Goal: Task Accomplishment & Management: Use online tool/utility

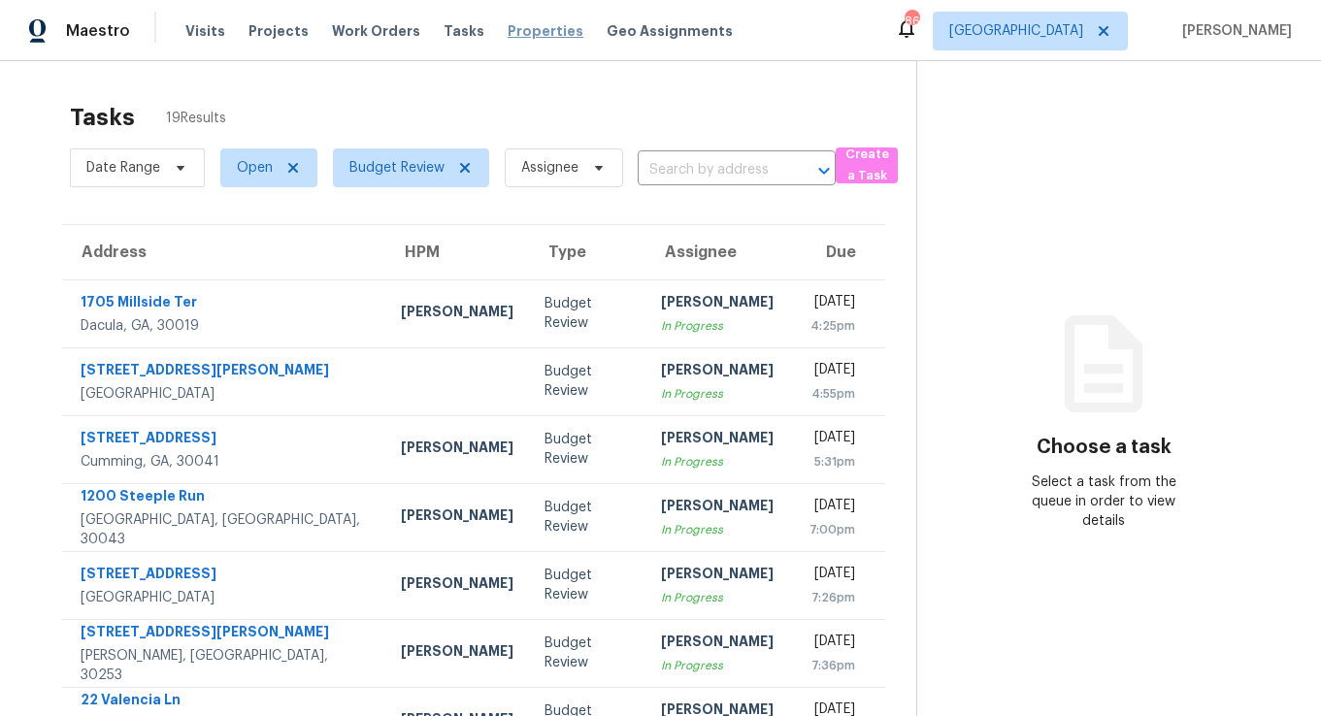
click at [536, 28] on span "Properties" at bounding box center [546, 30] width 76 height 19
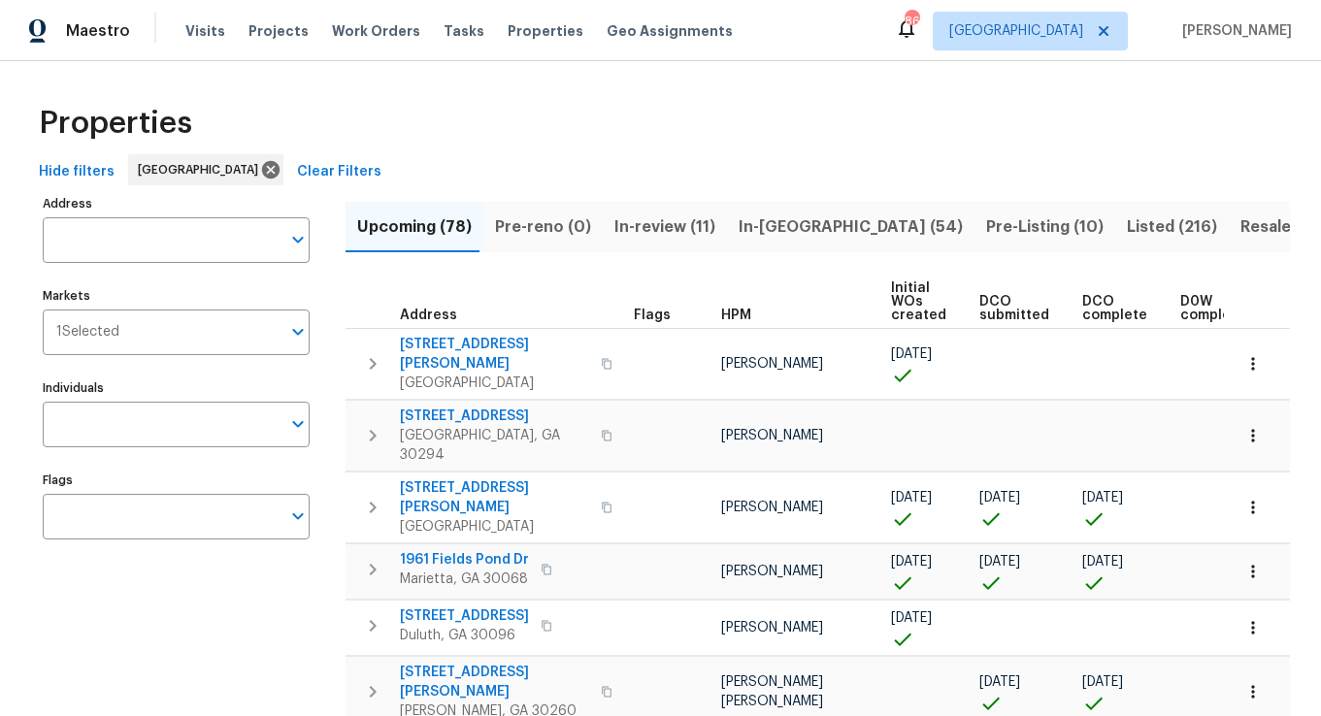
click at [986, 236] on span "Pre-Listing (10)" at bounding box center [1044, 227] width 117 height 27
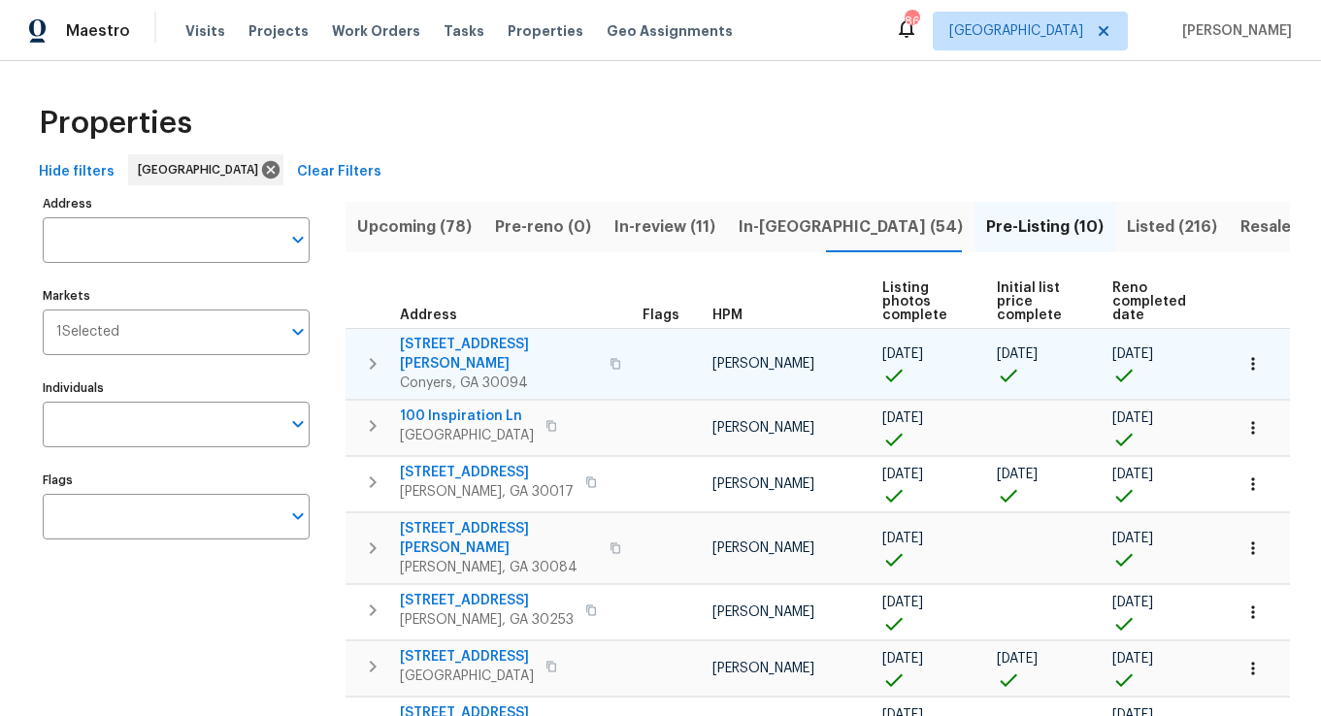
click at [378, 352] on icon "button" at bounding box center [372, 363] width 23 height 23
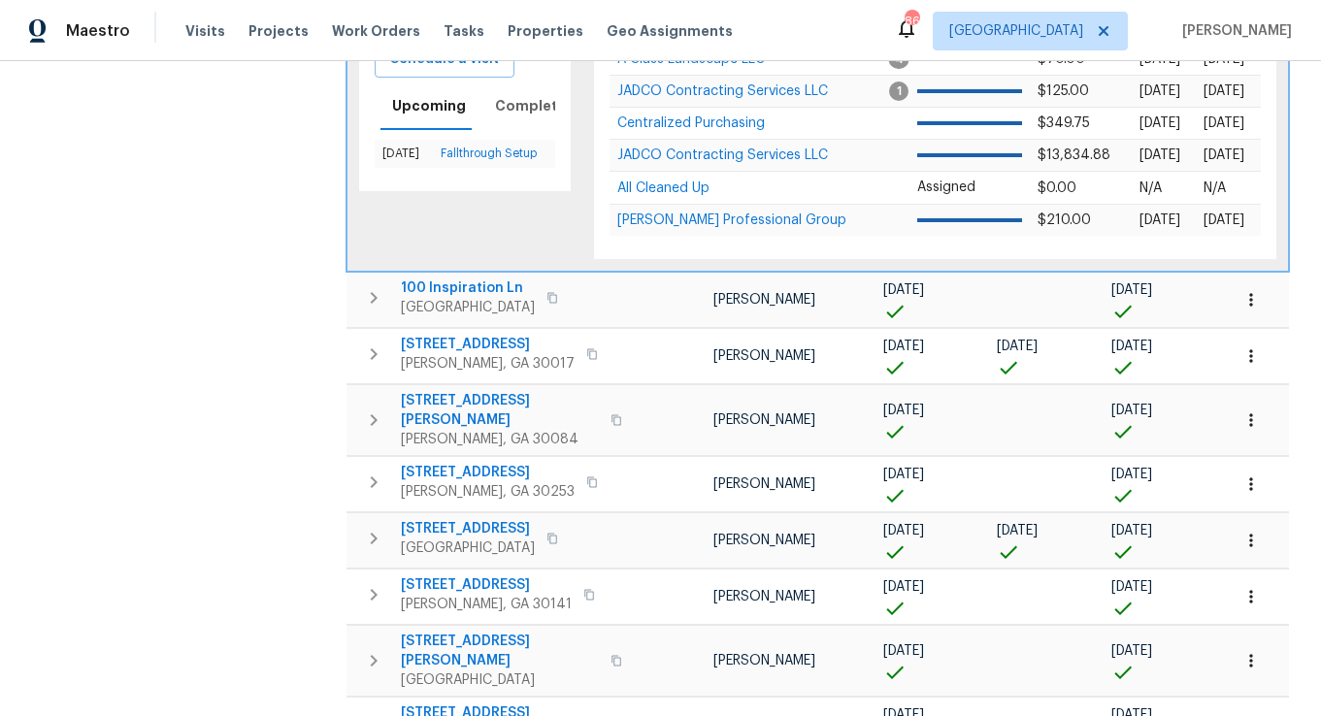
scroll to position [556, 0]
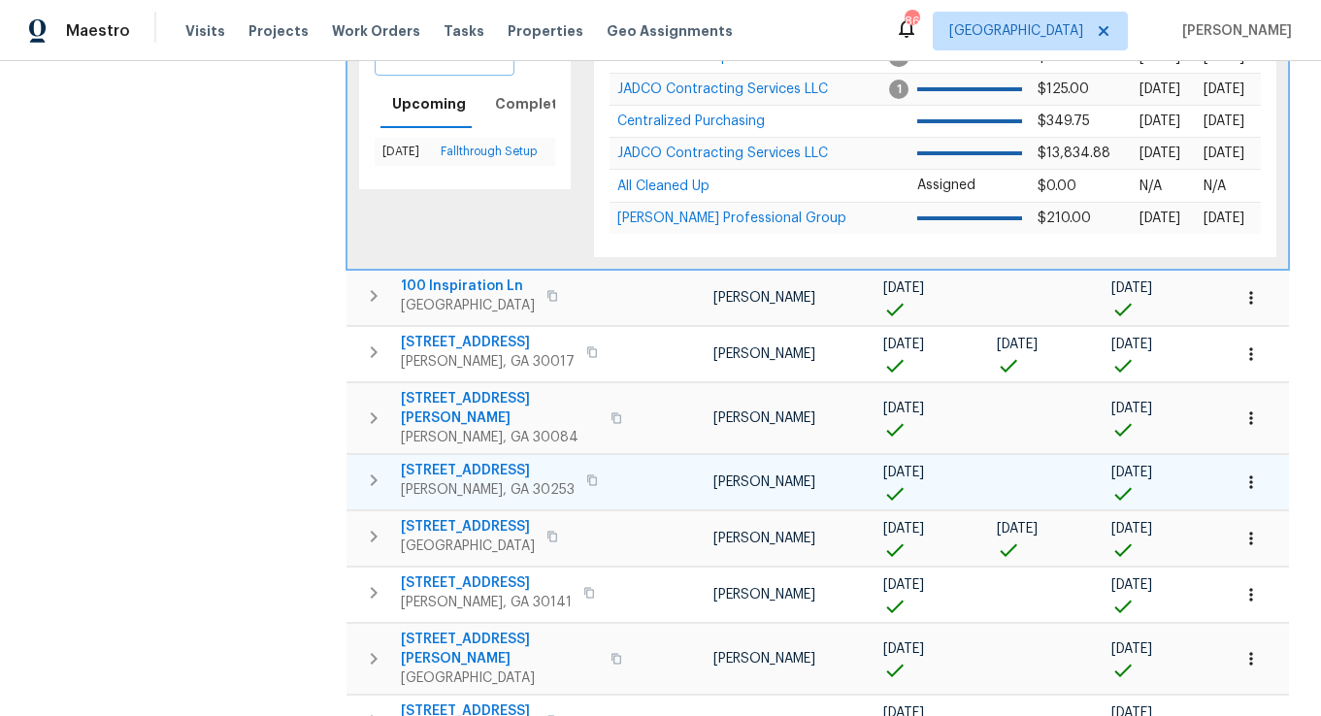
click at [377, 469] on icon "button" at bounding box center [373, 480] width 23 height 23
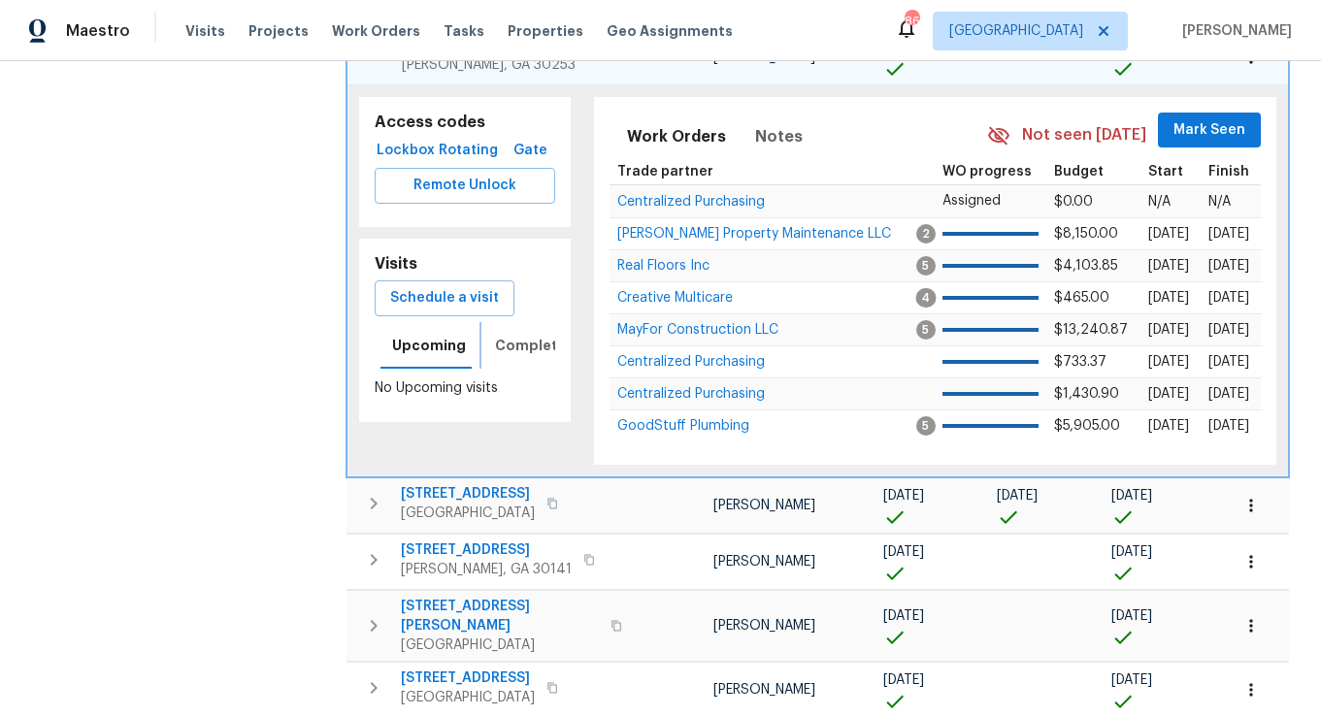
click at [496, 322] on button "Completed" at bounding box center [535, 345] width 105 height 47
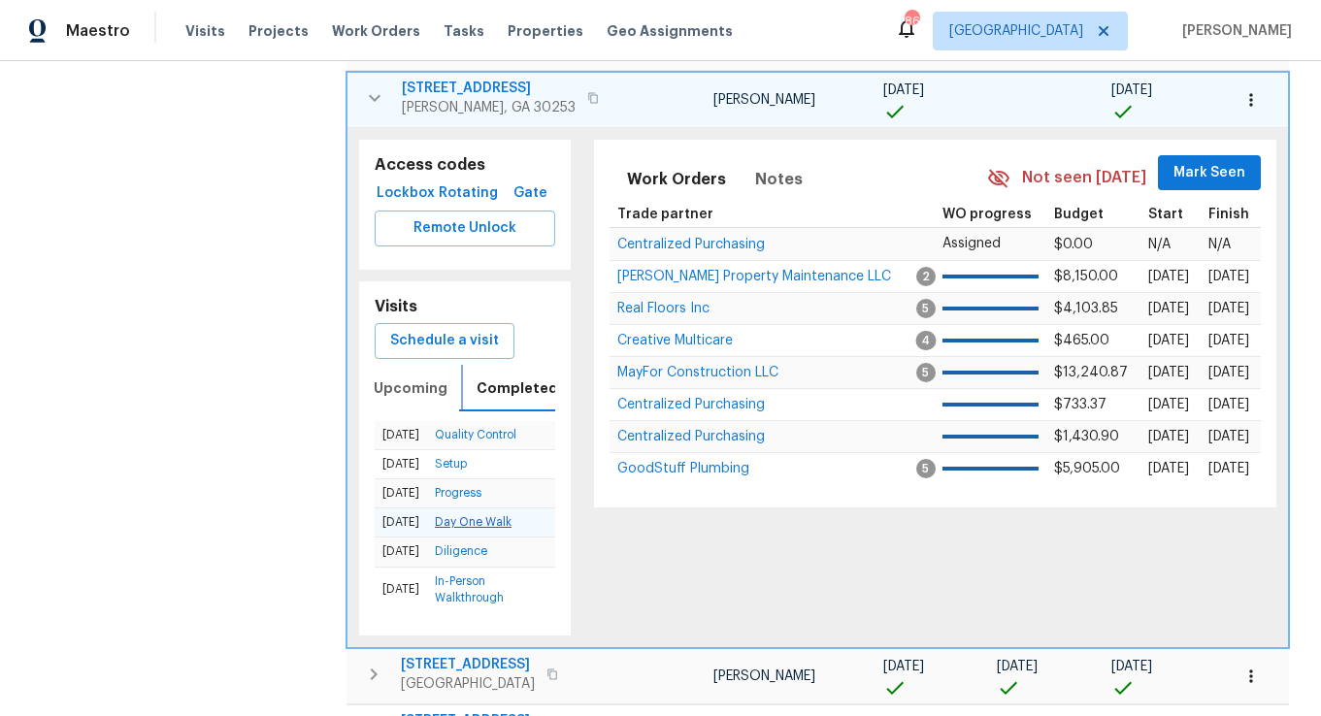
scroll to position [512, 0]
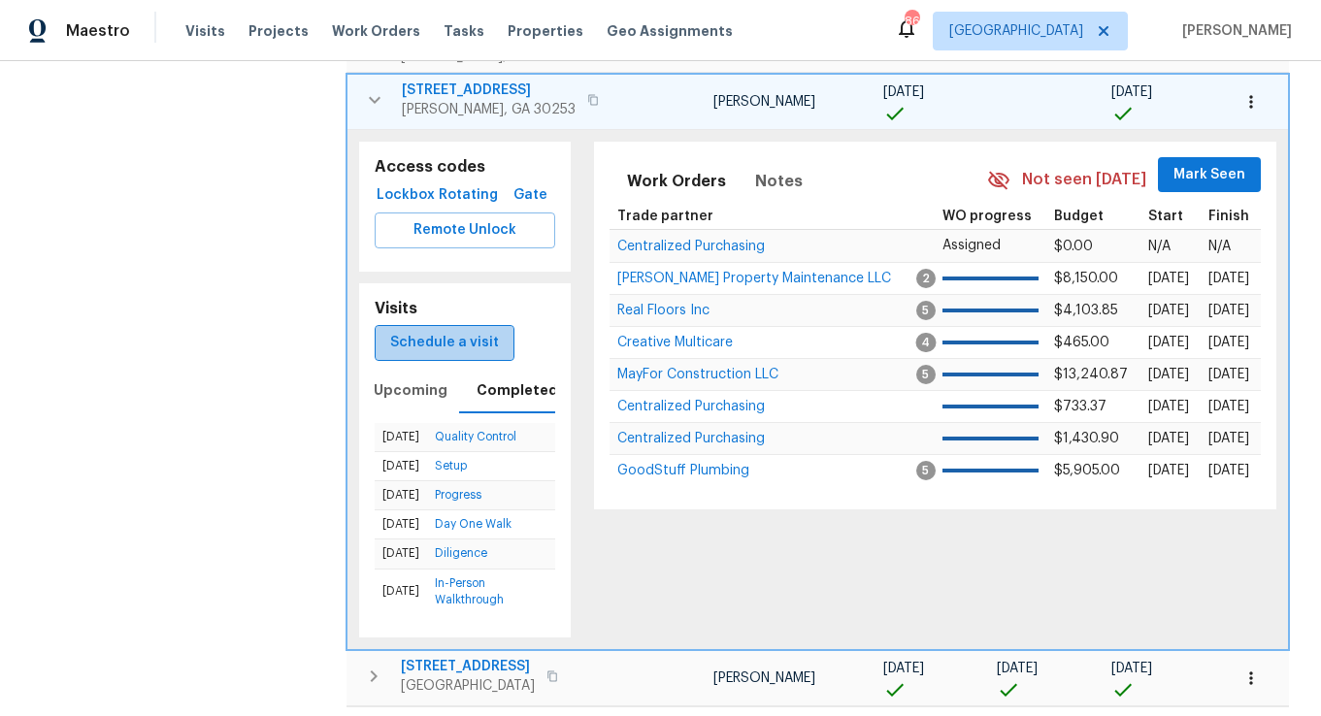
click at [493, 331] on span "Schedule a visit" at bounding box center [444, 343] width 109 height 24
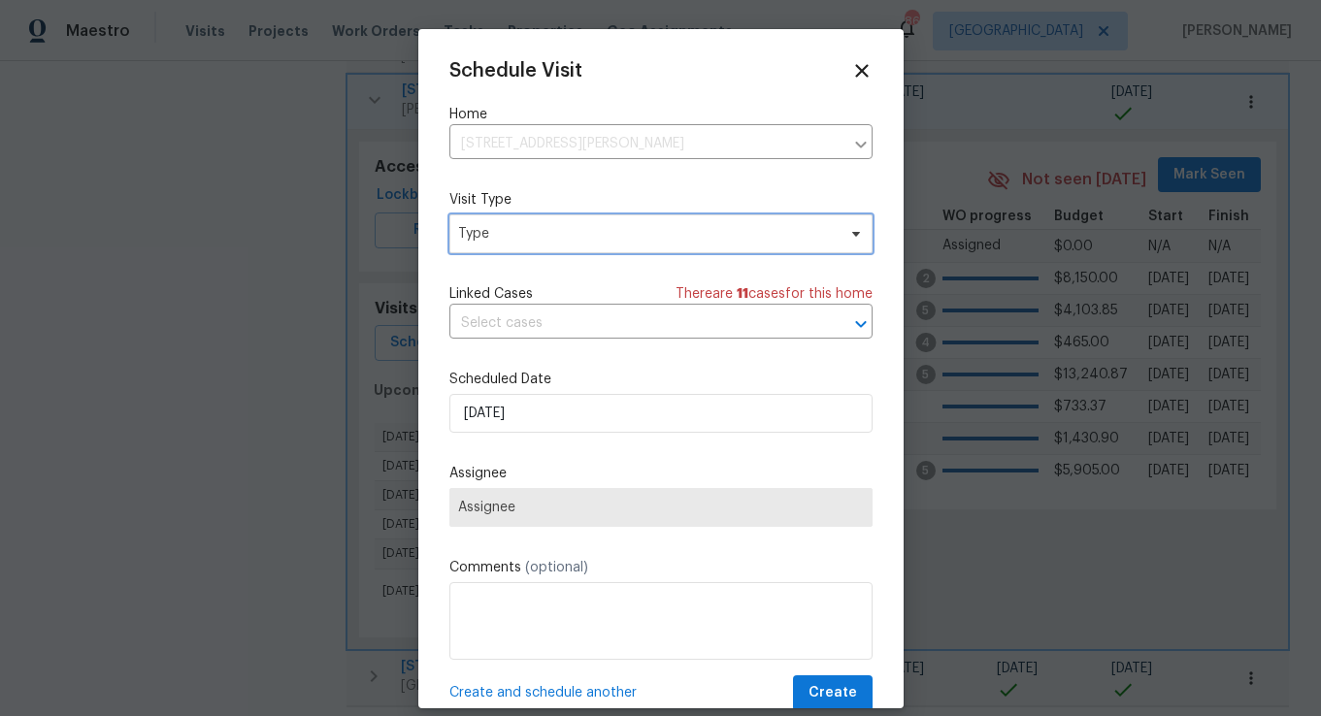
click at [512, 234] on span "Type" at bounding box center [647, 233] width 378 height 19
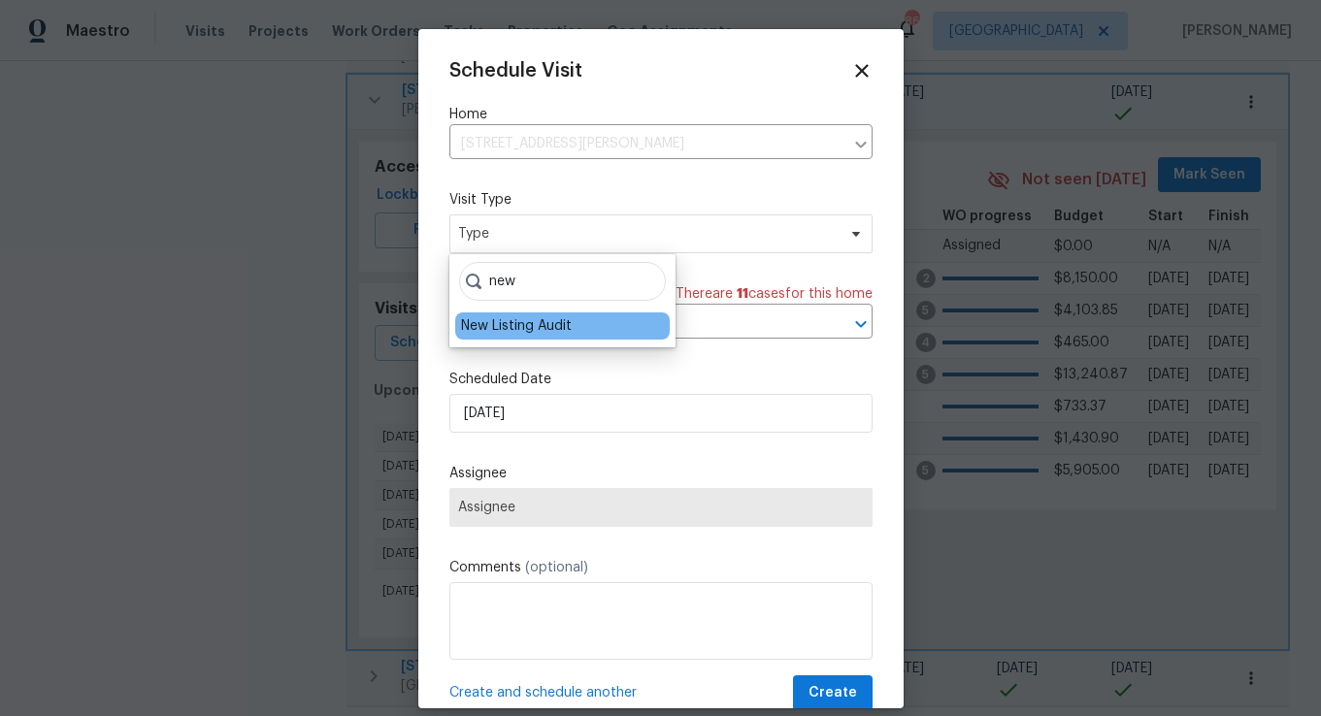
type input "new"
click at [497, 328] on div "New Listing Audit" at bounding box center [516, 325] width 111 height 19
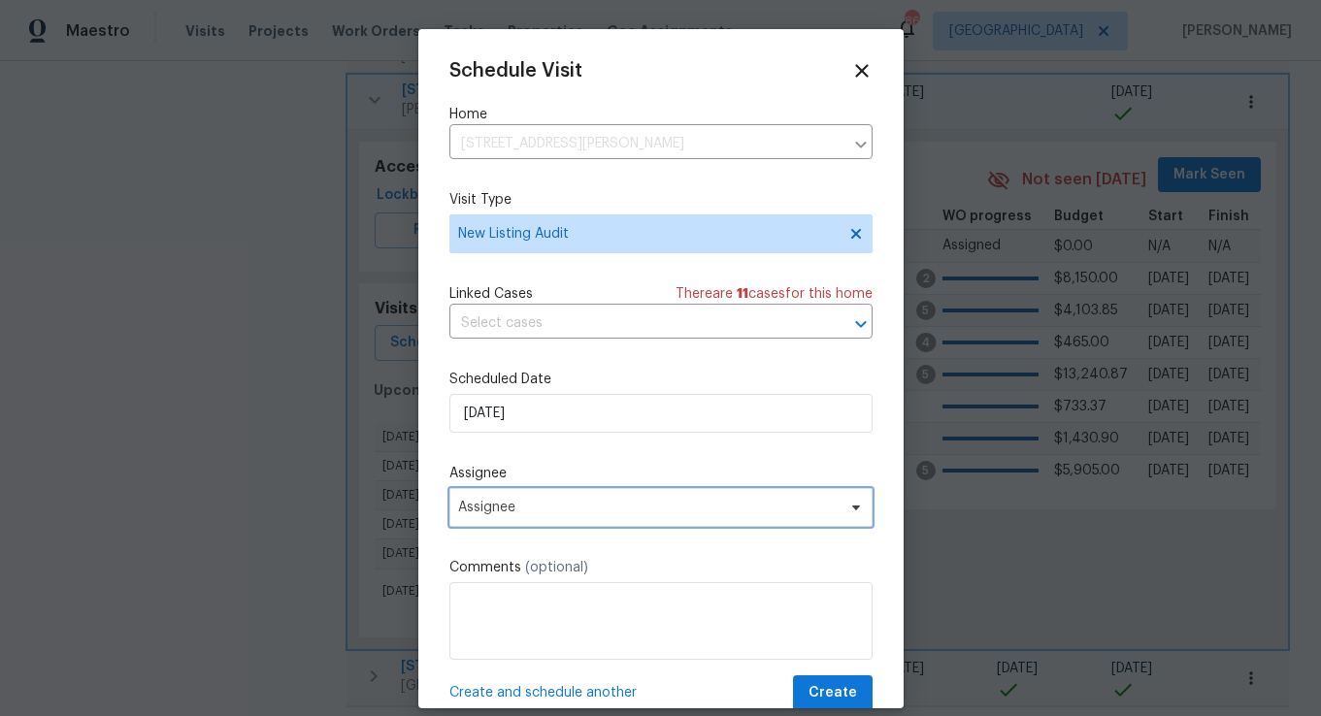
click at [506, 509] on span "Assignee" at bounding box center [648, 508] width 381 height 16
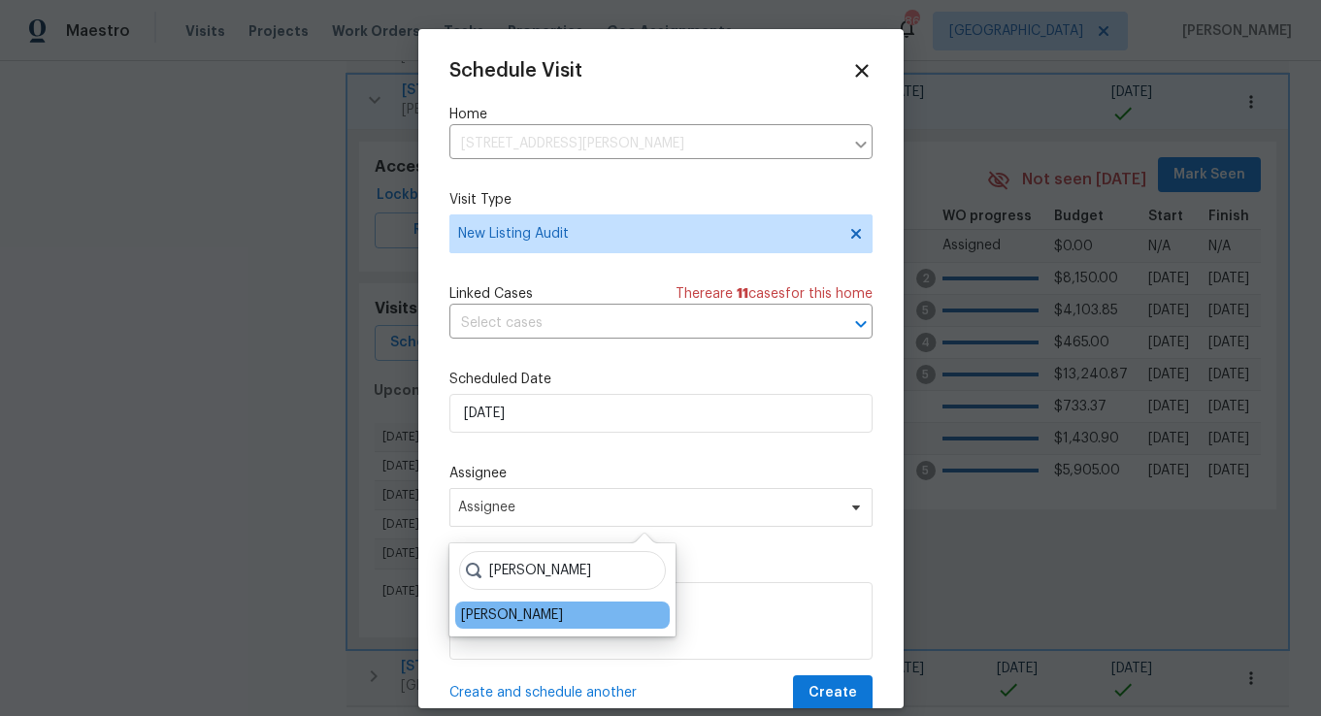
type input "[PERSON_NAME]"
click at [534, 606] on div "[PERSON_NAME]" at bounding box center [512, 615] width 102 height 19
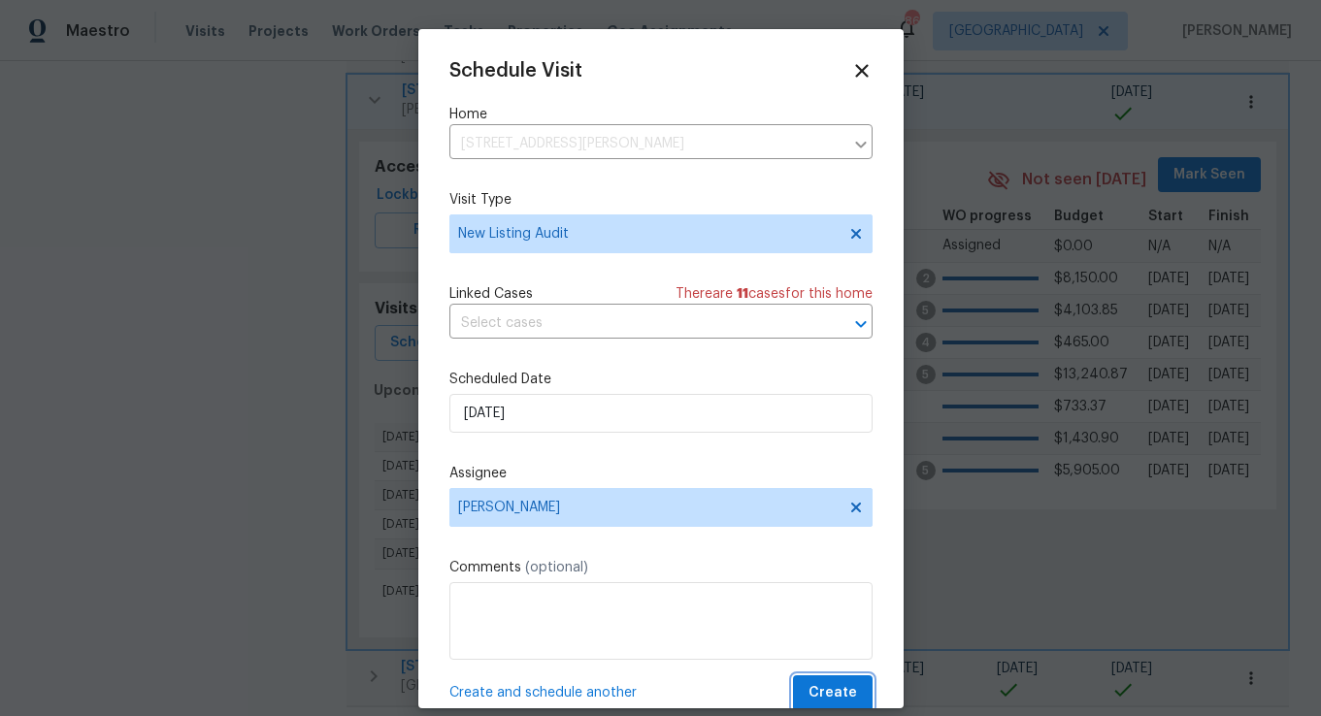
click at [823, 689] on span "Create" at bounding box center [833, 694] width 49 height 24
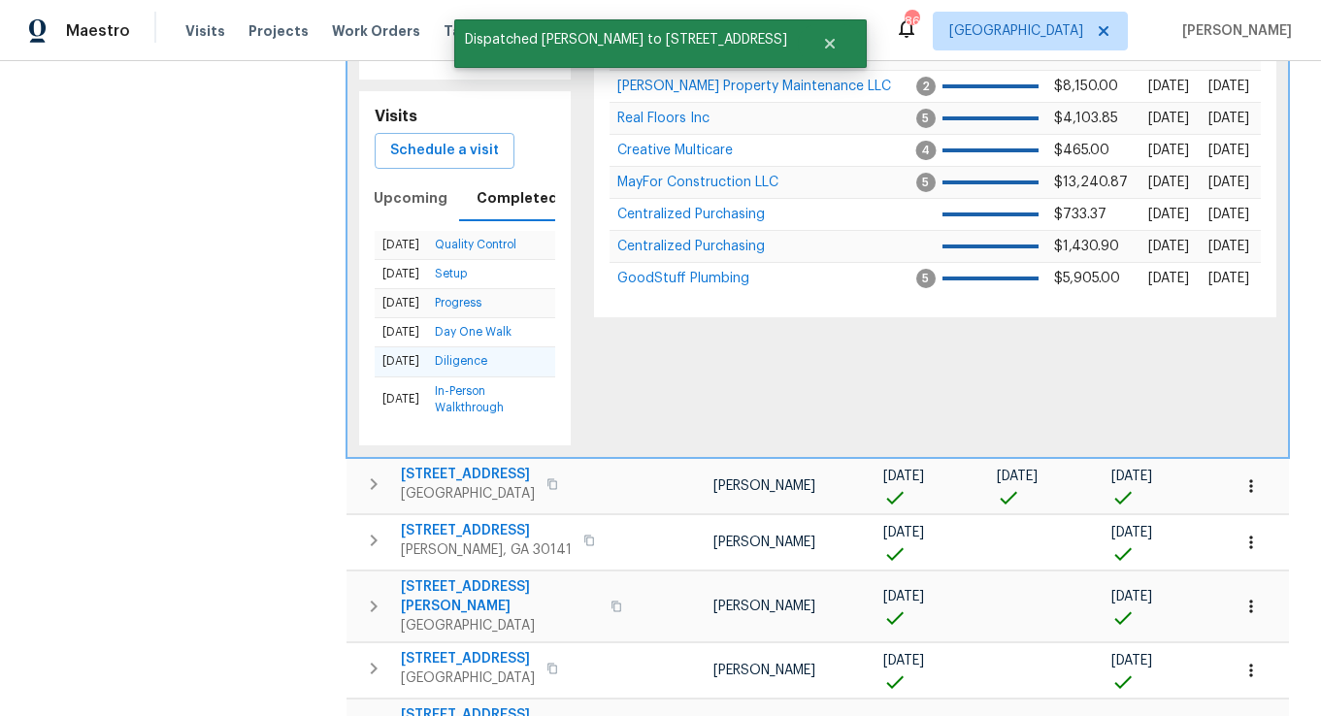
scroll to position [763, 0]
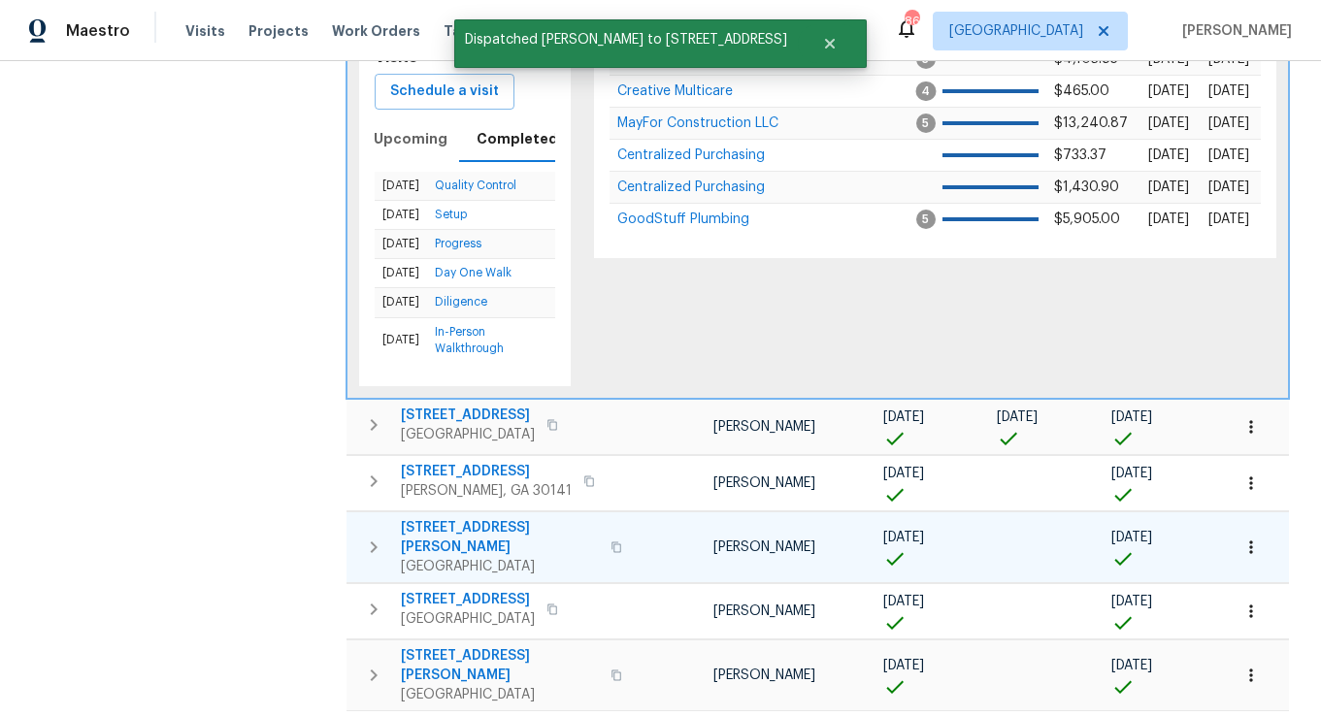
click at [375, 536] on icon "button" at bounding box center [373, 547] width 23 height 23
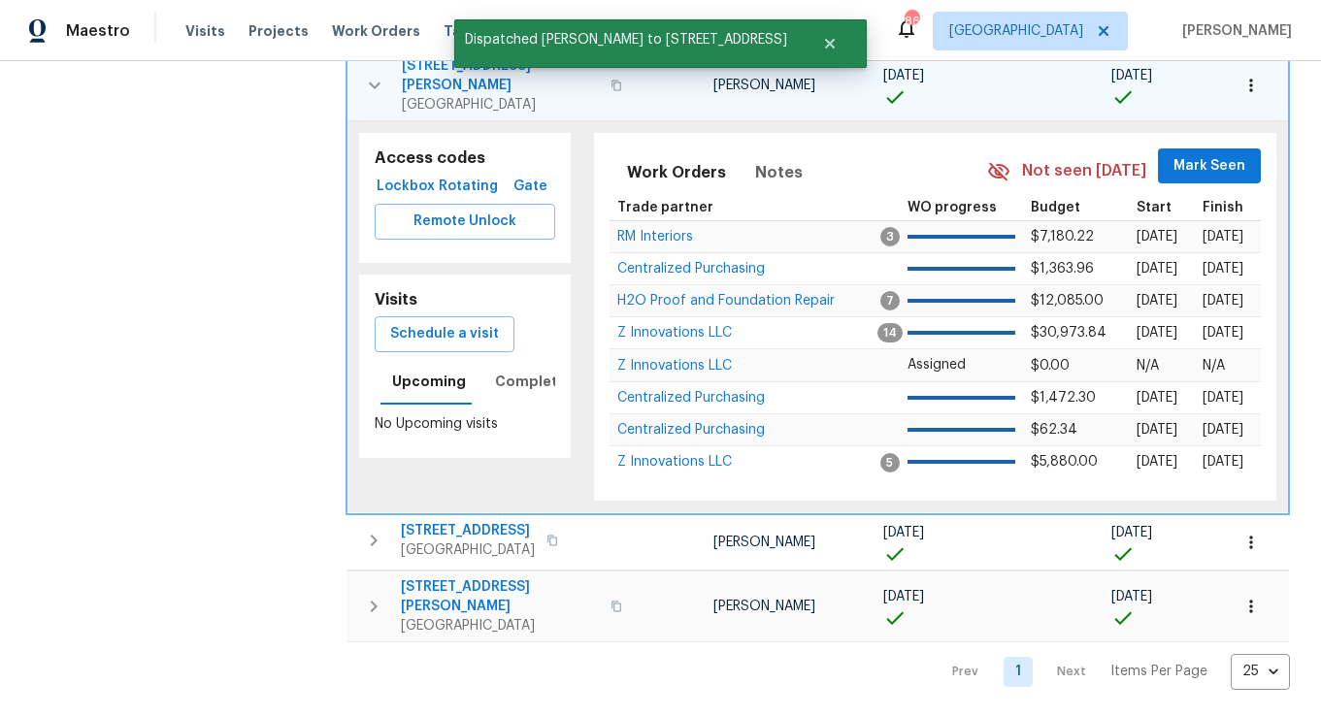
scroll to position [662, 0]
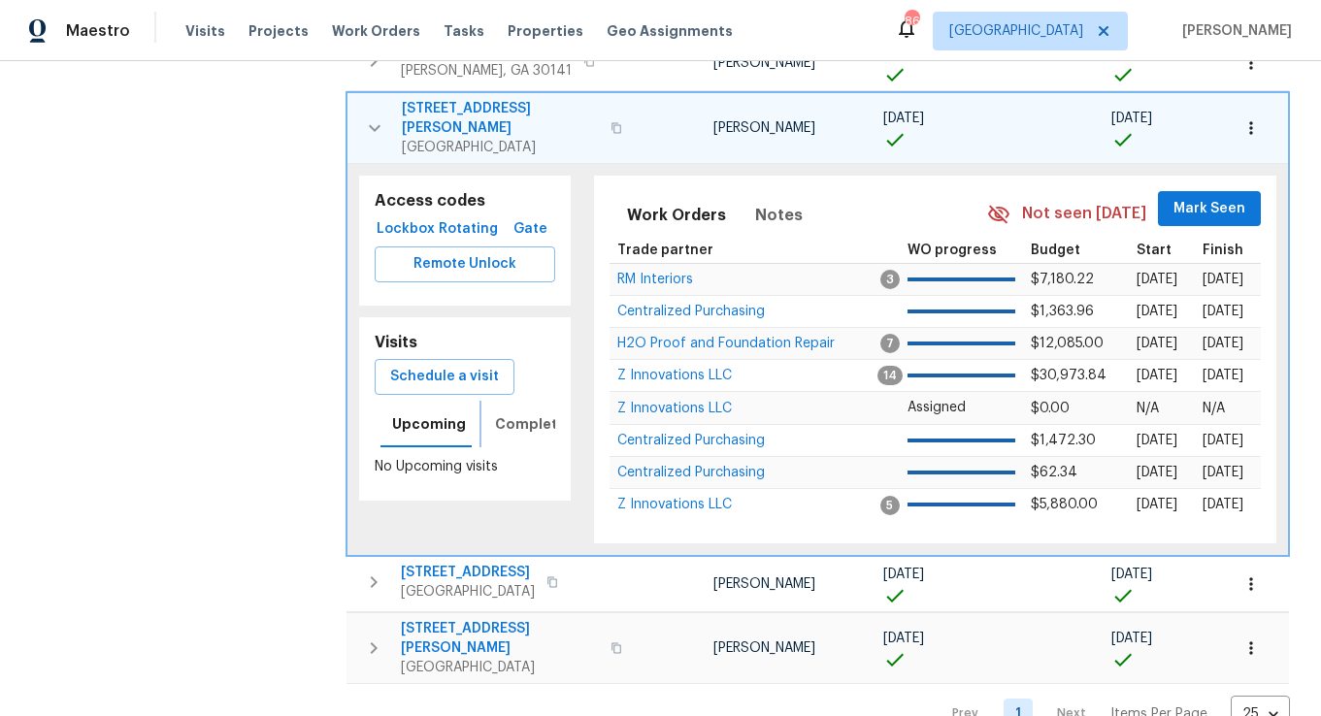
click at [515, 413] on span "Completed" at bounding box center [536, 425] width 82 height 24
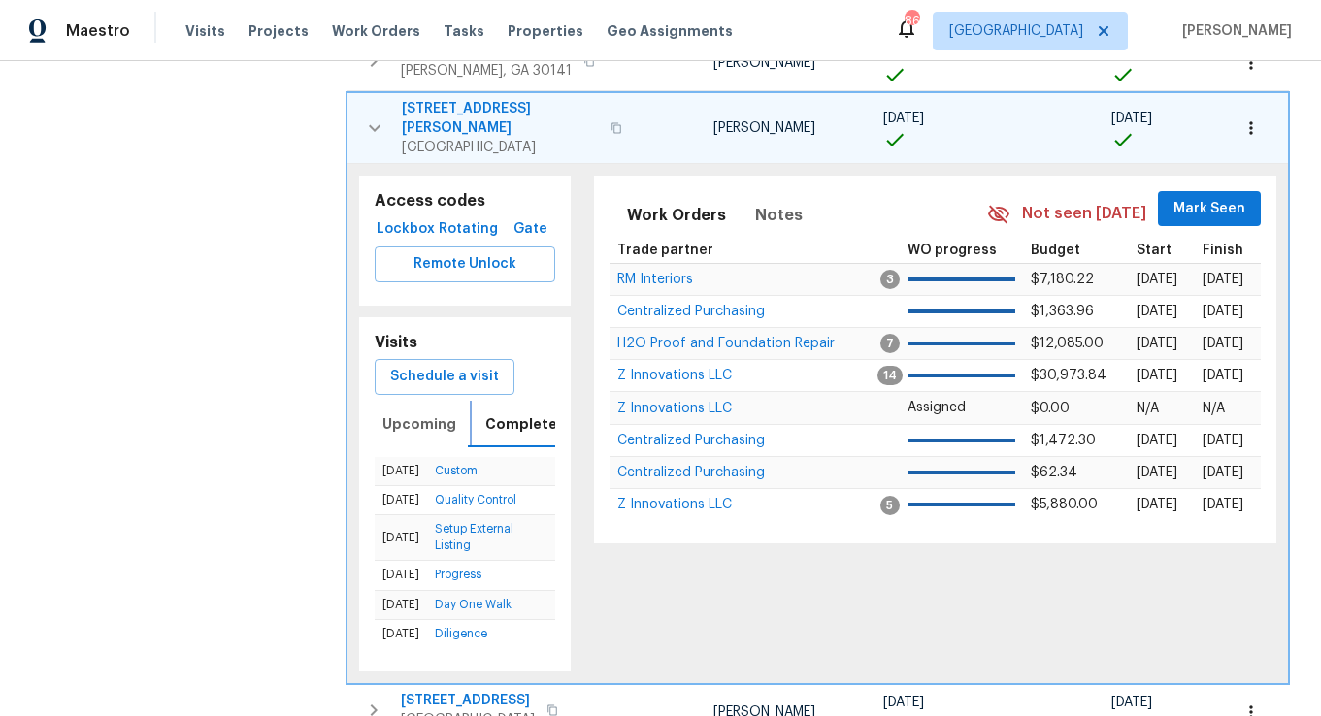
scroll to position [0, 18]
click at [413, 413] on span "Upcoming" at bounding box center [411, 425] width 74 height 24
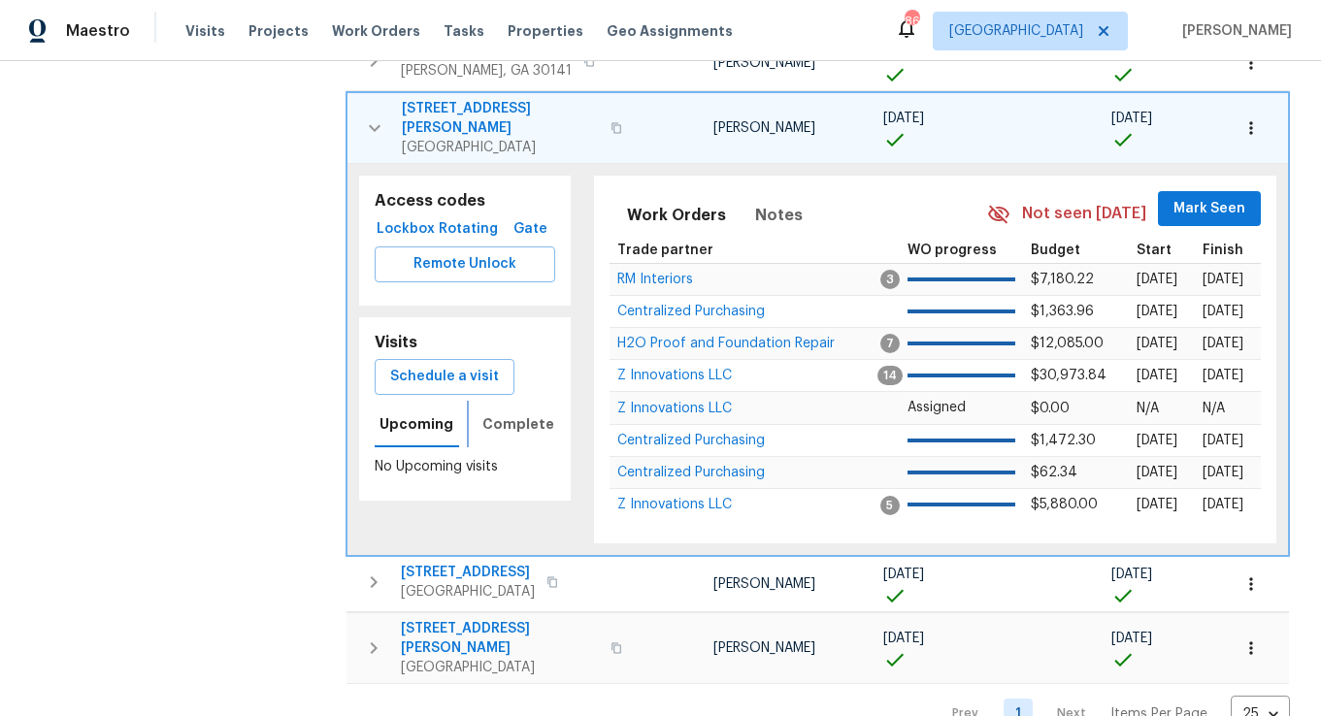
scroll to position [0, 6]
click at [497, 365] on span "Schedule a visit" at bounding box center [444, 377] width 109 height 24
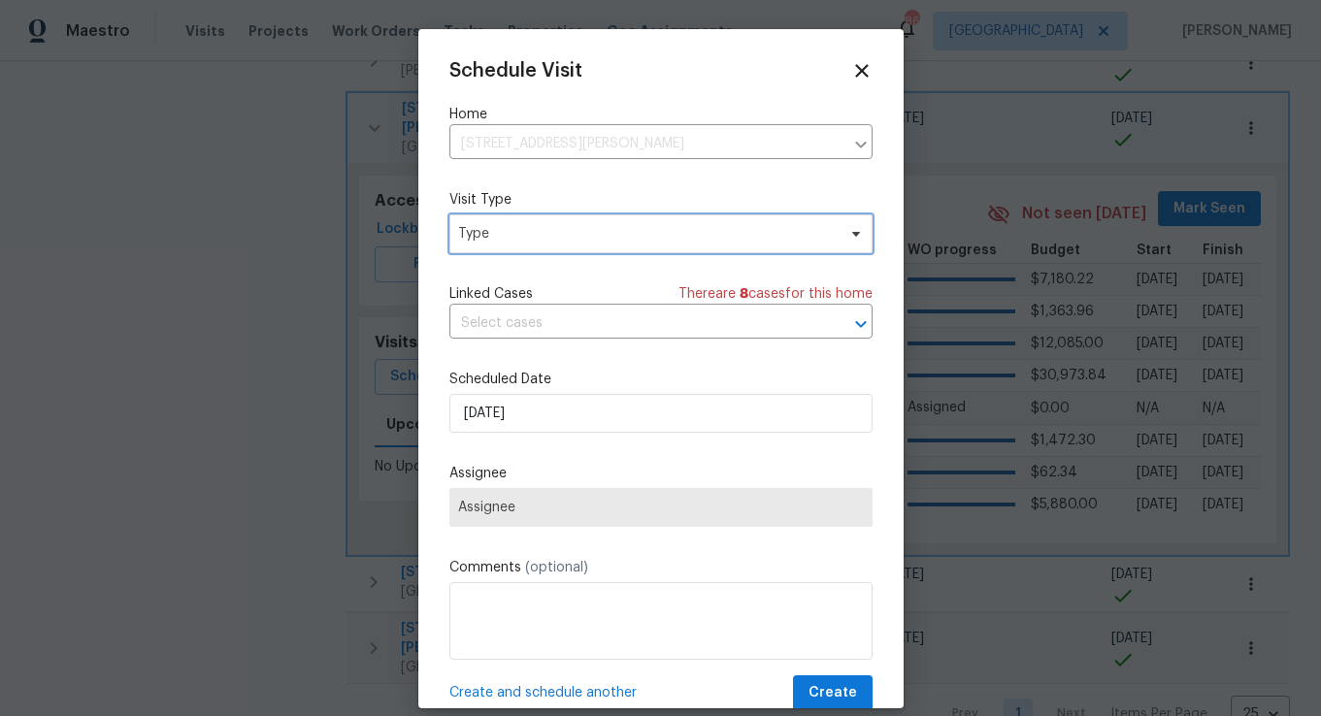
click at [522, 224] on span "Type" at bounding box center [647, 233] width 378 height 19
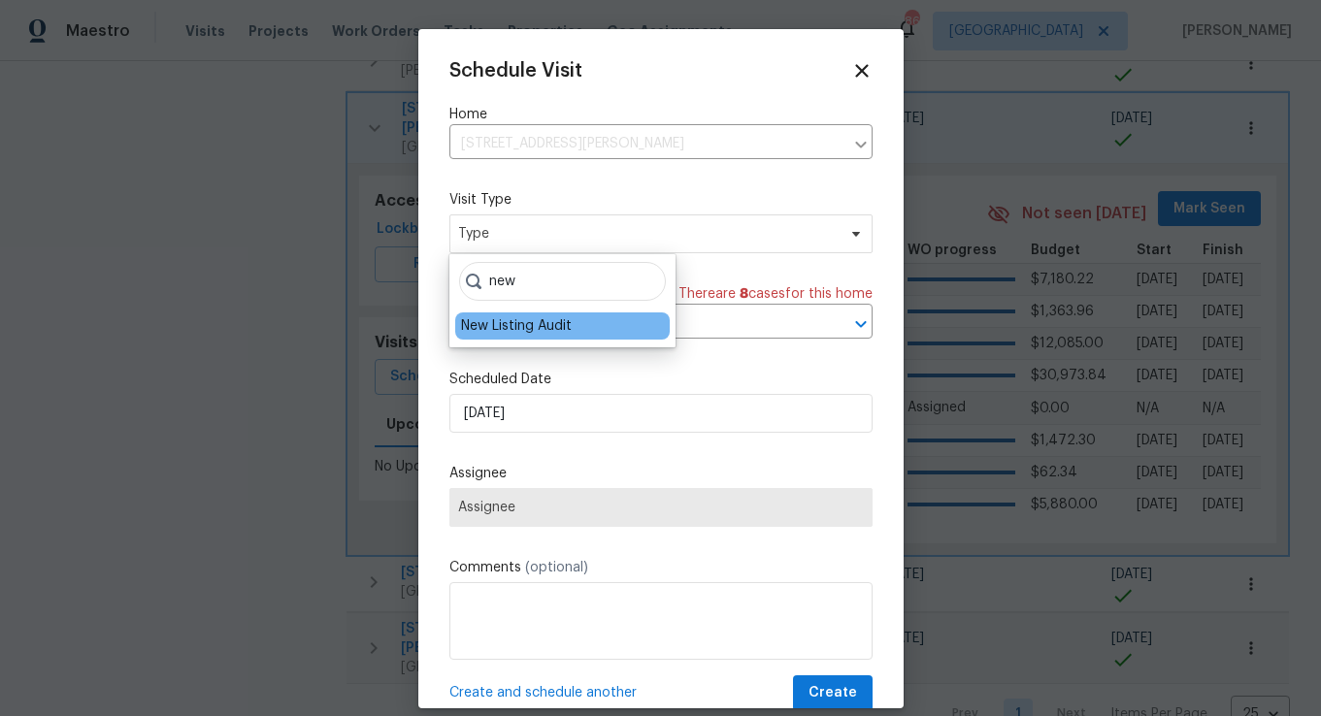
type input "new"
click at [518, 329] on div "New Listing Audit" at bounding box center [516, 325] width 111 height 19
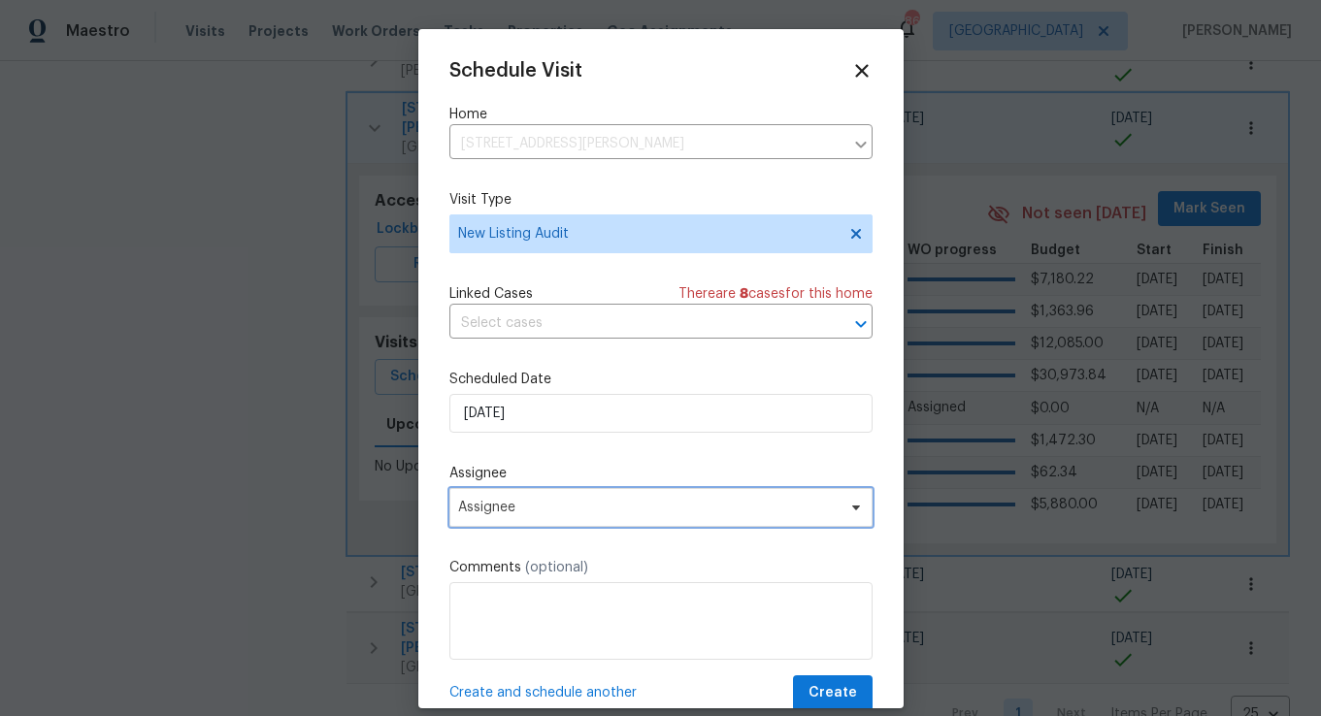
click at [522, 521] on span "Assignee" at bounding box center [661, 507] width 423 height 39
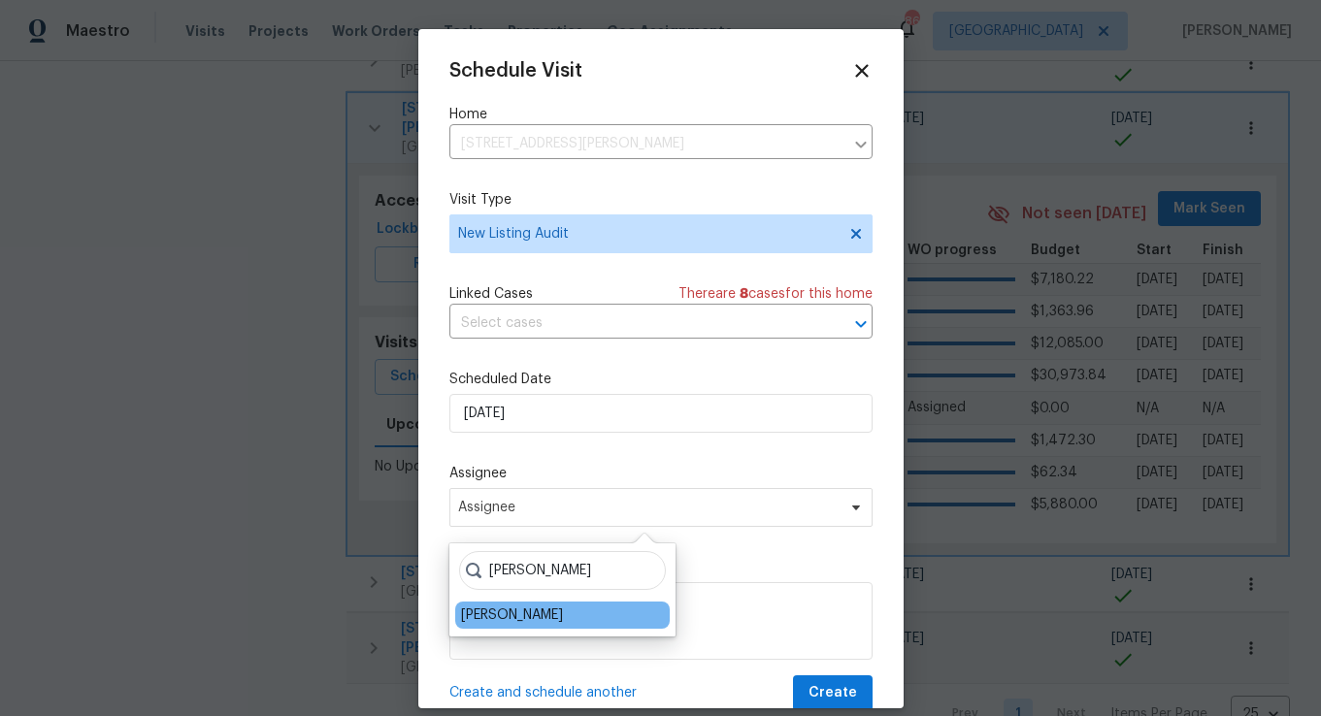
type input "[PERSON_NAME]"
click at [513, 604] on div "[PERSON_NAME]" at bounding box center [562, 615] width 215 height 27
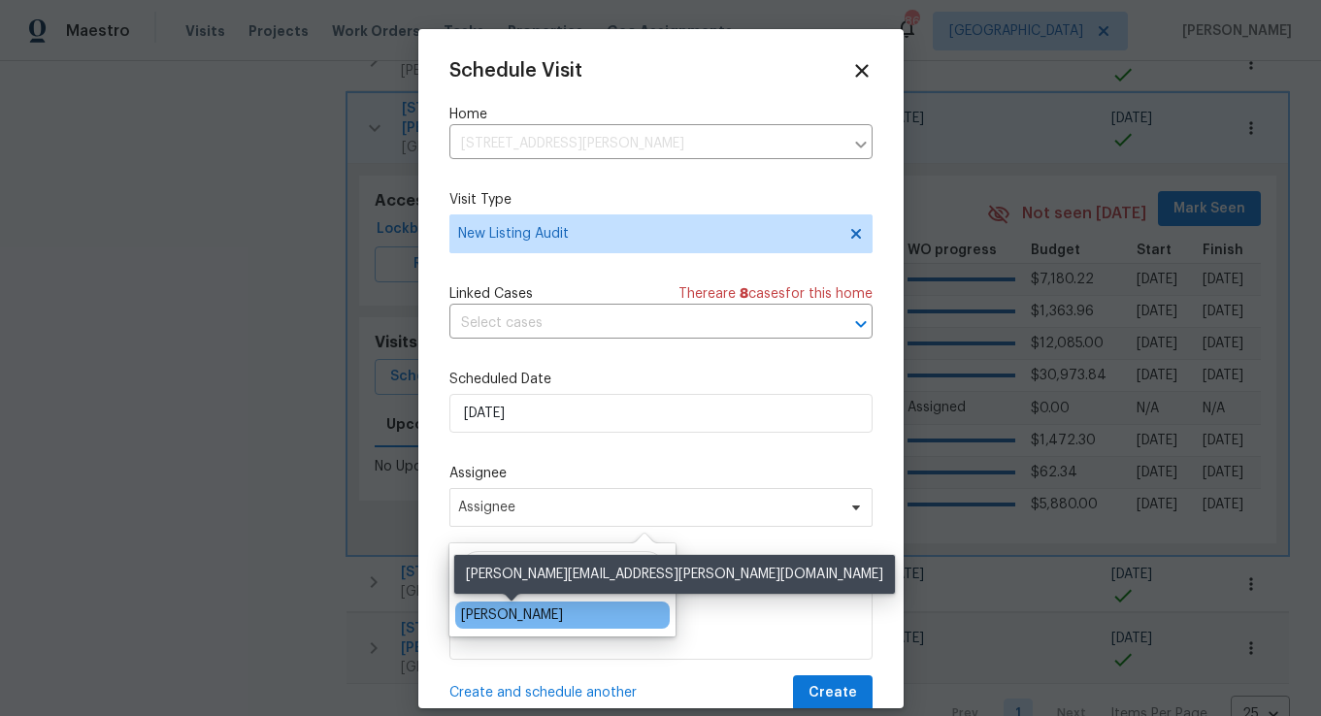
click at [513, 616] on div "[PERSON_NAME]" at bounding box center [512, 615] width 102 height 19
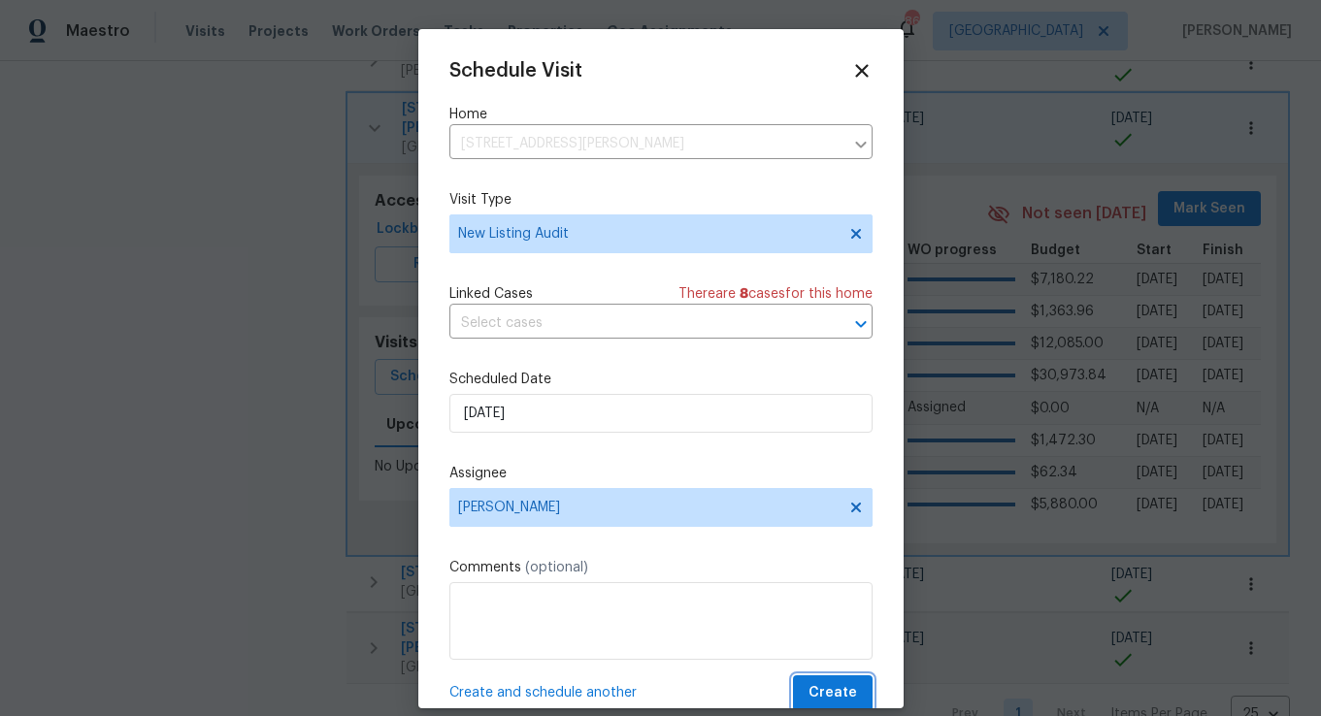
click at [822, 683] on span "Create" at bounding box center [833, 694] width 49 height 24
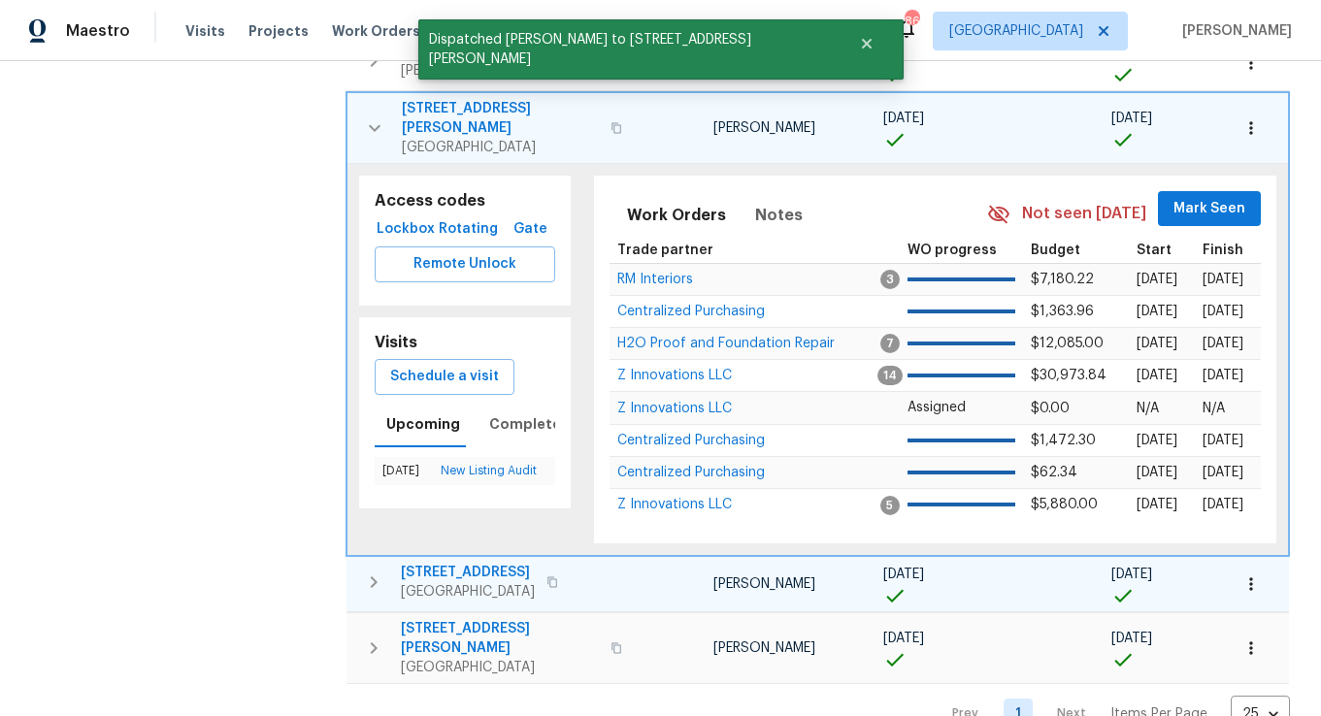
click at [377, 571] on icon "button" at bounding box center [373, 582] width 23 height 23
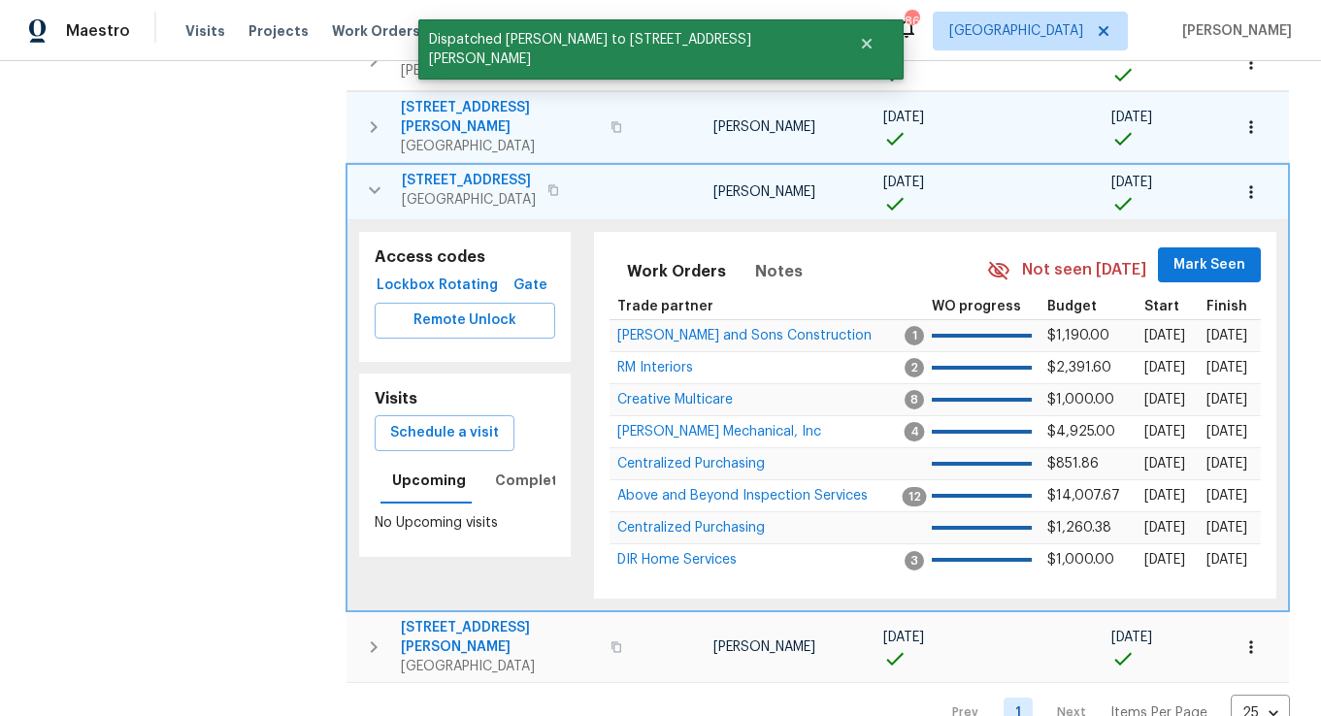
scroll to position [661, 0]
click at [520, 470] on span "Completed" at bounding box center [536, 482] width 82 height 24
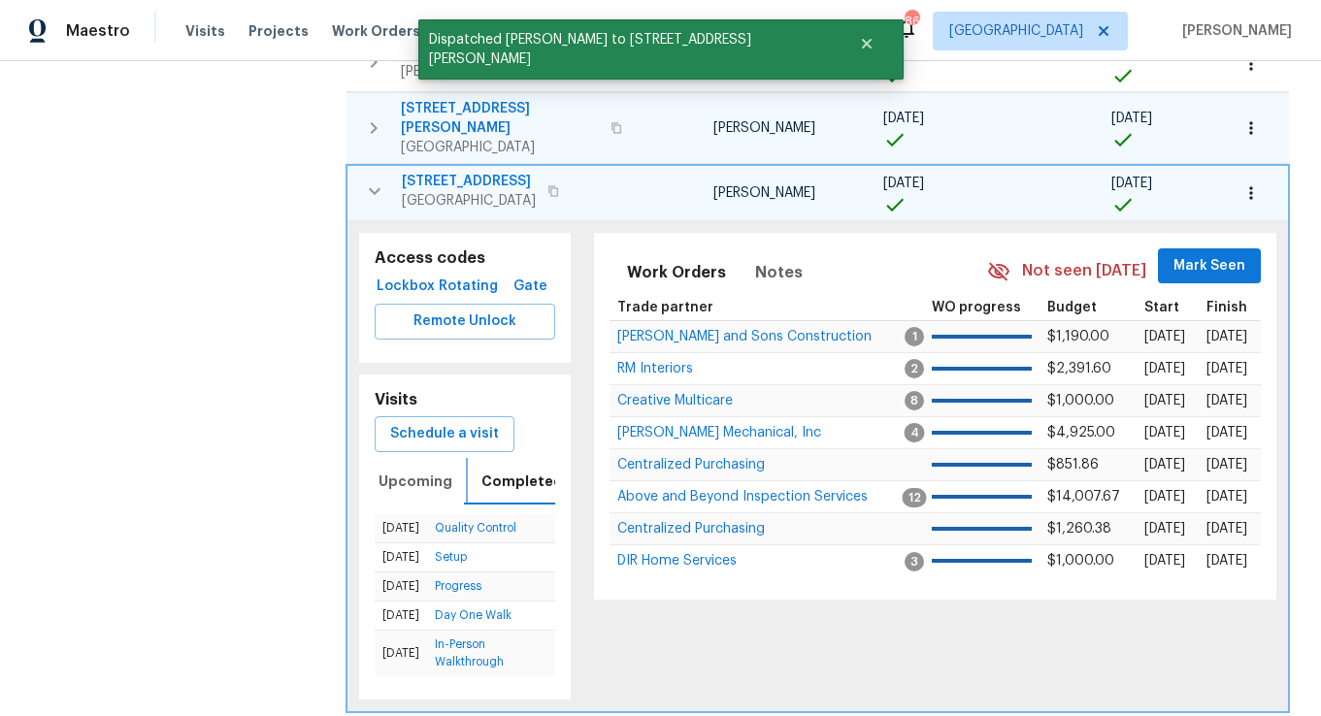
scroll to position [0, 18]
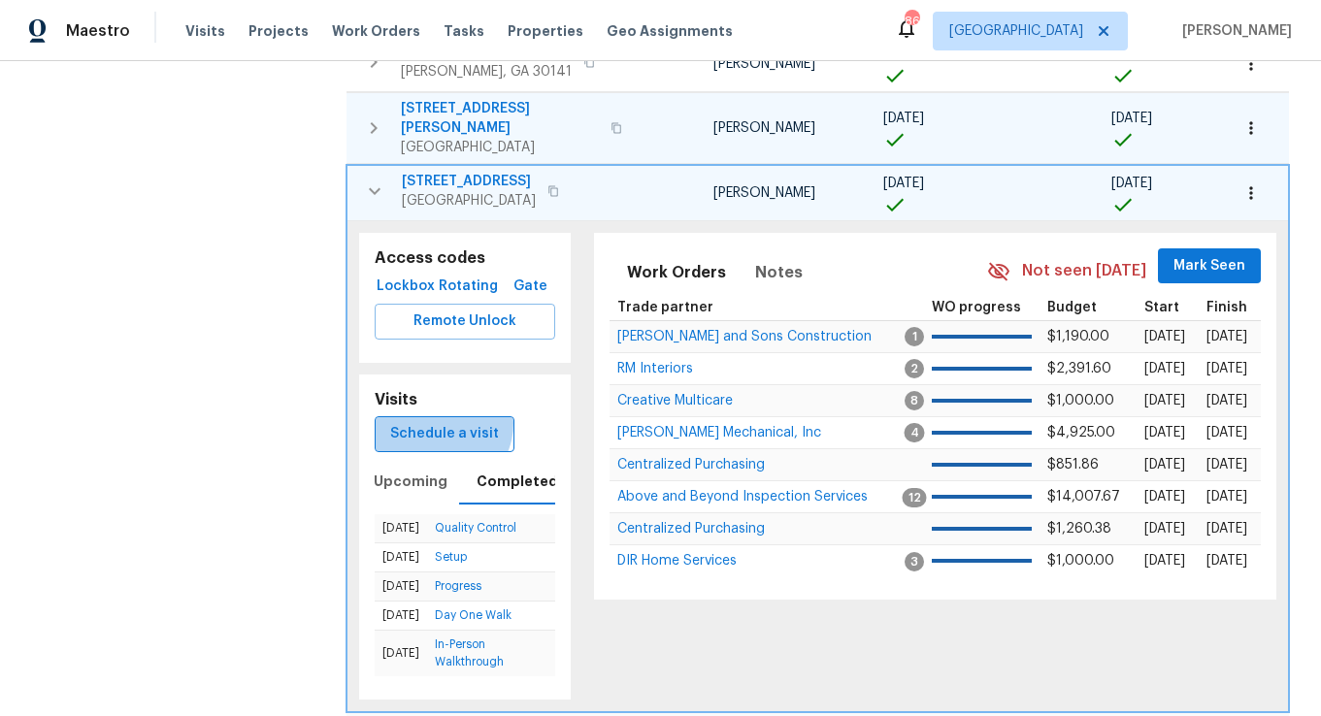
click at [484, 422] on span "Schedule a visit" at bounding box center [444, 434] width 109 height 24
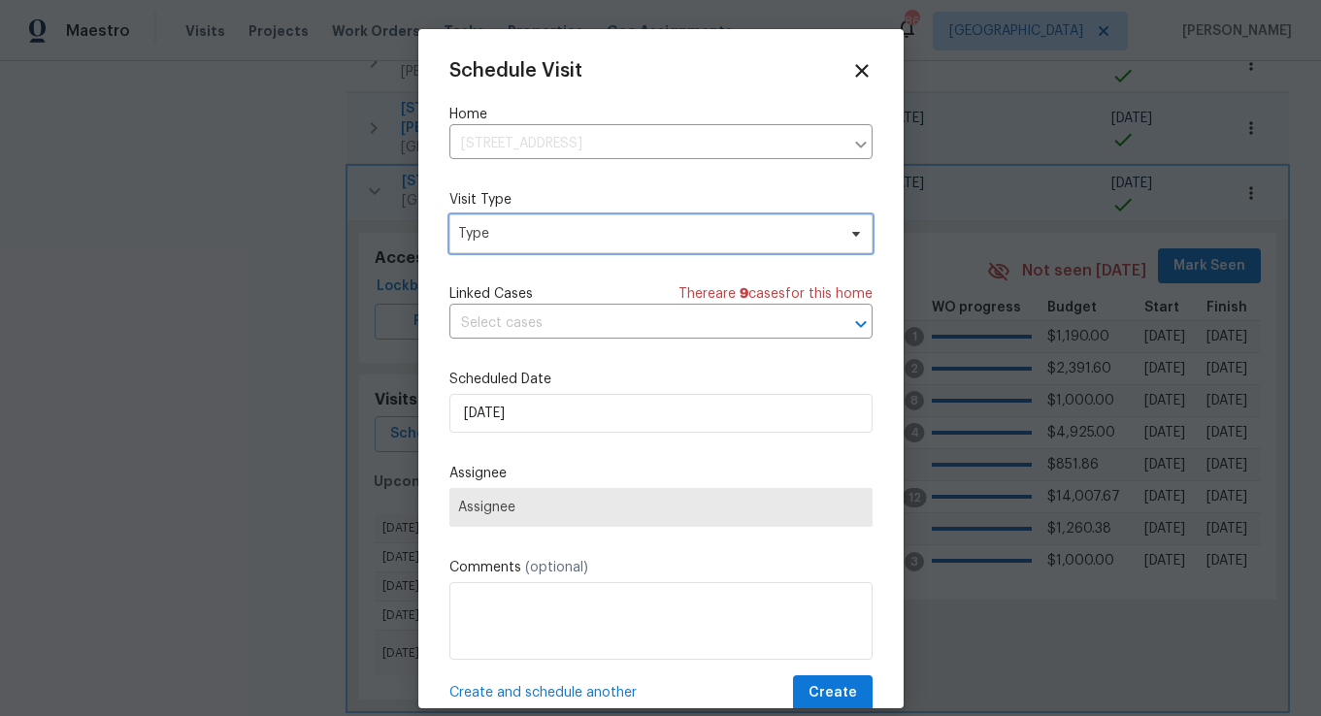
click at [527, 223] on span "Type" at bounding box center [661, 234] width 423 height 39
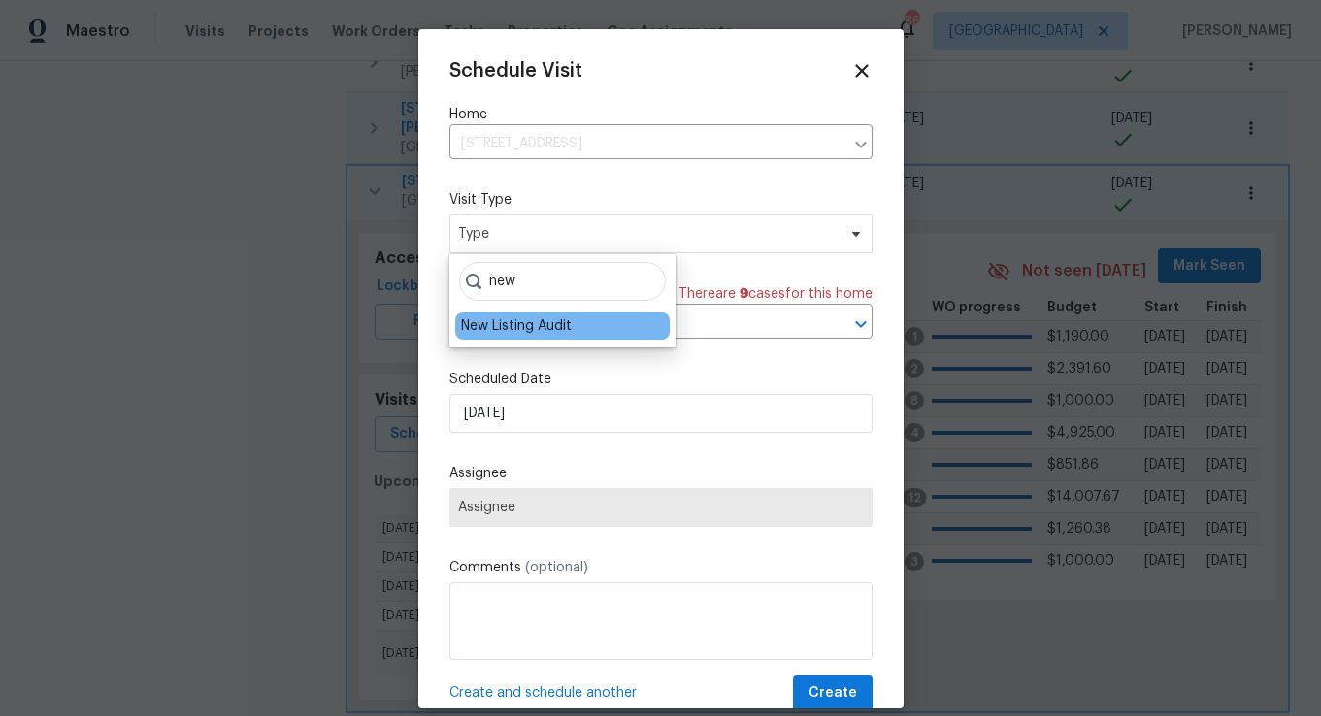
type input "new"
click at [516, 326] on div "New Listing Audit" at bounding box center [516, 325] width 111 height 19
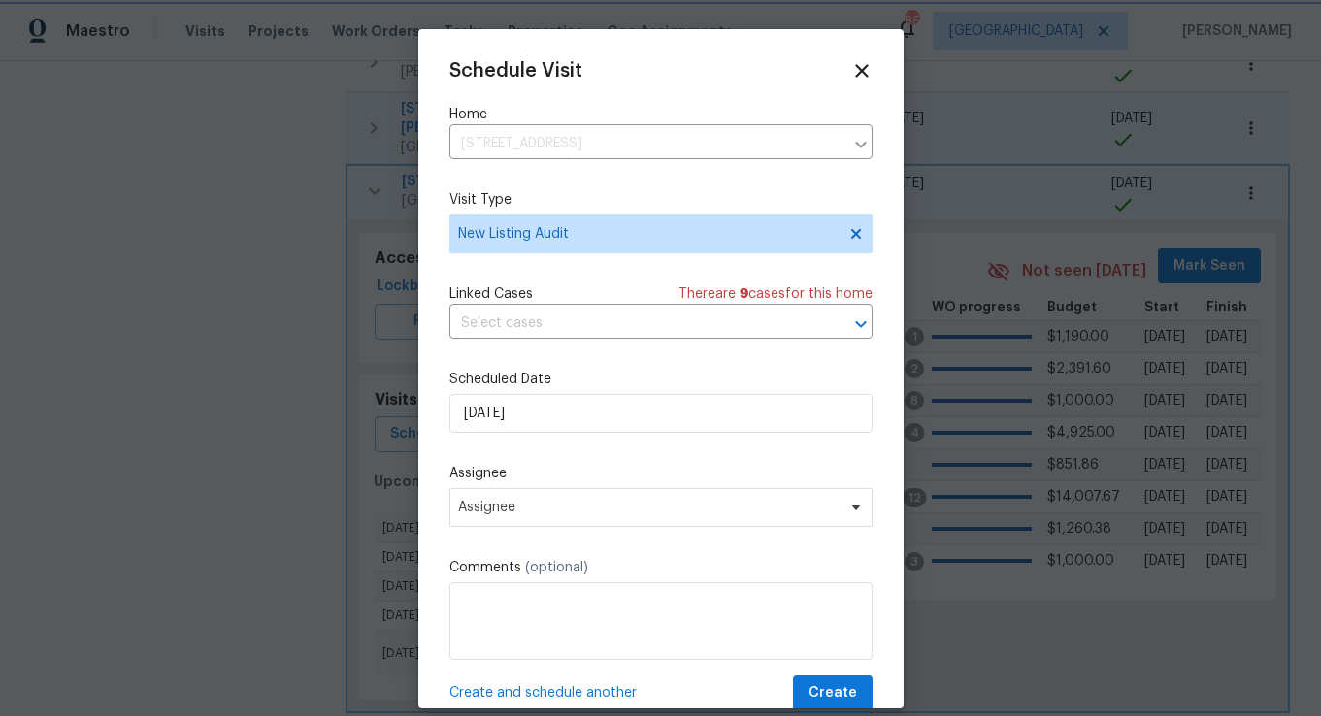
scroll to position [35, 0]
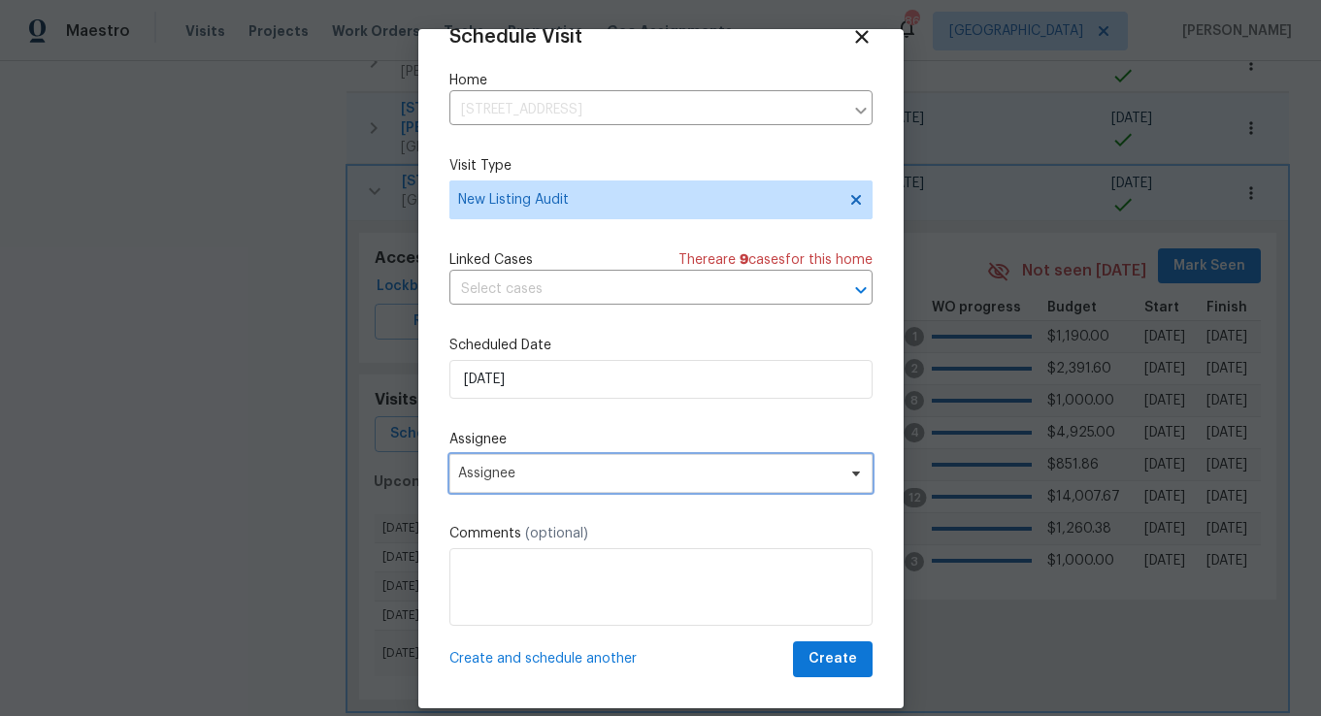
click at [656, 489] on span "Assignee" at bounding box center [661, 473] width 423 height 39
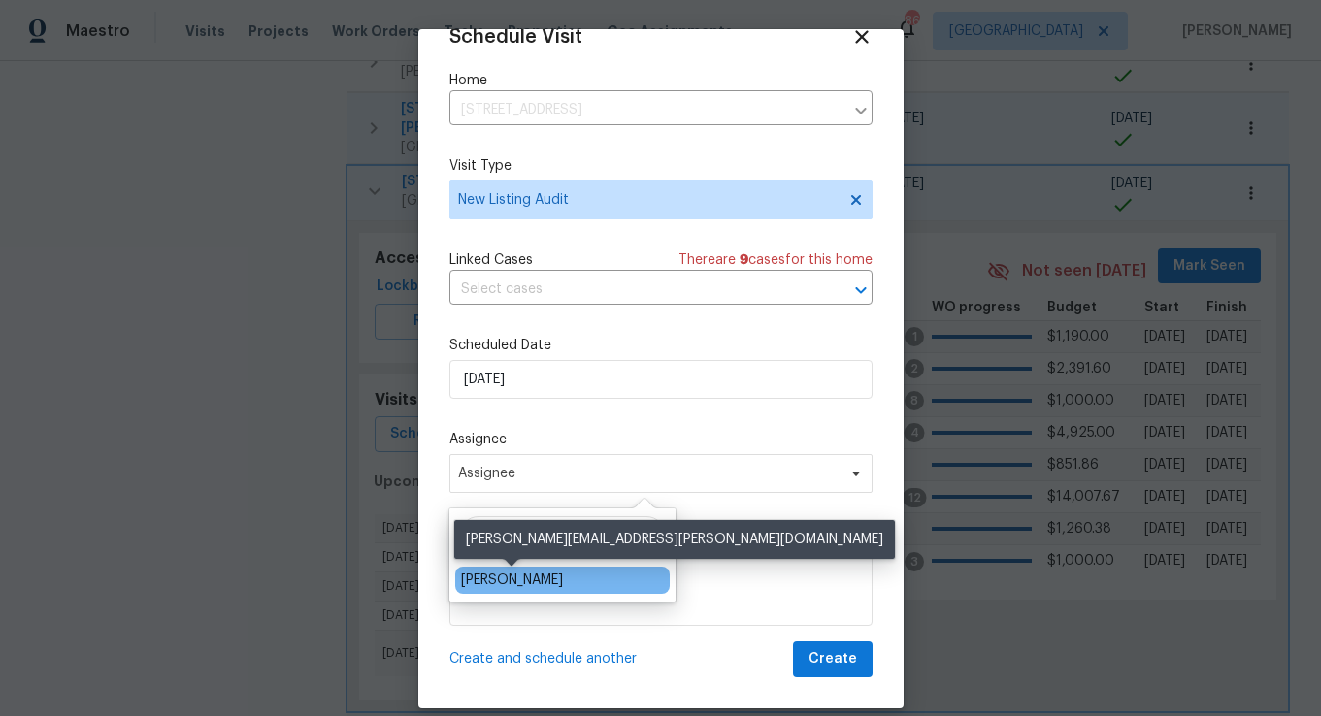
type input "[PERSON_NAME]"
click at [530, 576] on div "[PERSON_NAME]" at bounding box center [512, 580] width 102 height 19
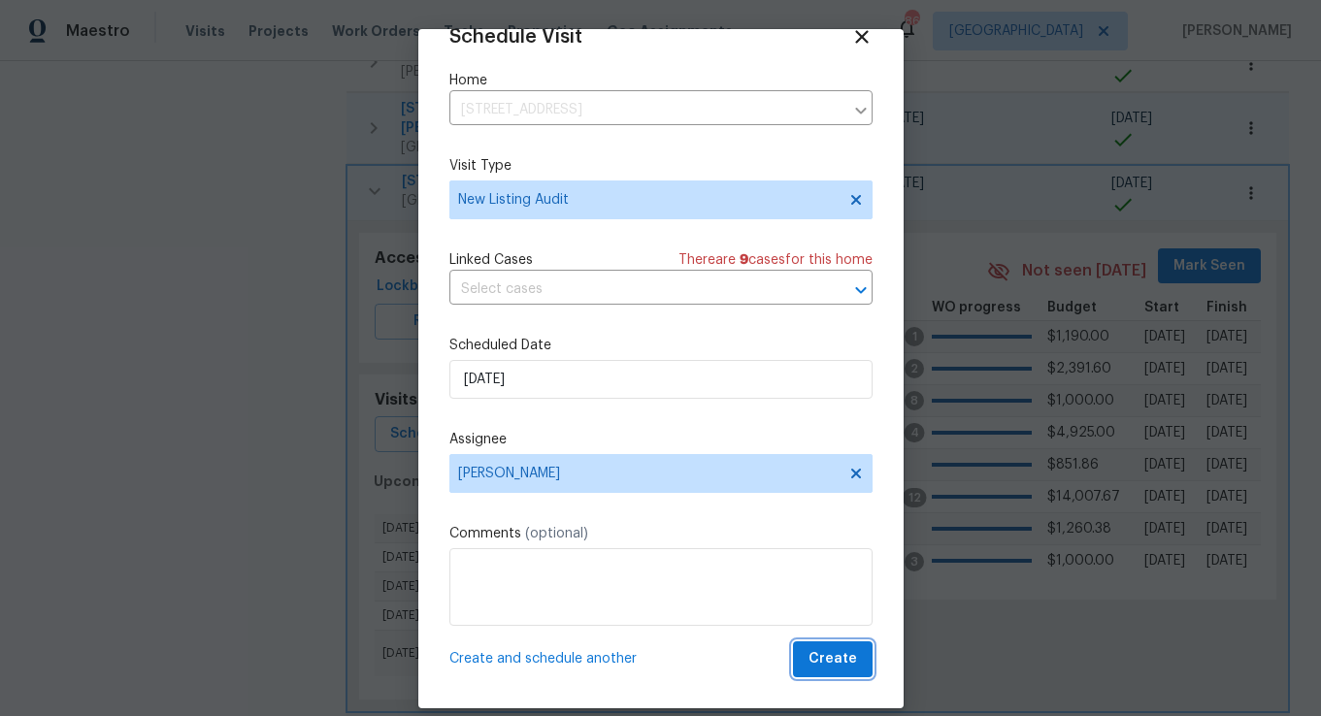
click at [806, 652] on button "Create" at bounding box center [833, 660] width 80 height 36
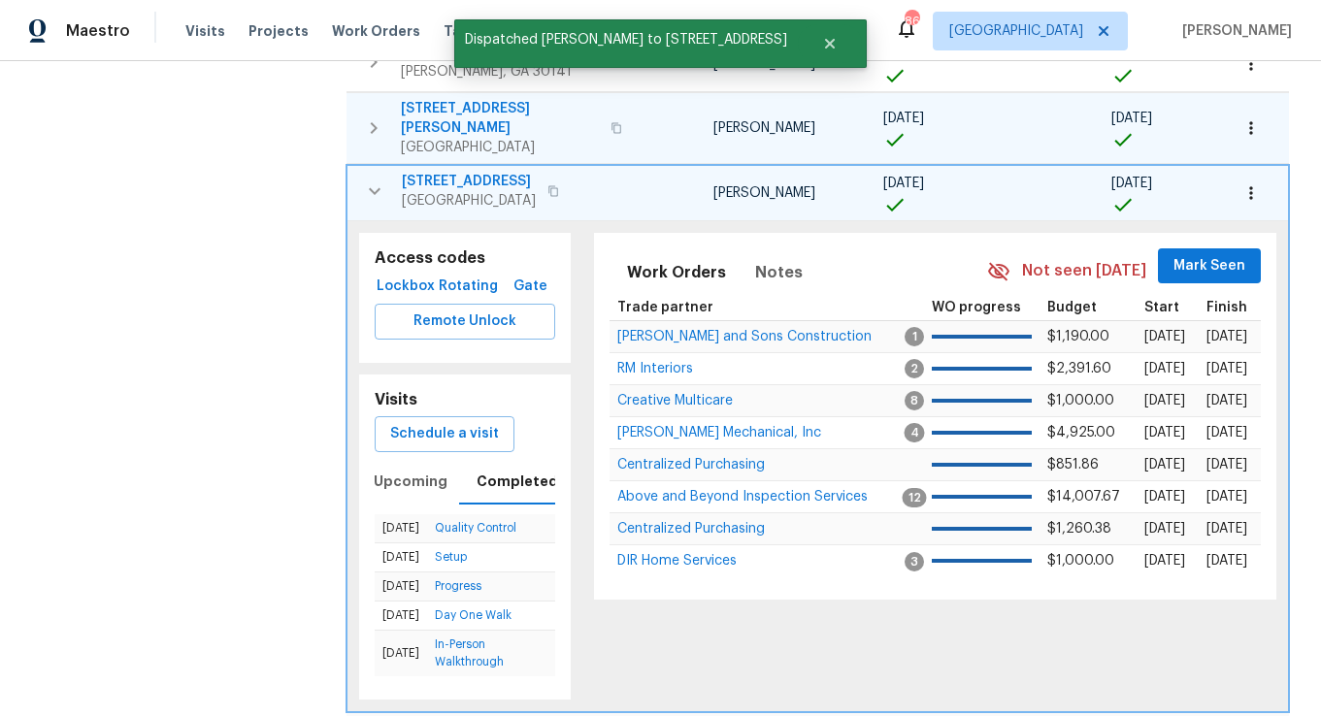
scroll to position [734, 0]
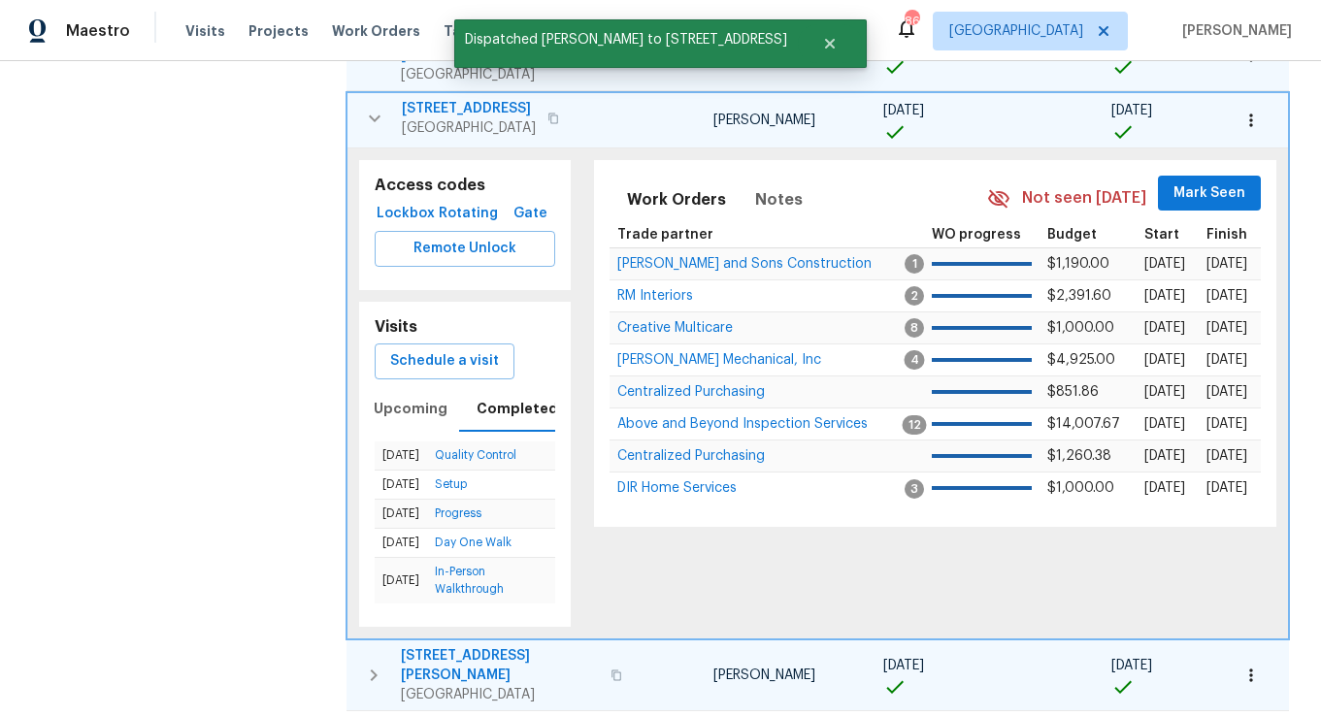
click at [366, 664] on icon "button" at bounding box center [373, 675] width 23 height 23
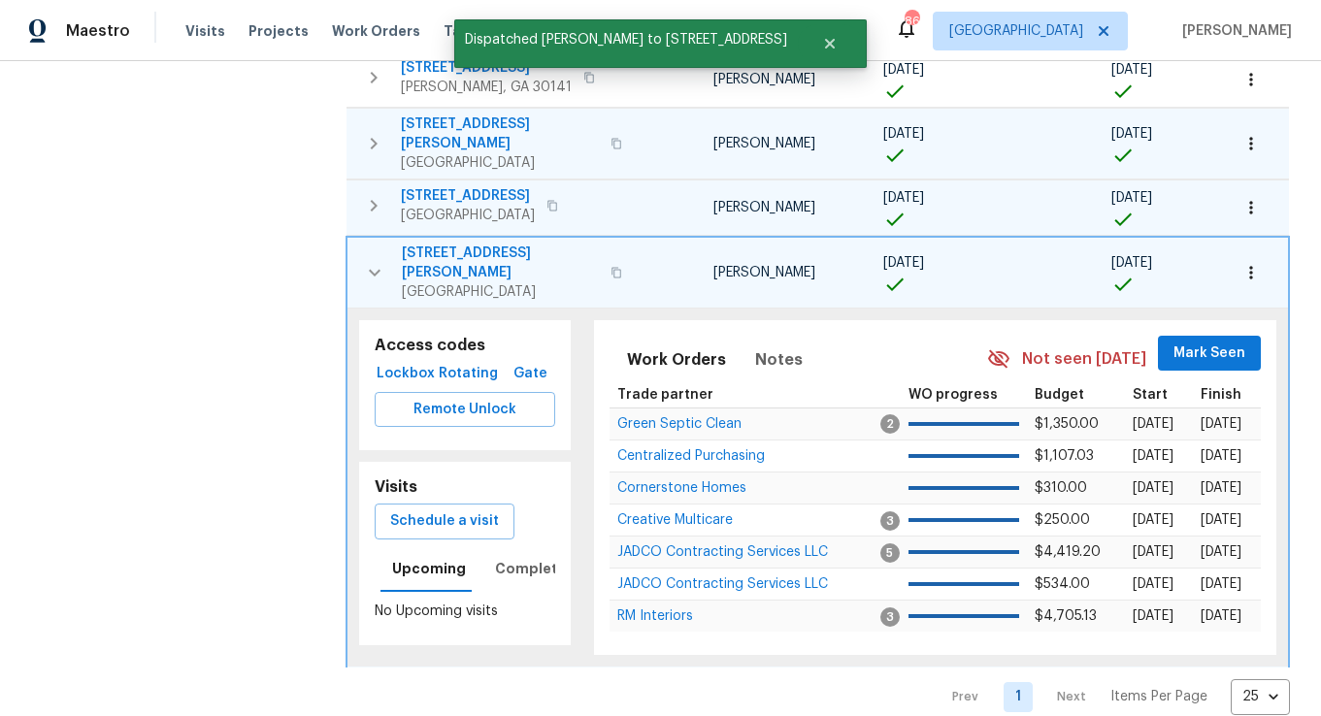
scroll to position [628, 0]
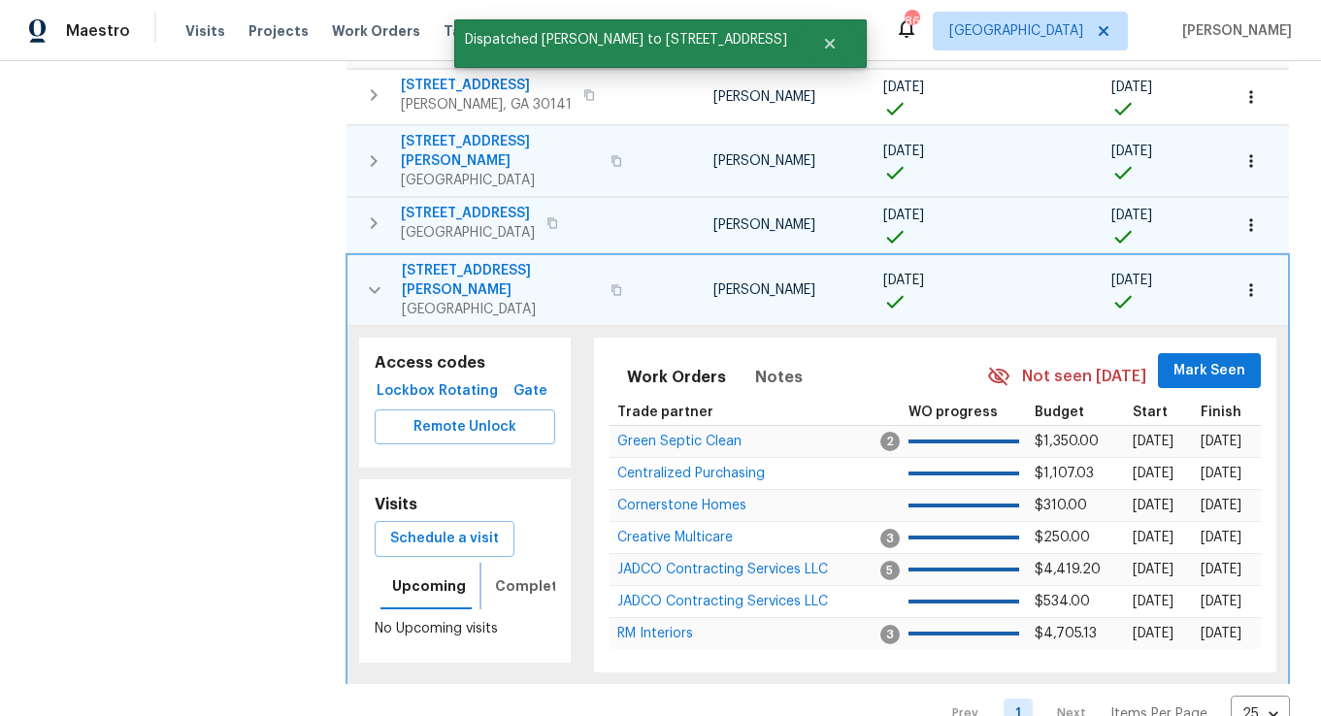
click at [525, 575] on span "Completed" at bounding box center [536, 587] width 82 height 24
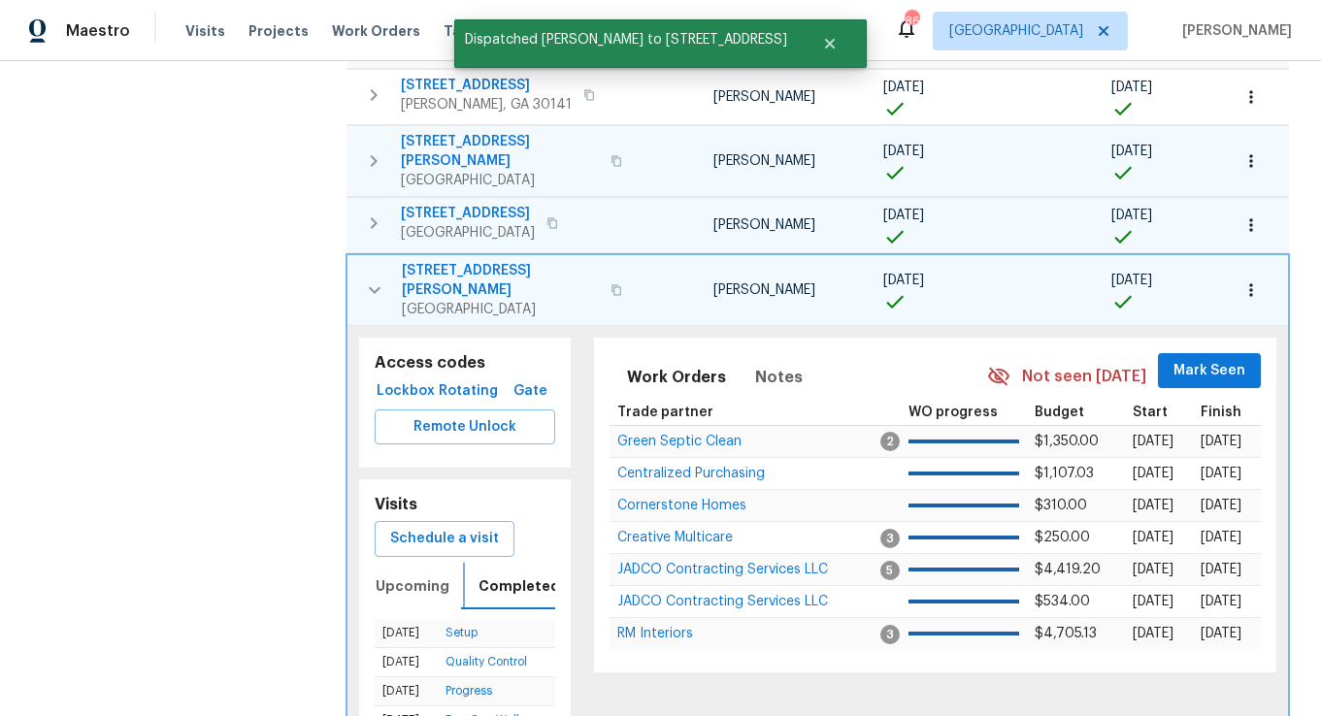
scroll to position [0, 18]
click at [499, 527] on span "Schedule a visit" at bounding box center [444, 539] width 109 height 24
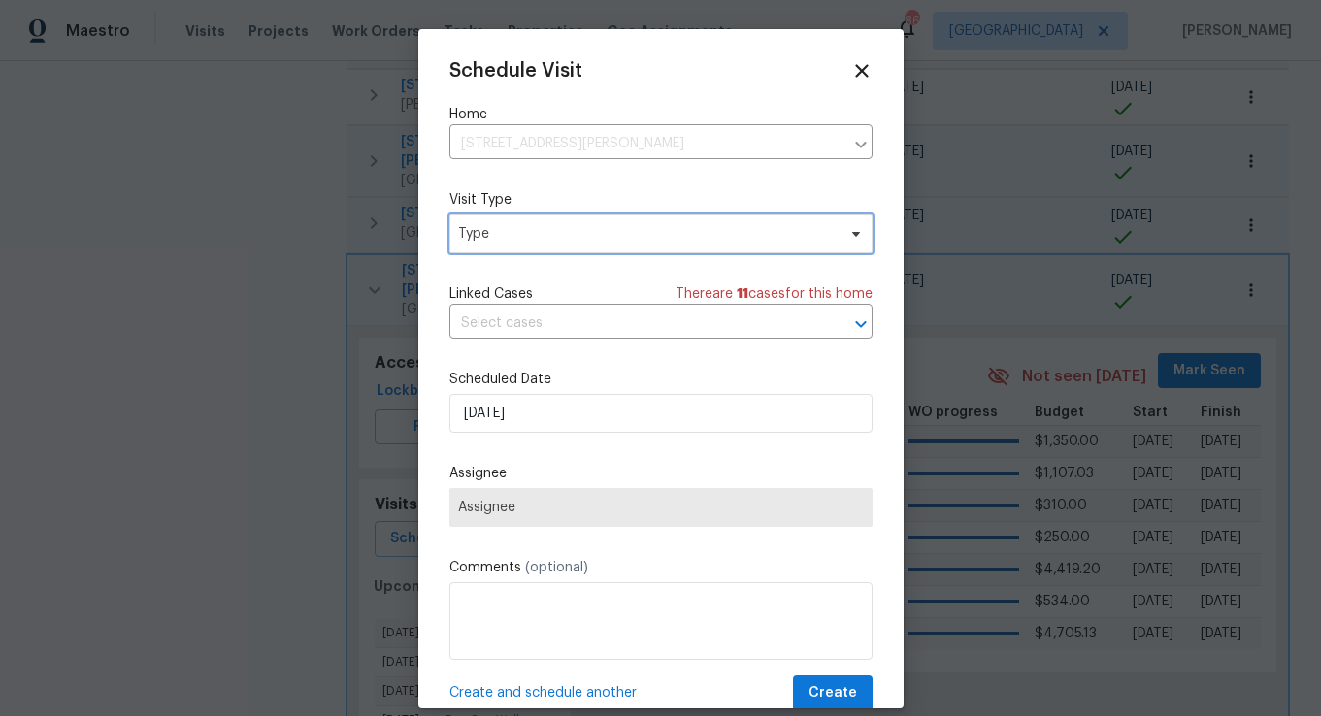
click at [497, 219] on span "Type" at bounding box center [661, 234] width 423 height 39
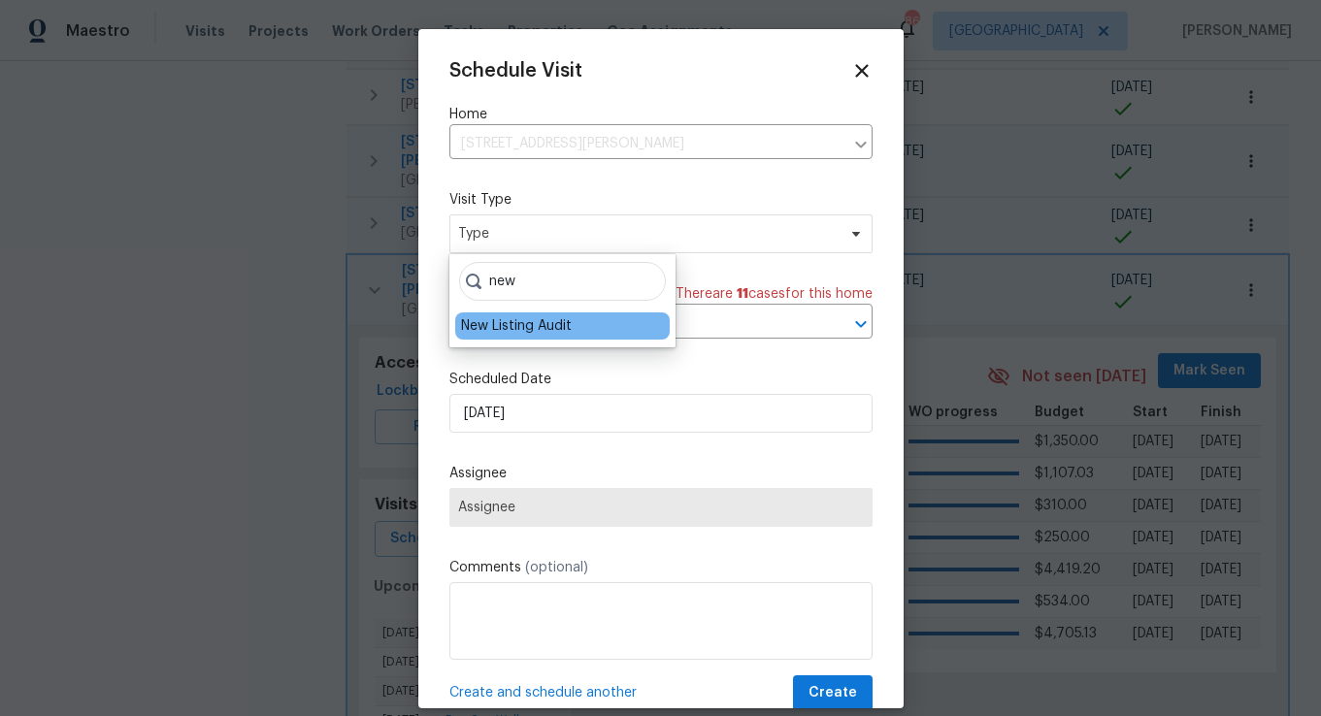
type input "new"
click at [504, 323] on div "New Listing Audit" at bounding box center [516, 325] width 111 height 19
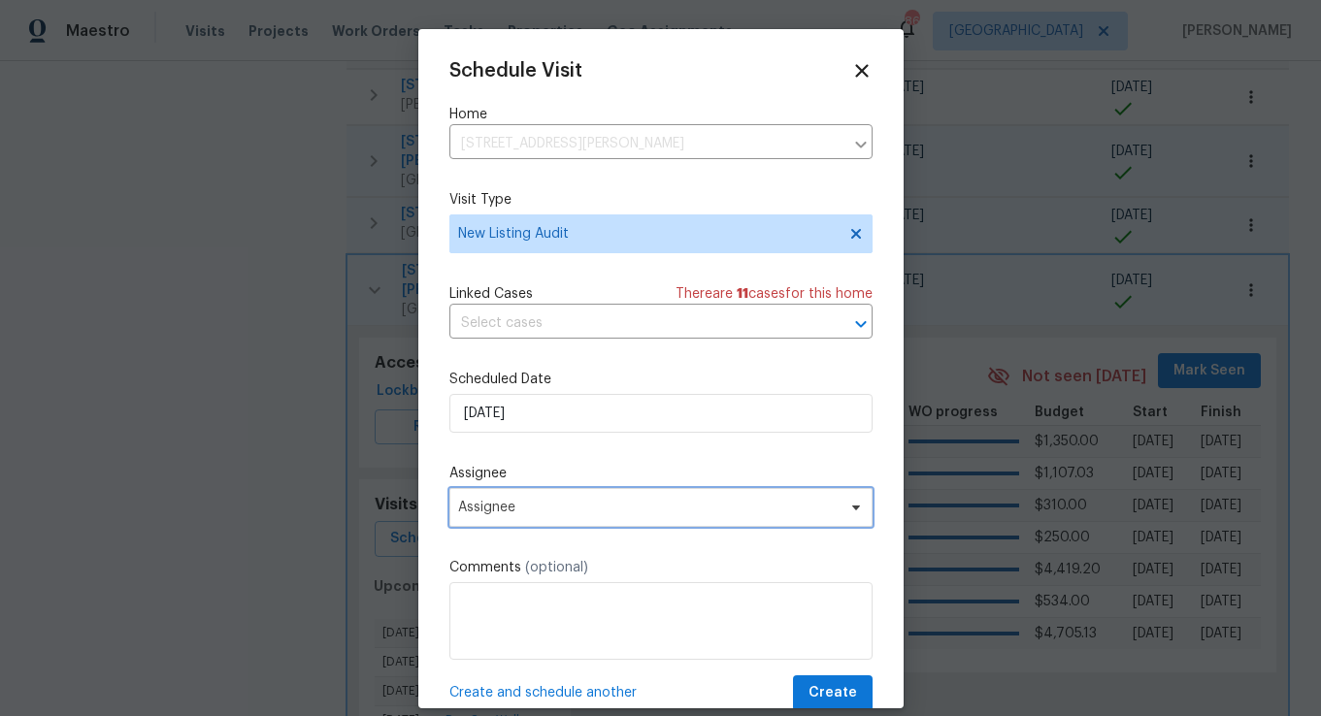
click at [524, 515] on span "Assignee" at bounding box center [648, 508] width 381 height 16
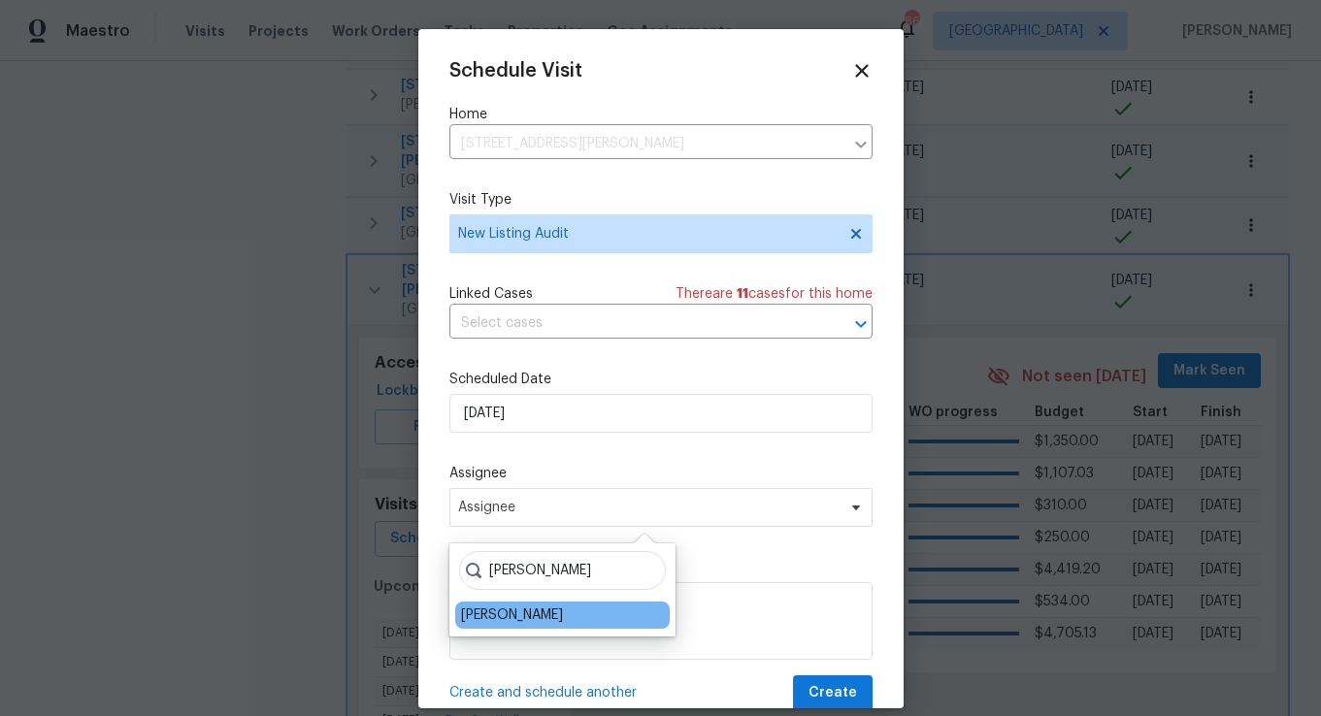
type input "[PERSON_NAME]"
click at [511, 616] on div "[PERSON_NAME]" at bounding box center [512, 615] width 102 height 19
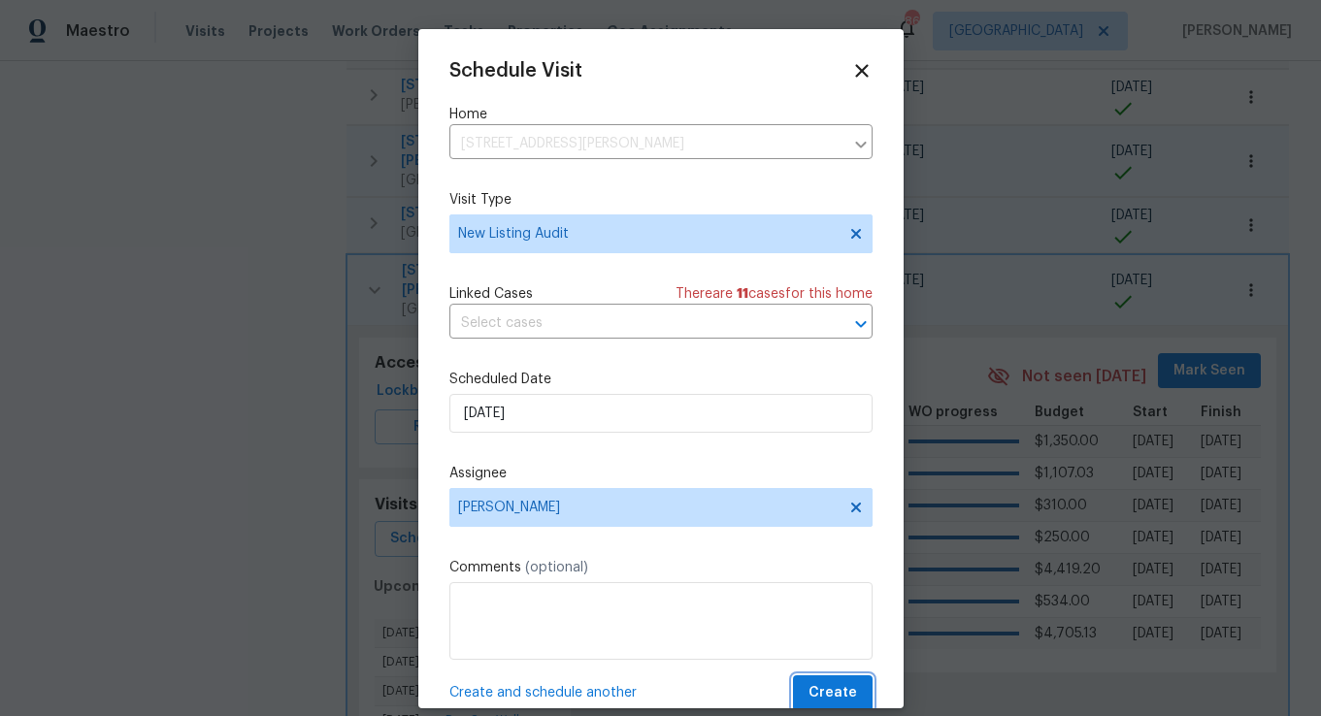
click at [829, 678] on button "Create" at bounding box center [833, 694] width 80 height 36
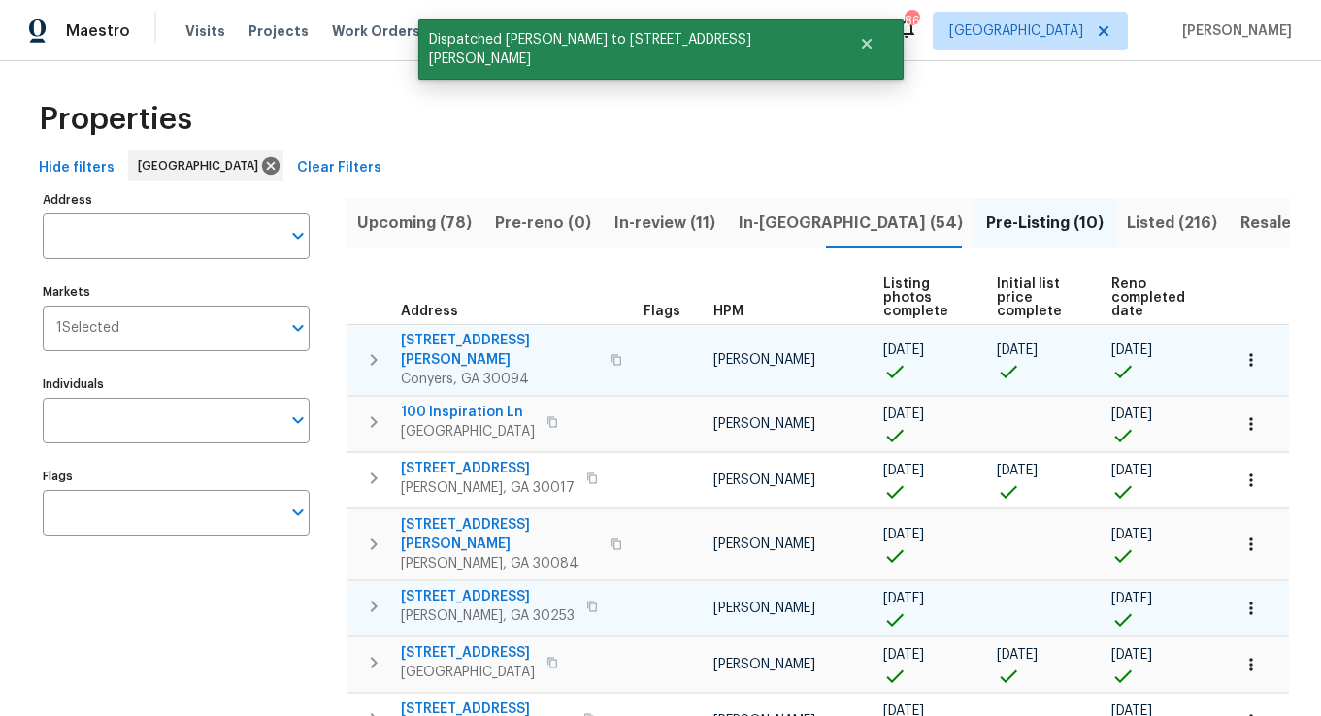
scroll to position [0, 0]
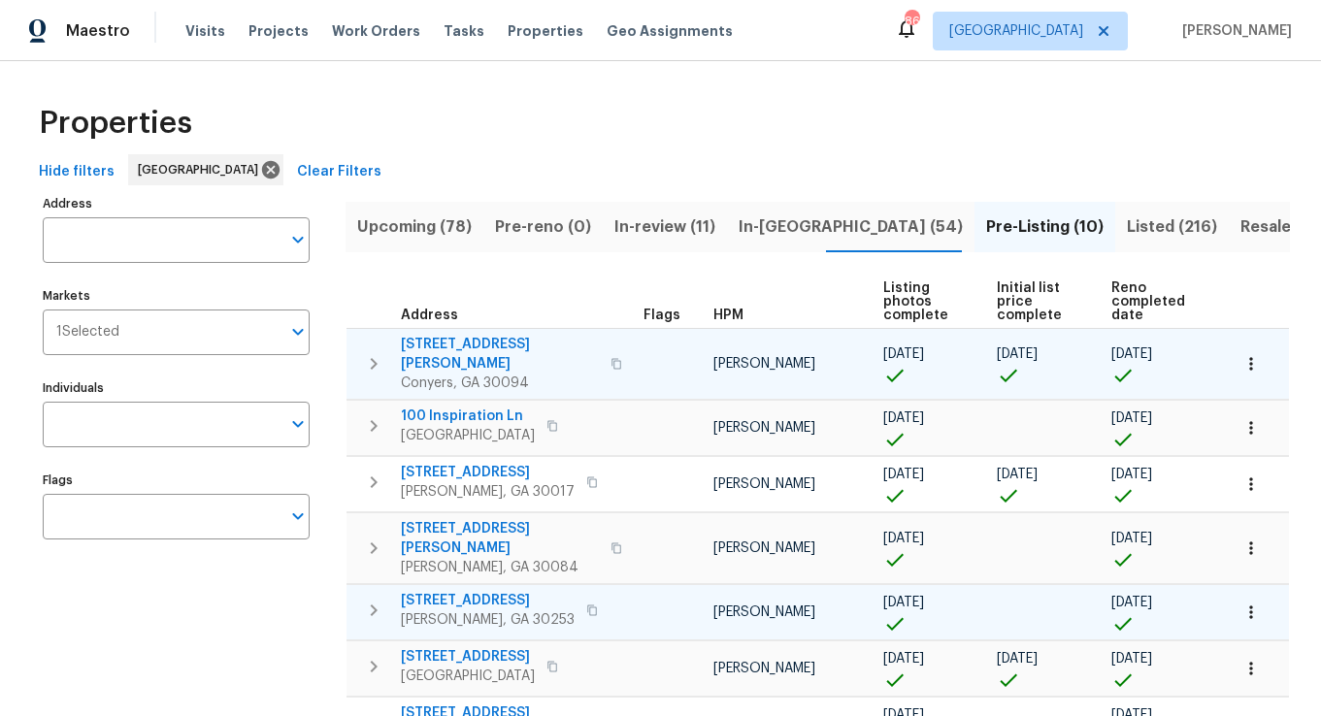
click at [1127, 226] on span "Listed (216)" at bounding box center [1172, 227] width 90 height 27
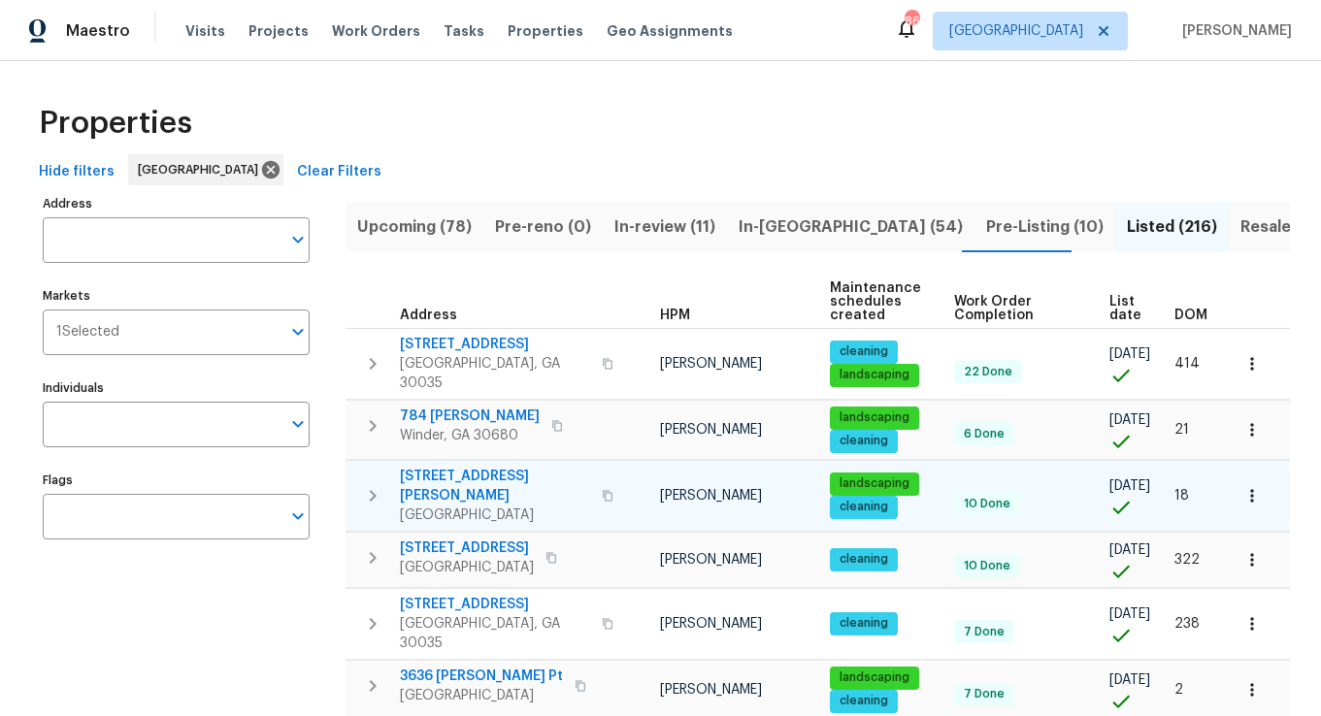
scroll to position [0, 89]
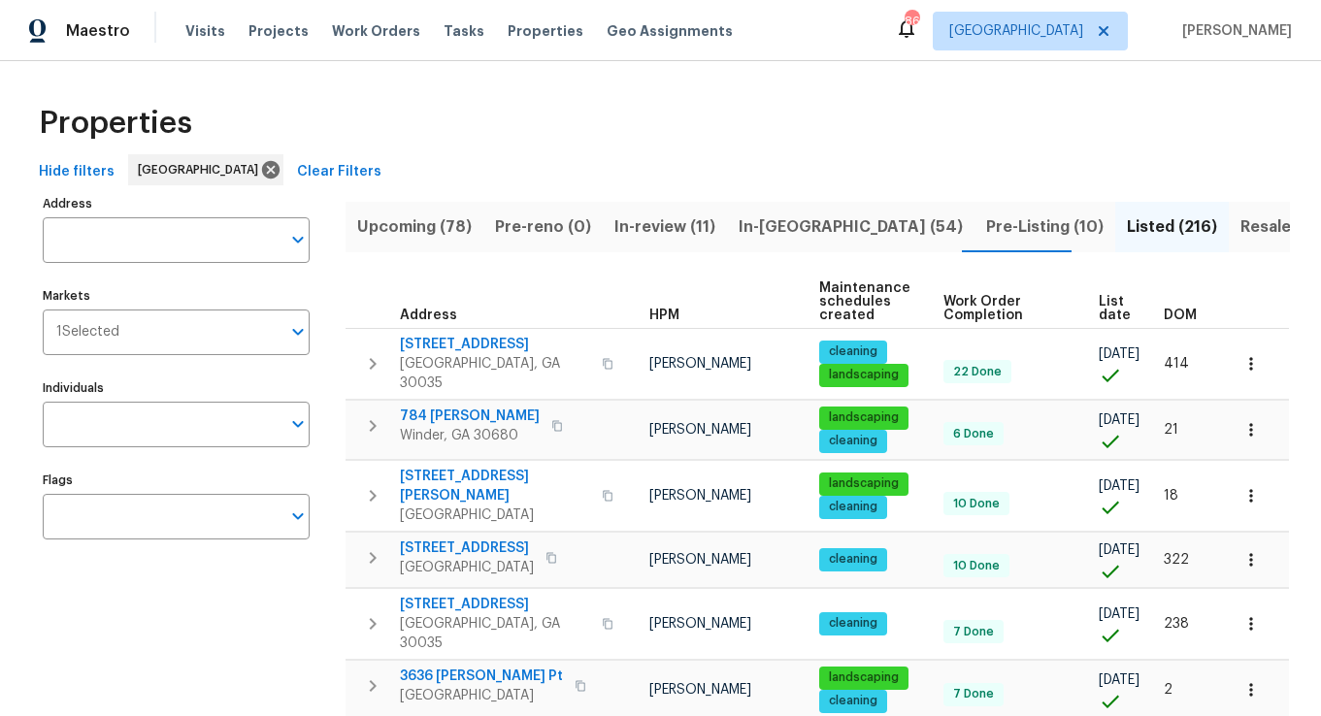
click at [1185, 312] on span "DOM" at bounding box center [1180, 316] width 33 height 14
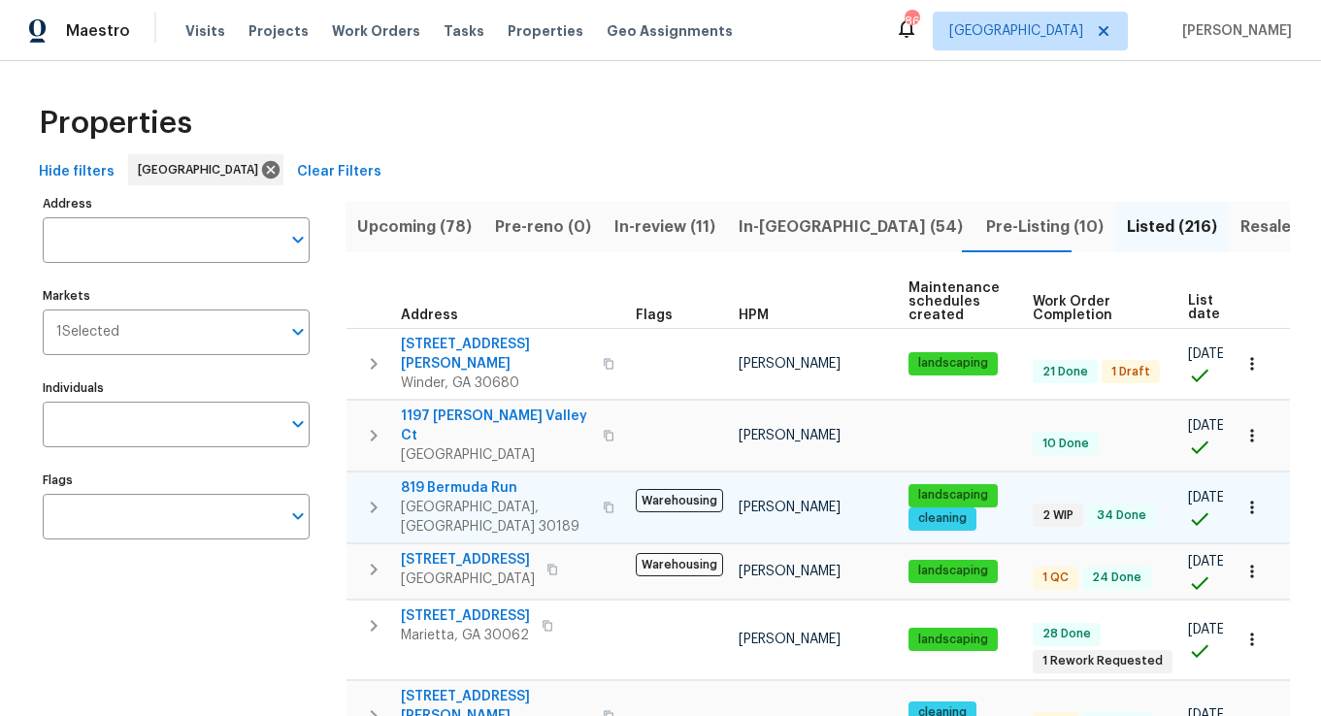
scroll to position [0, 123]
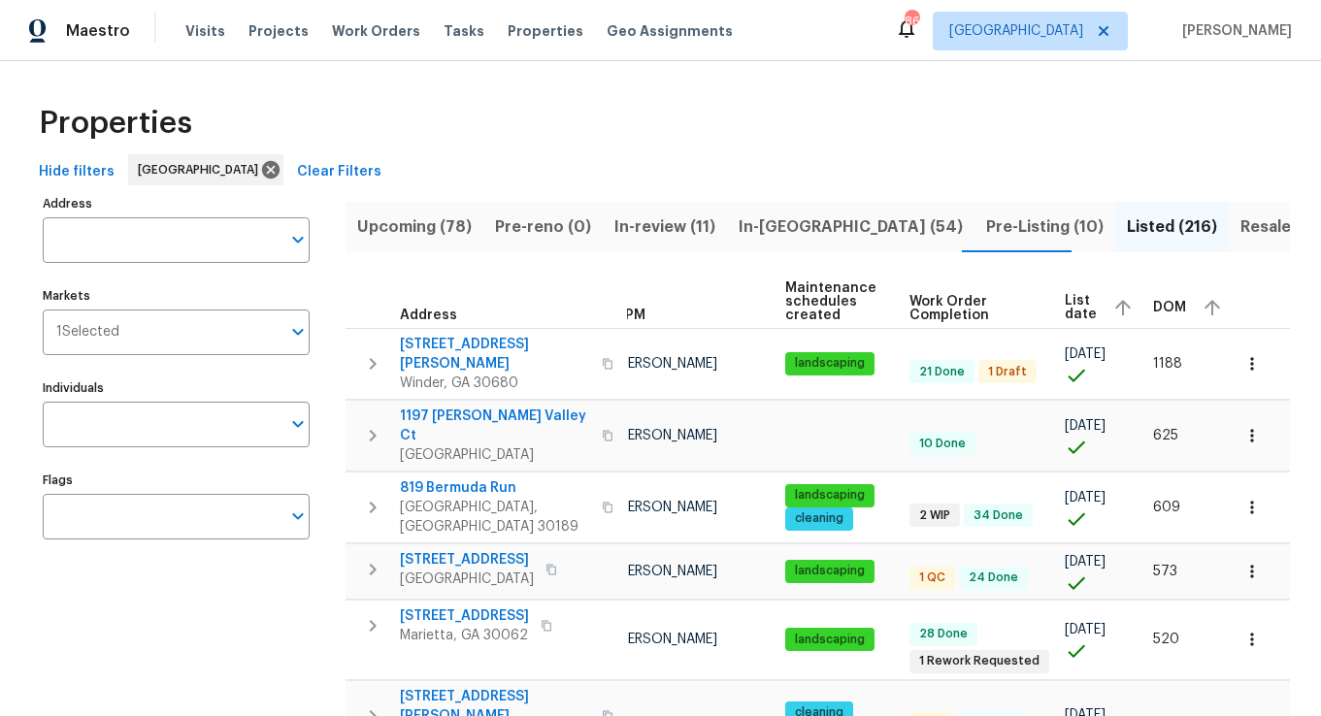
click at [1157, 321] on div "DOM" at bounding box center [1190, 307] width 74 height 29
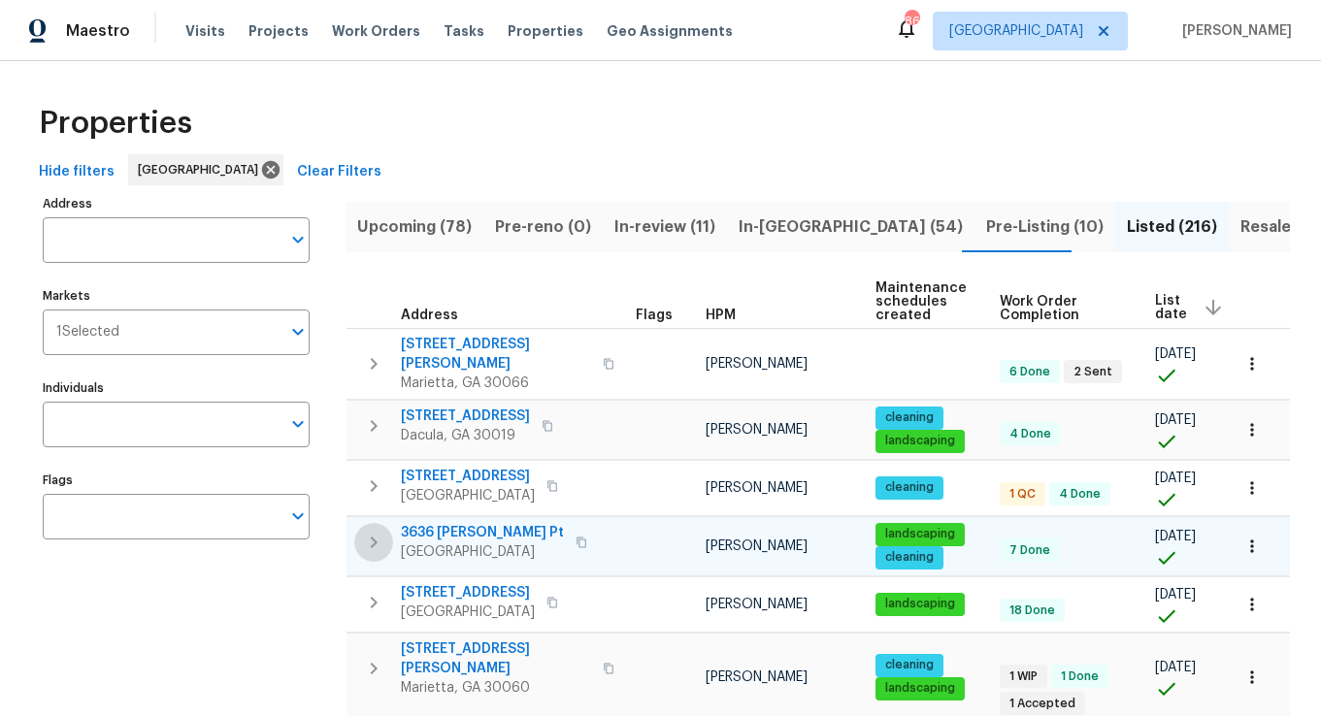
click at [362, 531] on icon "button" at bounding box center [373, 542] width 23 height 23
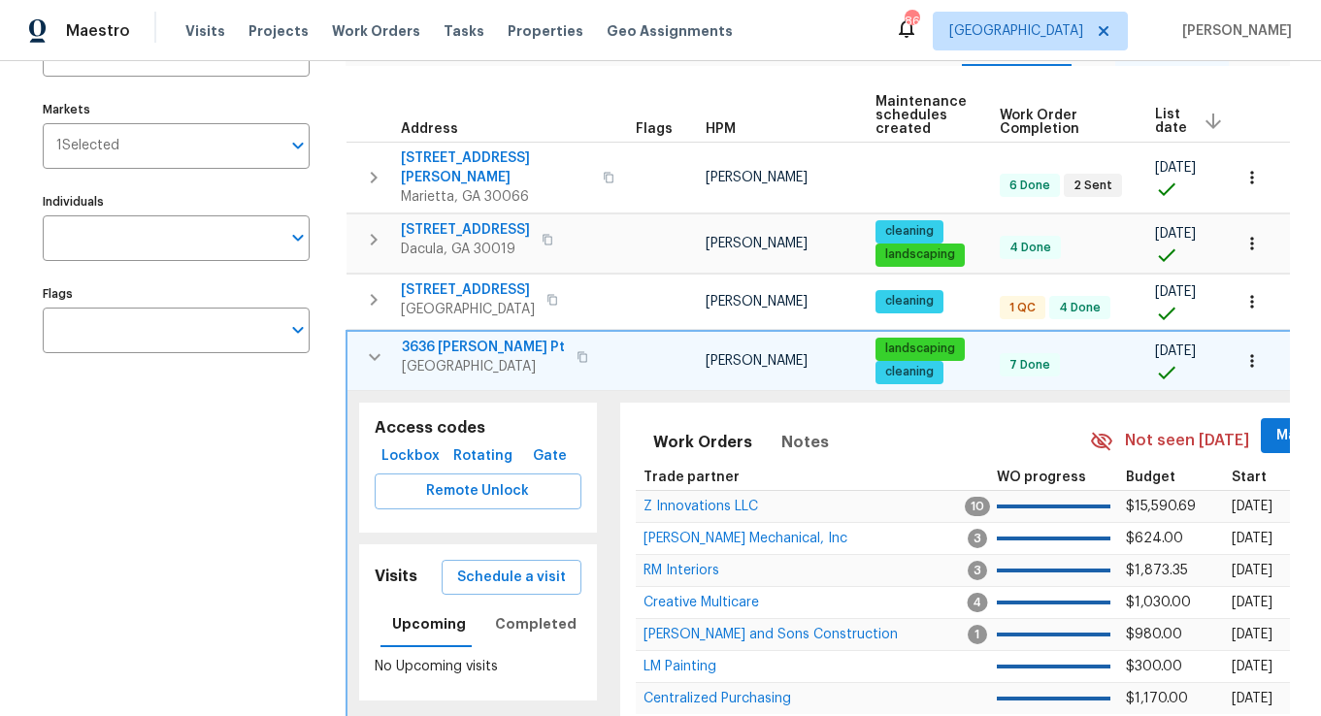
scroll to position [196, 0]
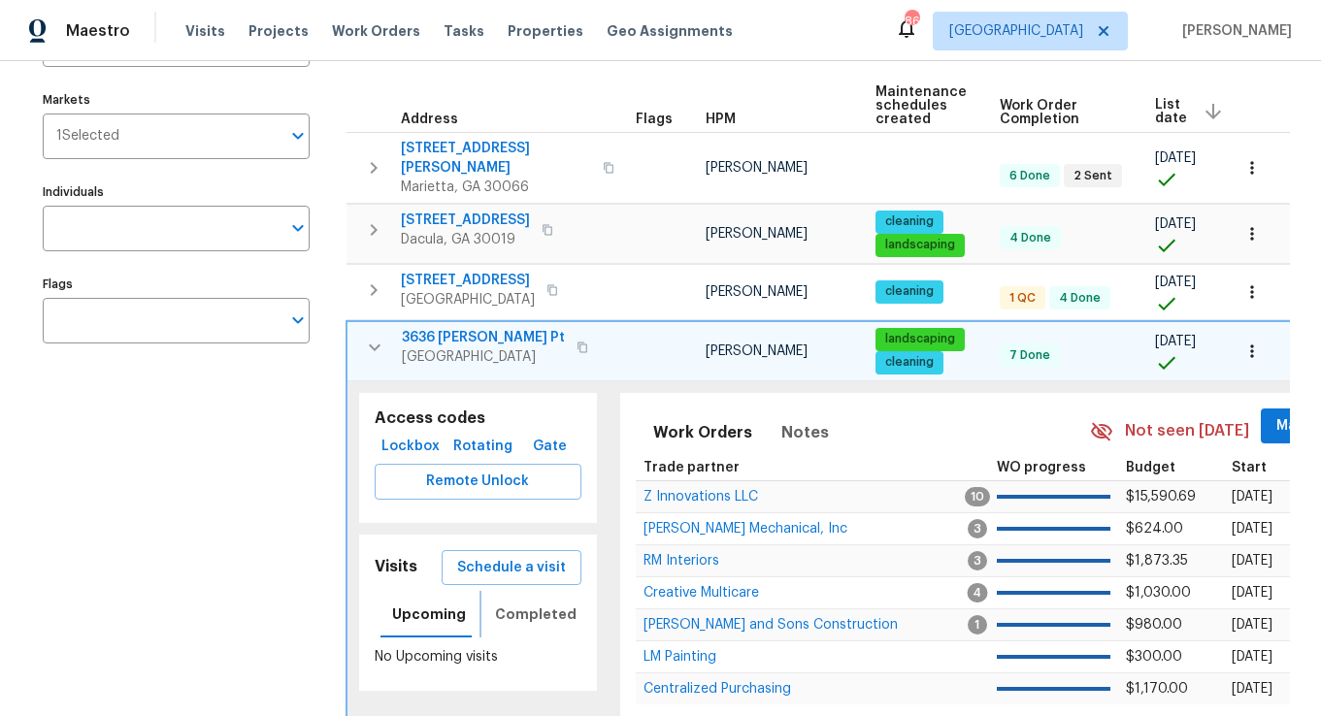
click at [509, 613] on button "Completed" at bounding box center [535, 614] width 105 height 47
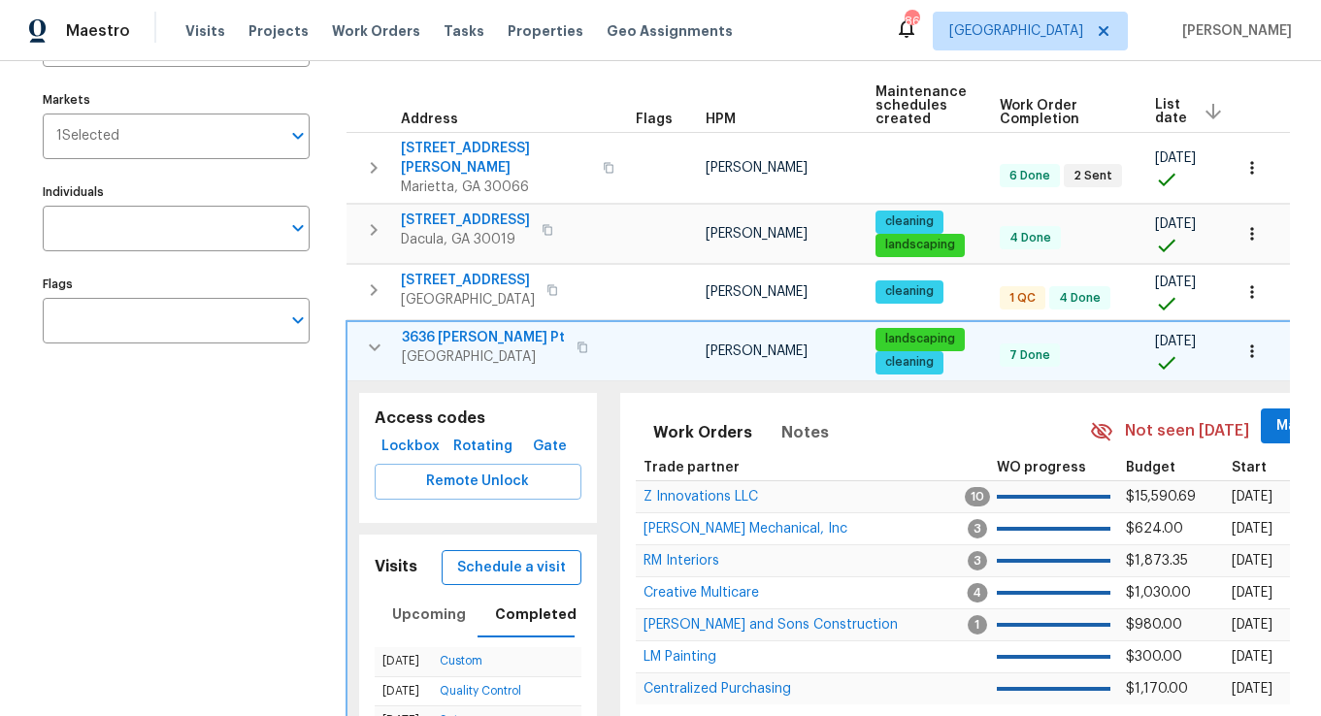
click at [518, 558] on span "Schedule a visit" at bounding box center [511, 568] width 109 height 24
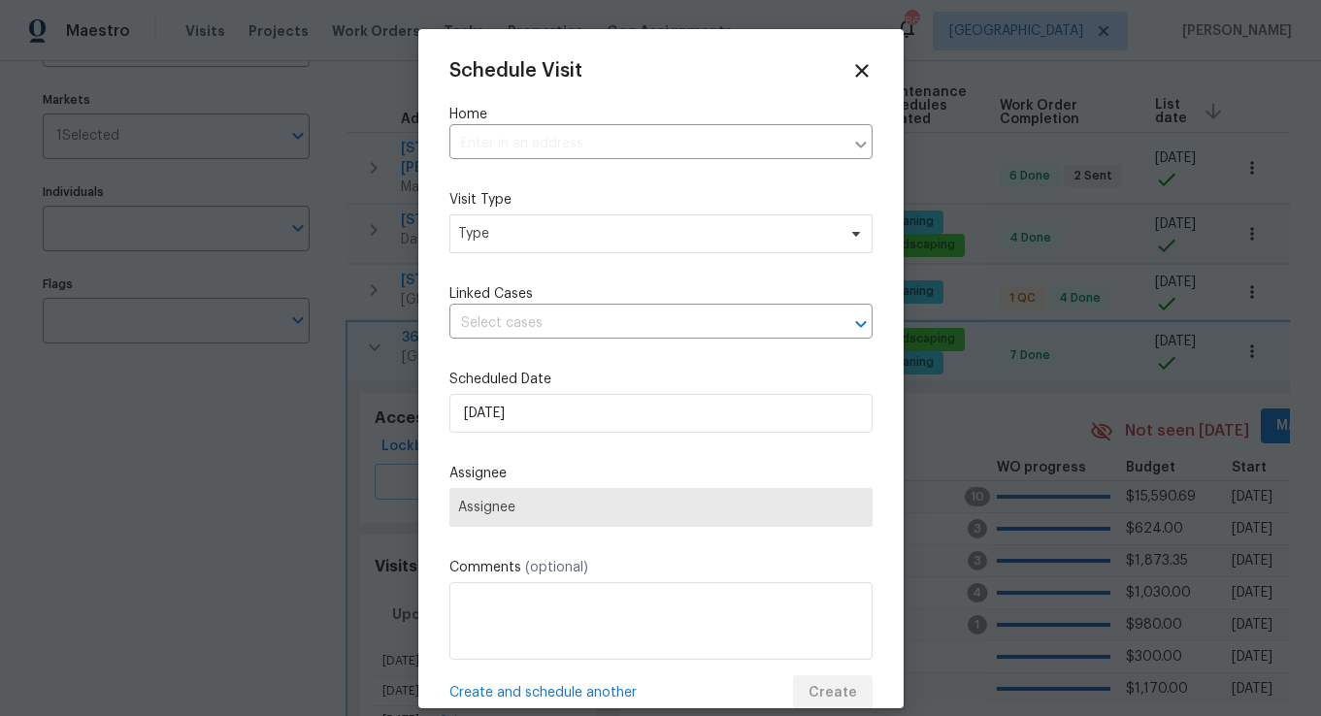
type input "[STREET_ADDRESS][PERSON_NAME]"
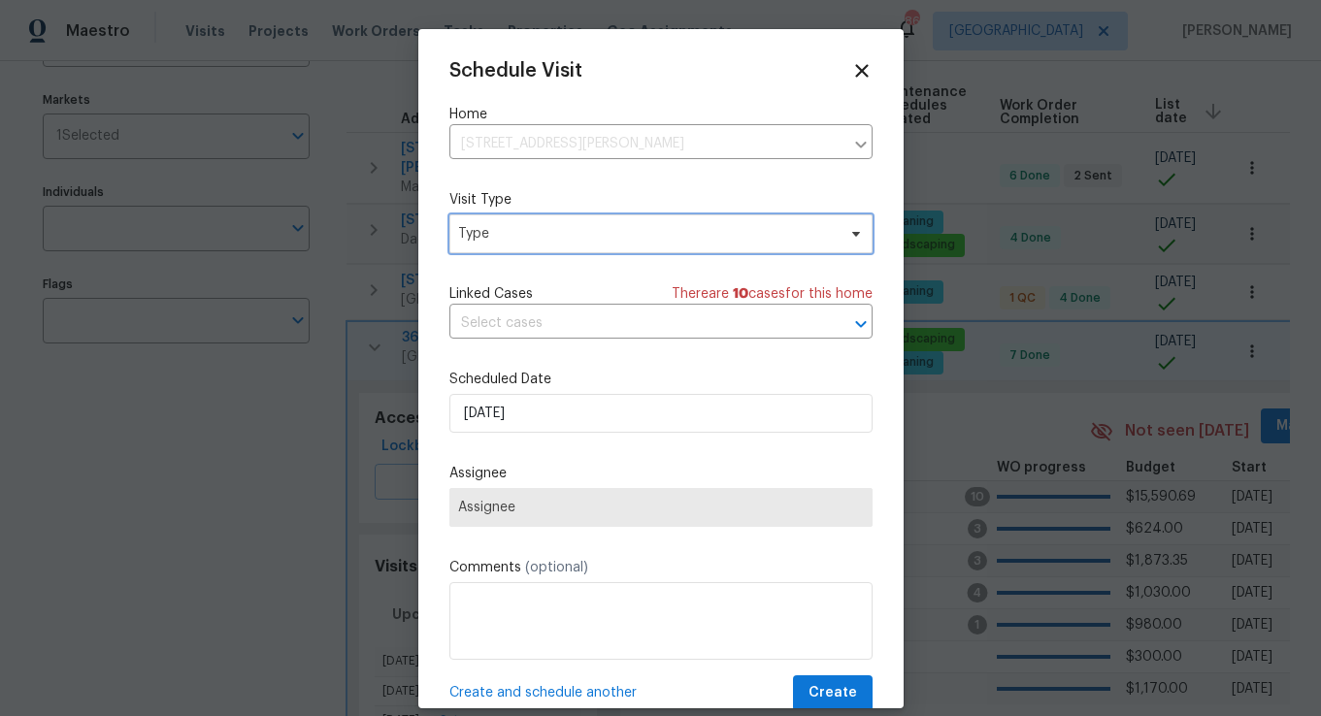
click at [597, 239] on span "Type" at bounding box center [647, 233] width 378 height 19
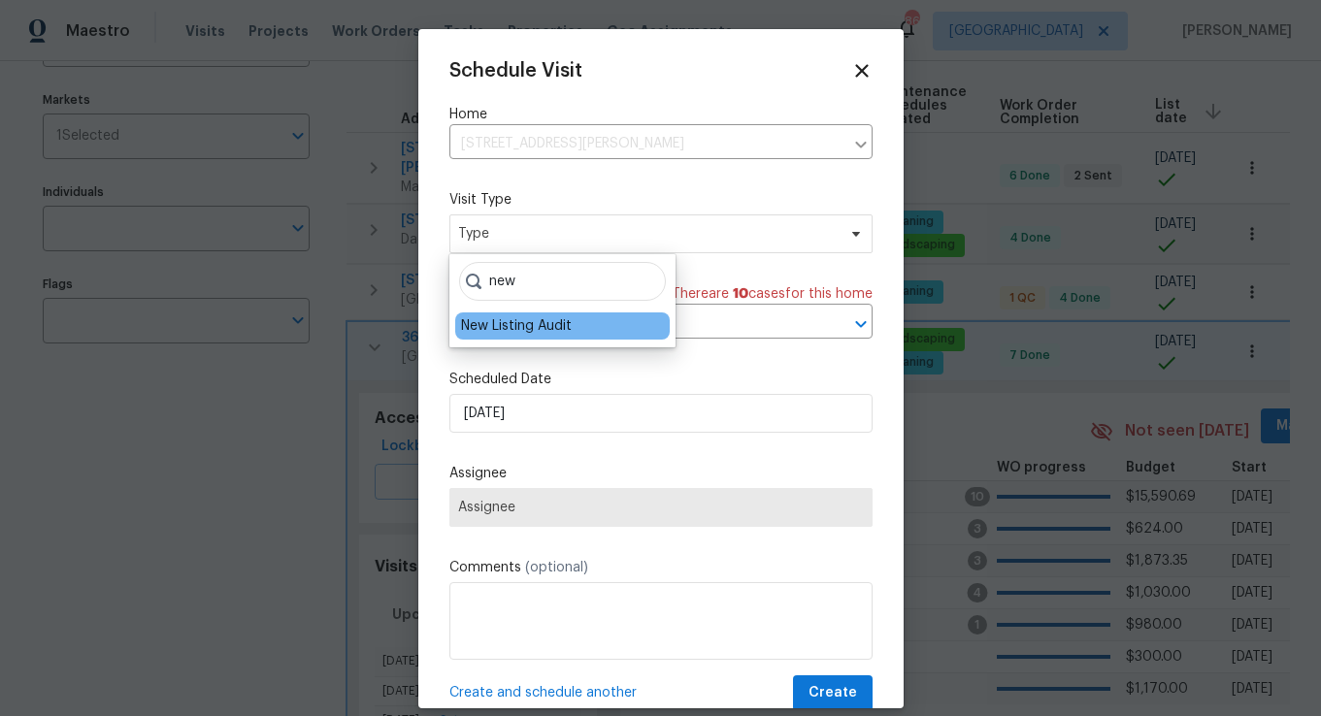
type input "new"
click at [569, 324] on div "New Listing Audit" at bounding box center [516, 325] width 111 height 19
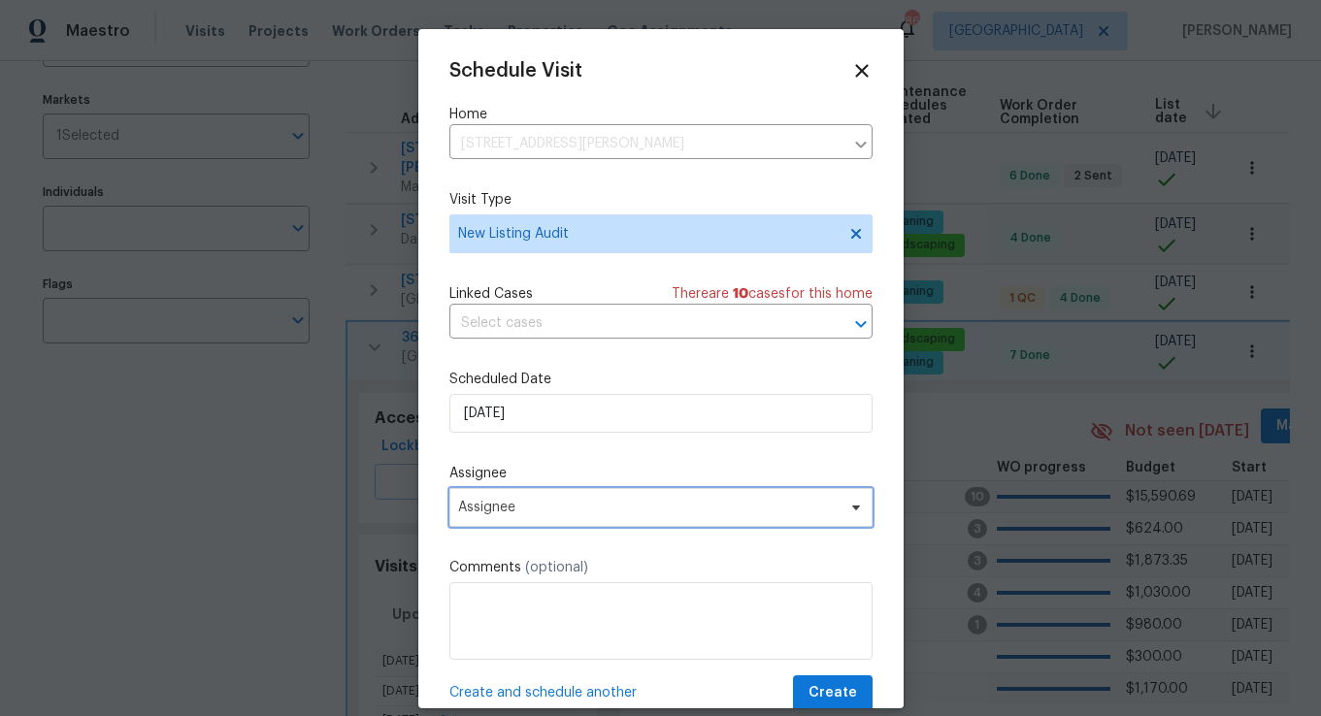
click at [507, 501] on span "Assignee" at bounding box center [648, 508] width 381 height 16
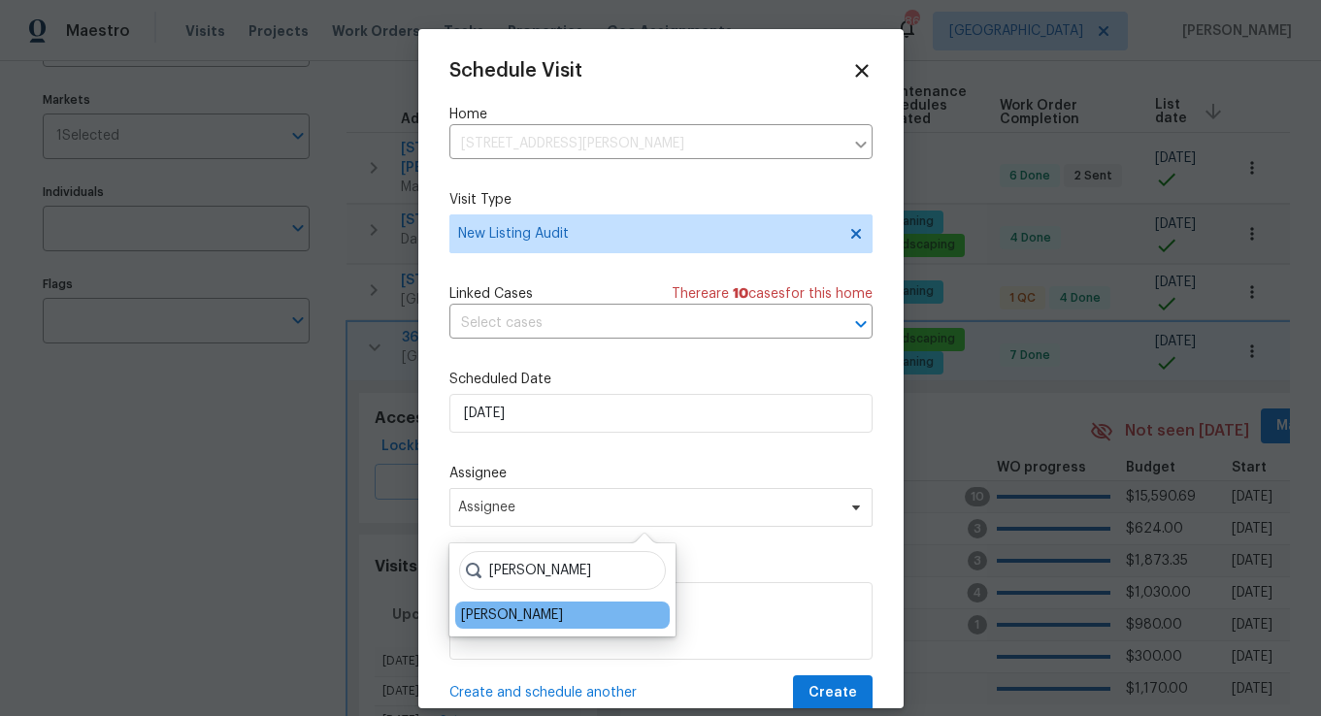
type input "[PERSON_NAME]"
click at [499, 615] on div "[PERSON_NAME]" at bounding box center [512, 615] width 102 height 19
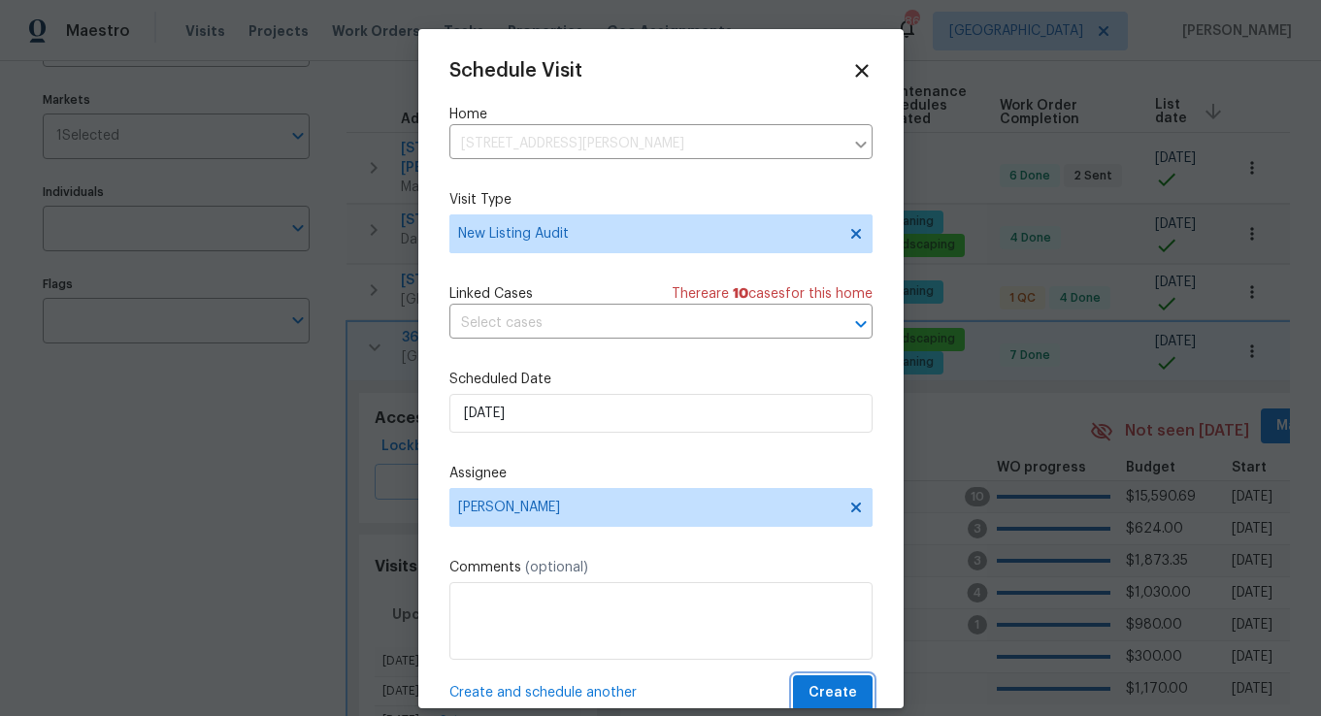
click at [820, 689] on span "Create" at bounding box center [833, 694] width 49 height 24
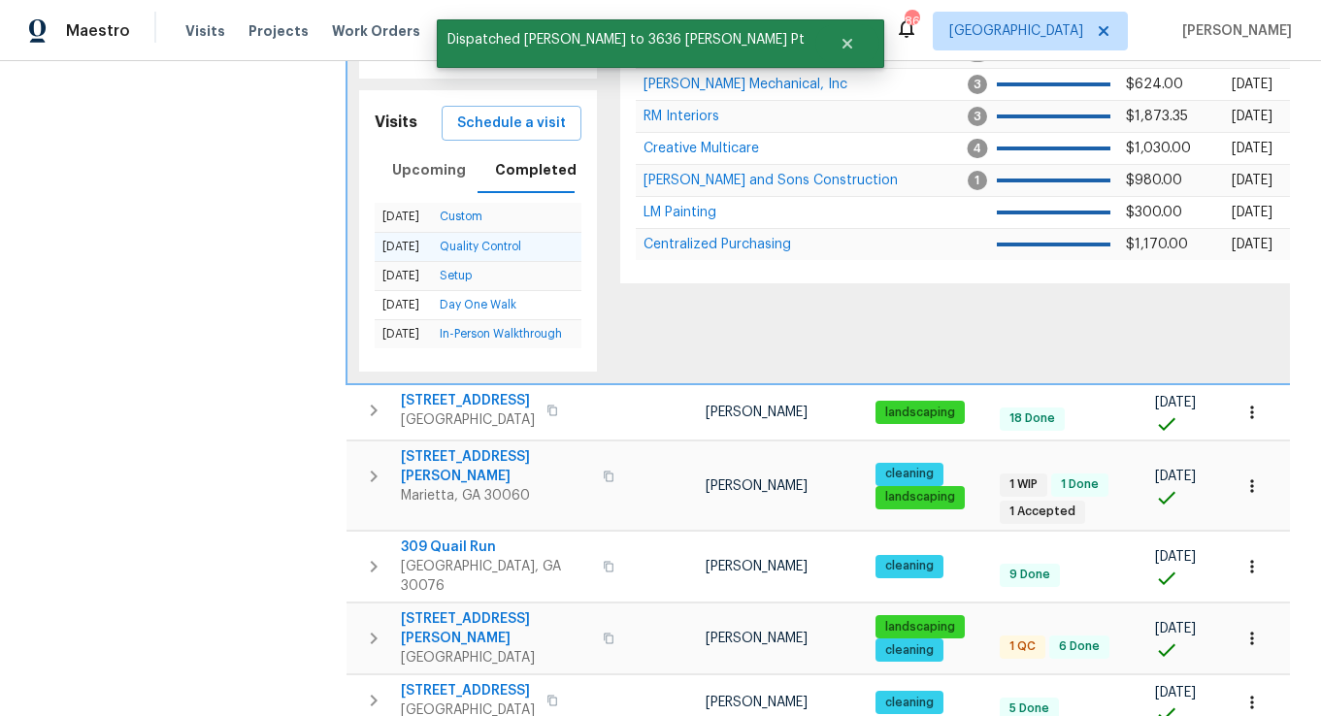
scroll to position [648, 0]
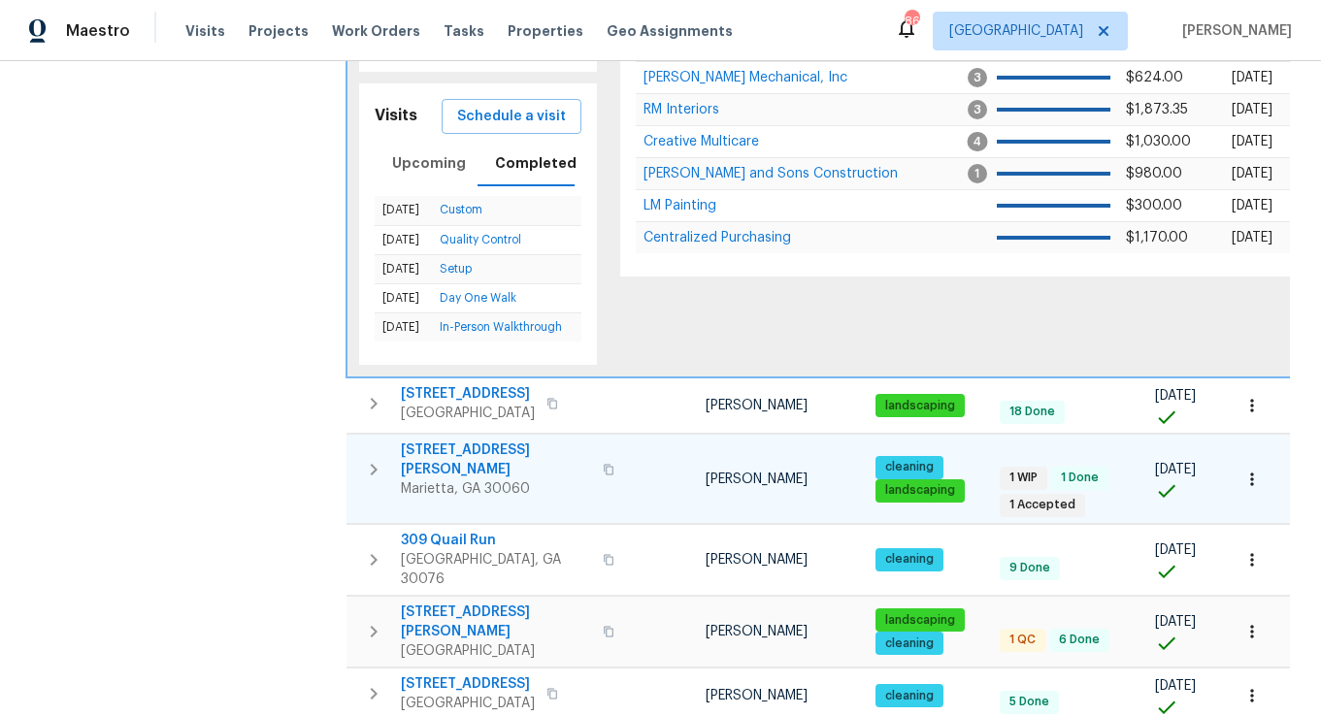
click at [374, 458] on icon "button" at bounding box center [373, 469] width 23 height 23
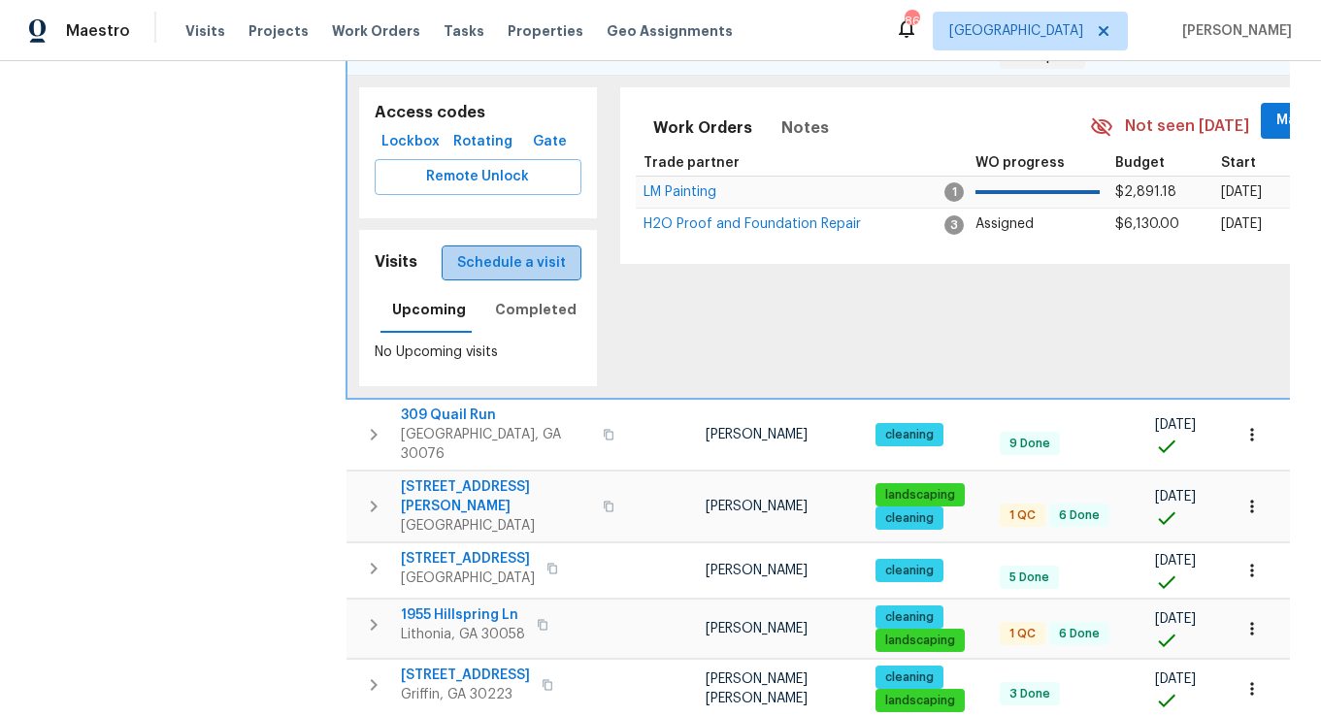
click at [522, 251] on span "Schedule a visit" at bounding box center [511, 263] width 109 height 24
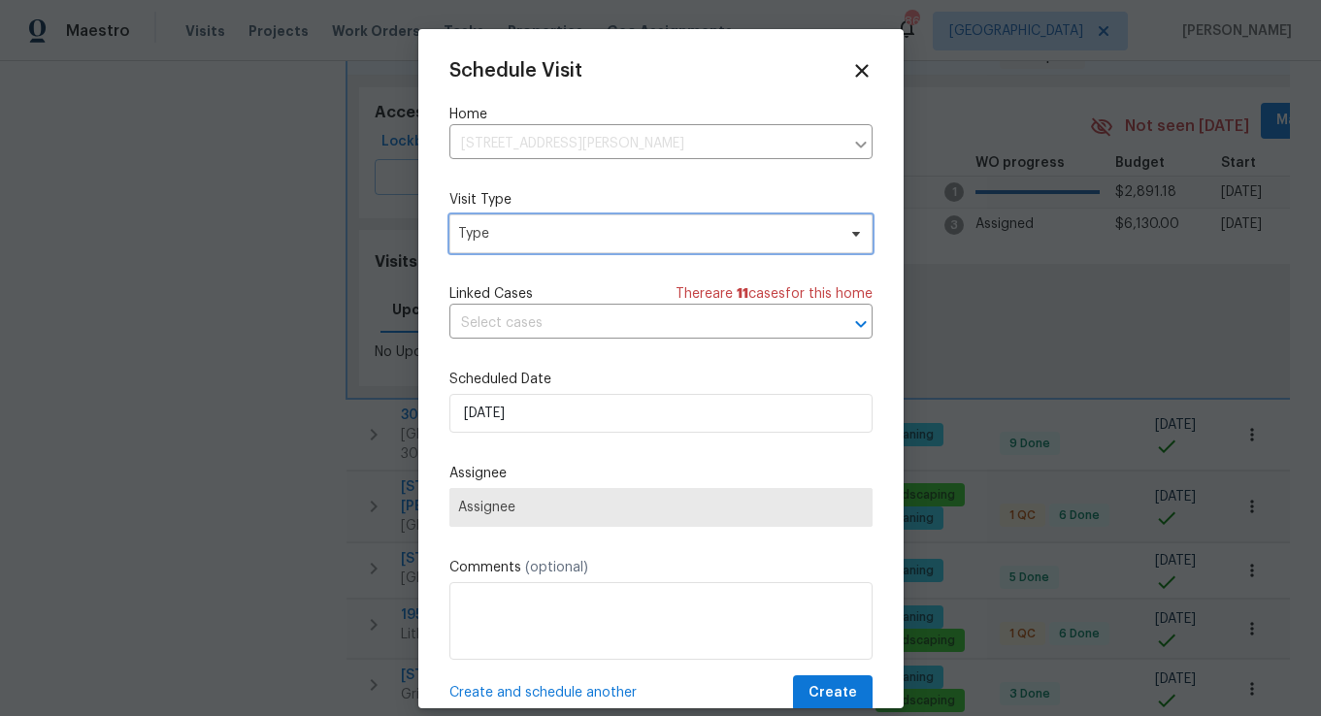
click at [522, 229] on span "Type" at bounding box center [647, 233] width 378 height 19
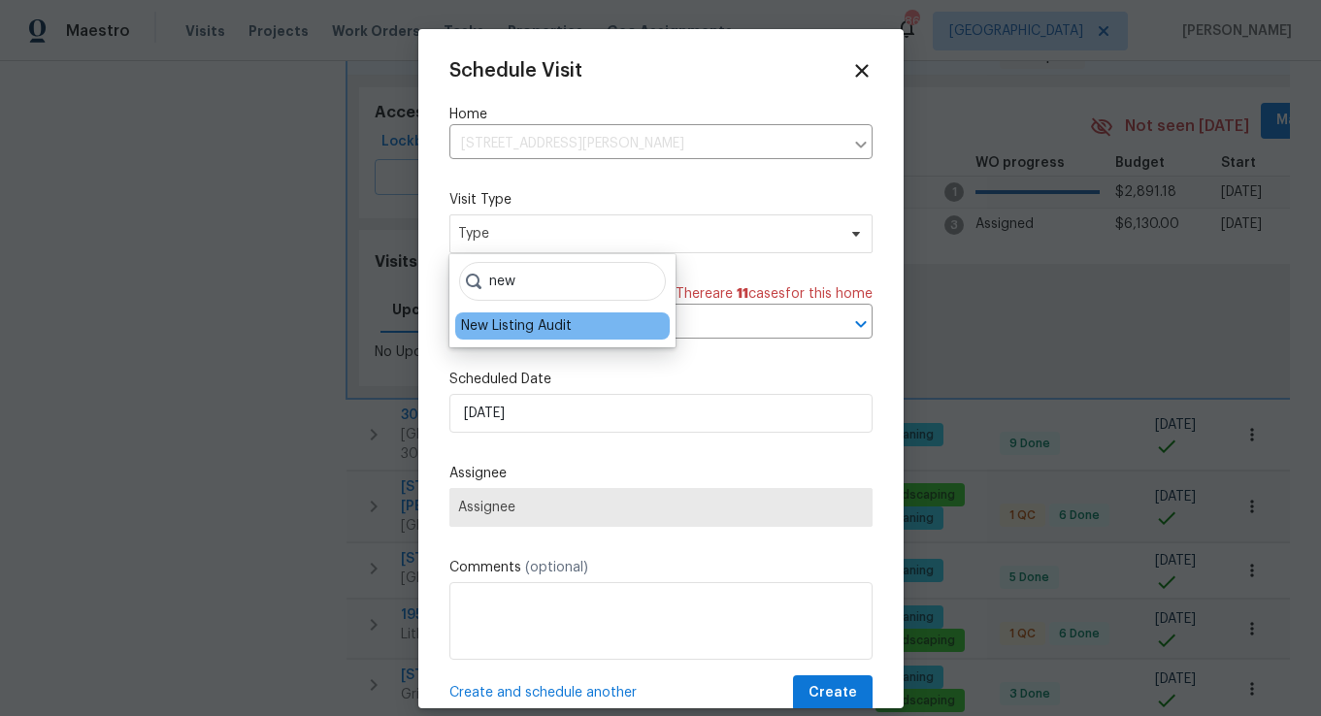
type input "new"
click at [530, 326] on div "New Listing Audit" at bounding box center [516, 325] width 111 height 19
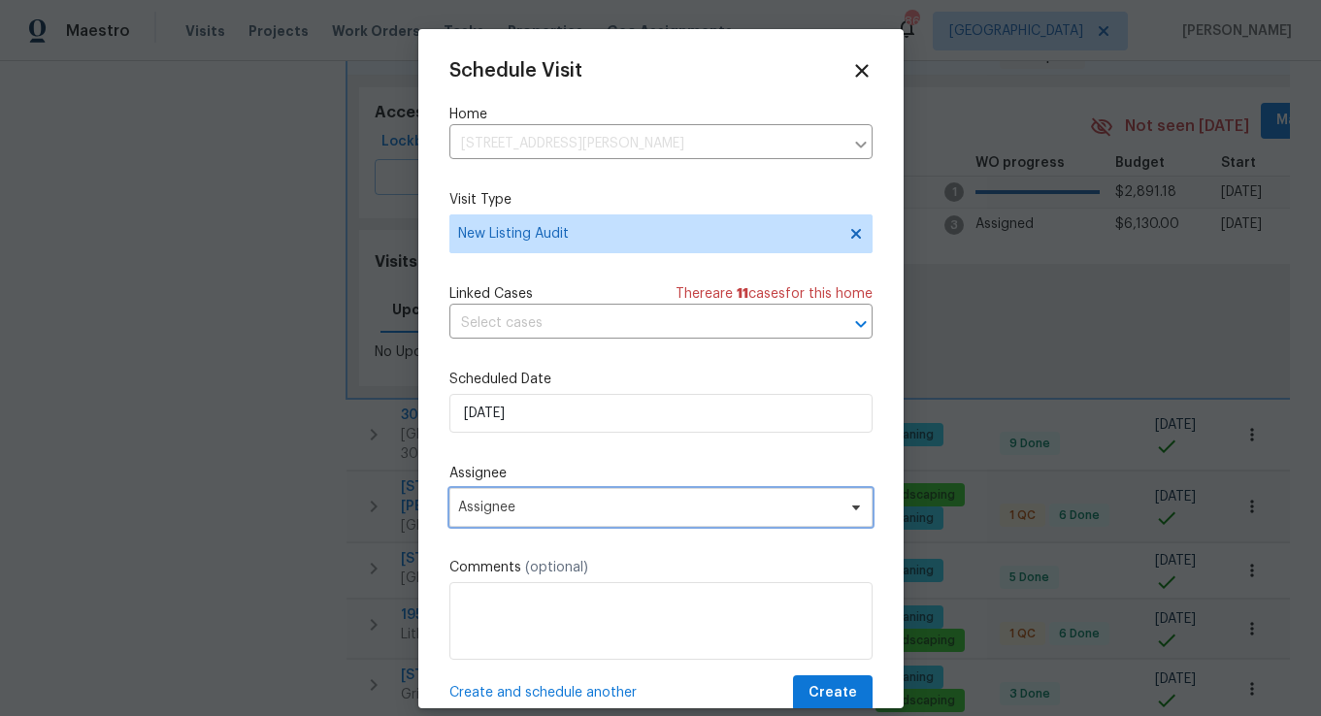
click at [501, 516] on span "Assignee" at bounding box center [648, 508] width 381 height 16
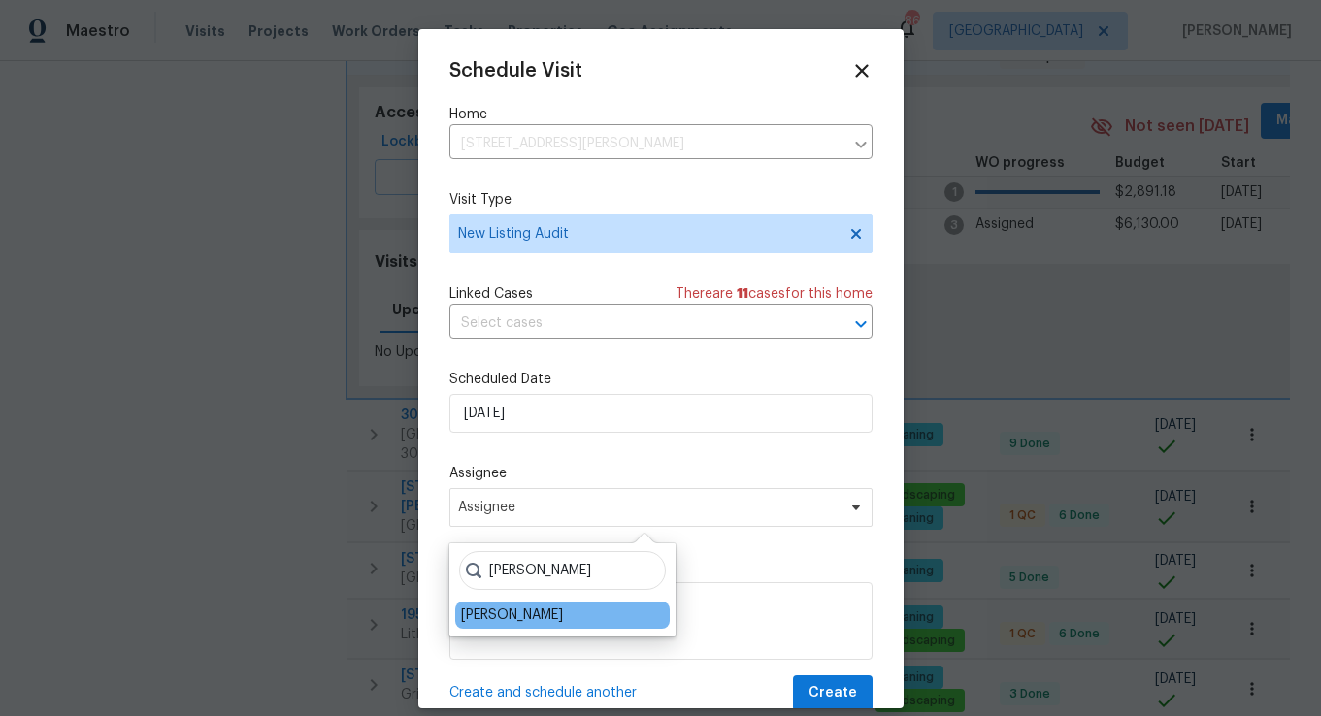
type input "[PERSON_NAME]"
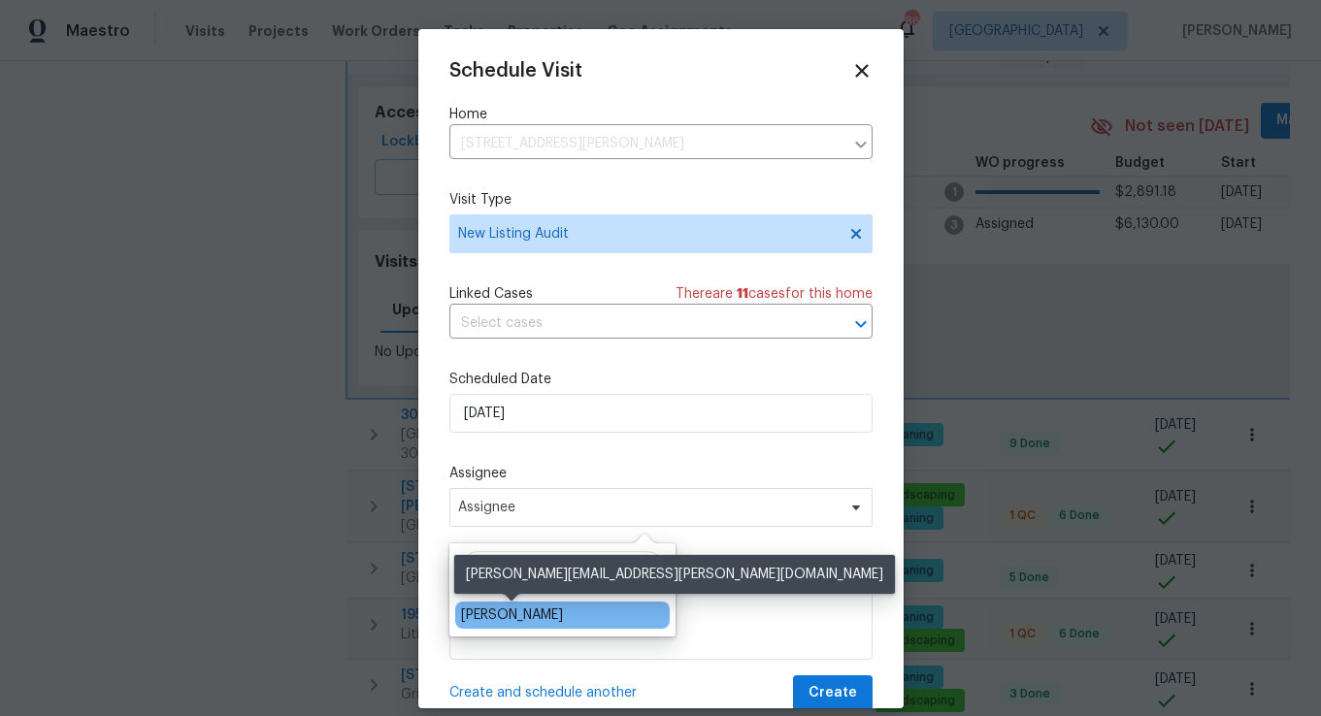
click at [498, 612] on div "[PERSON_NAME]" at bounding box center [512, 615] width 102 height 19
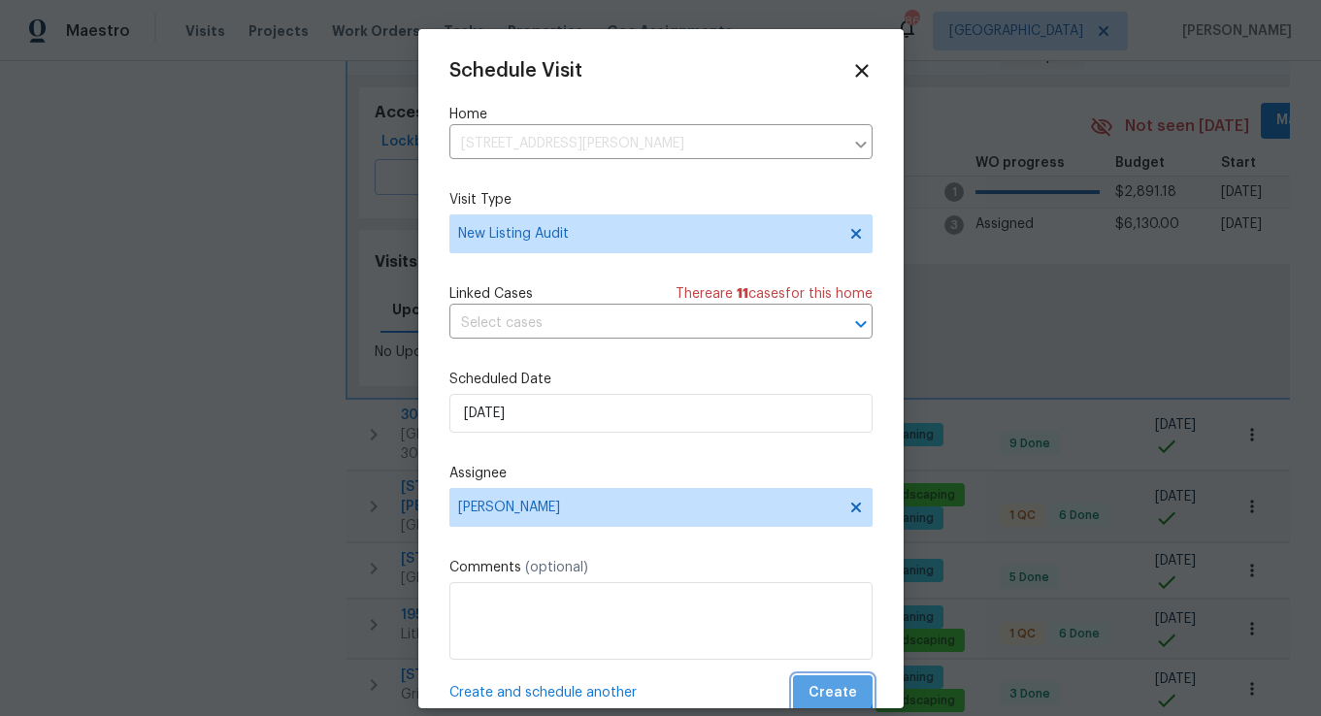
click at [827, 683] on span "Create" at bounding box center [833, 694] width 49 height 24
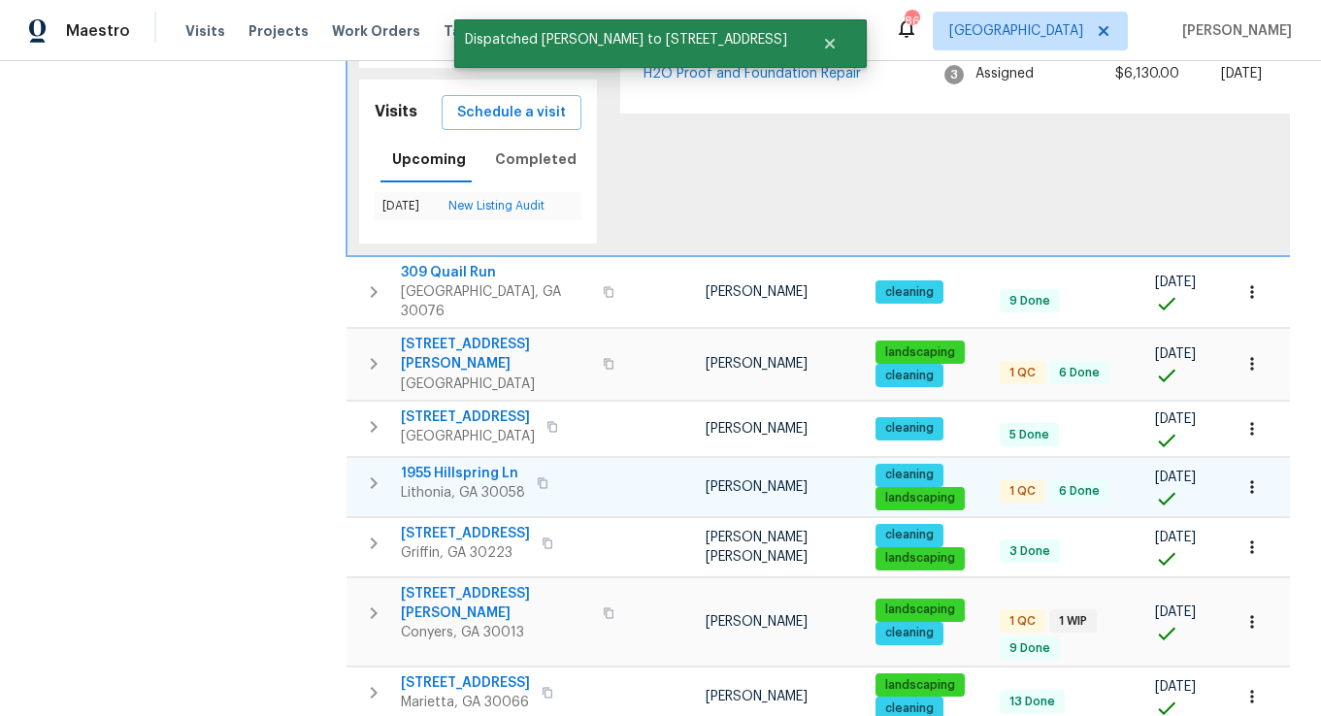
scroll to position [821, 0]
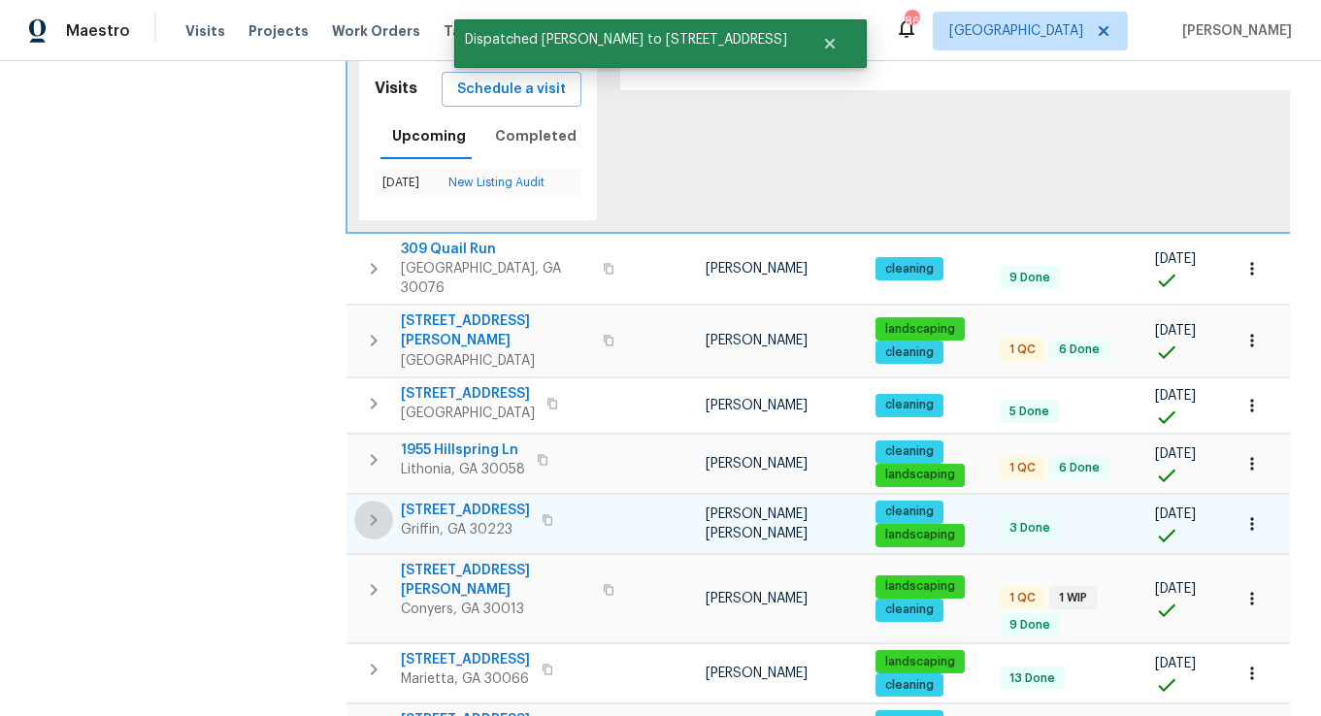
click at [376, 509] on icon "button" at bounding box center [373, 520] width 23 height 23
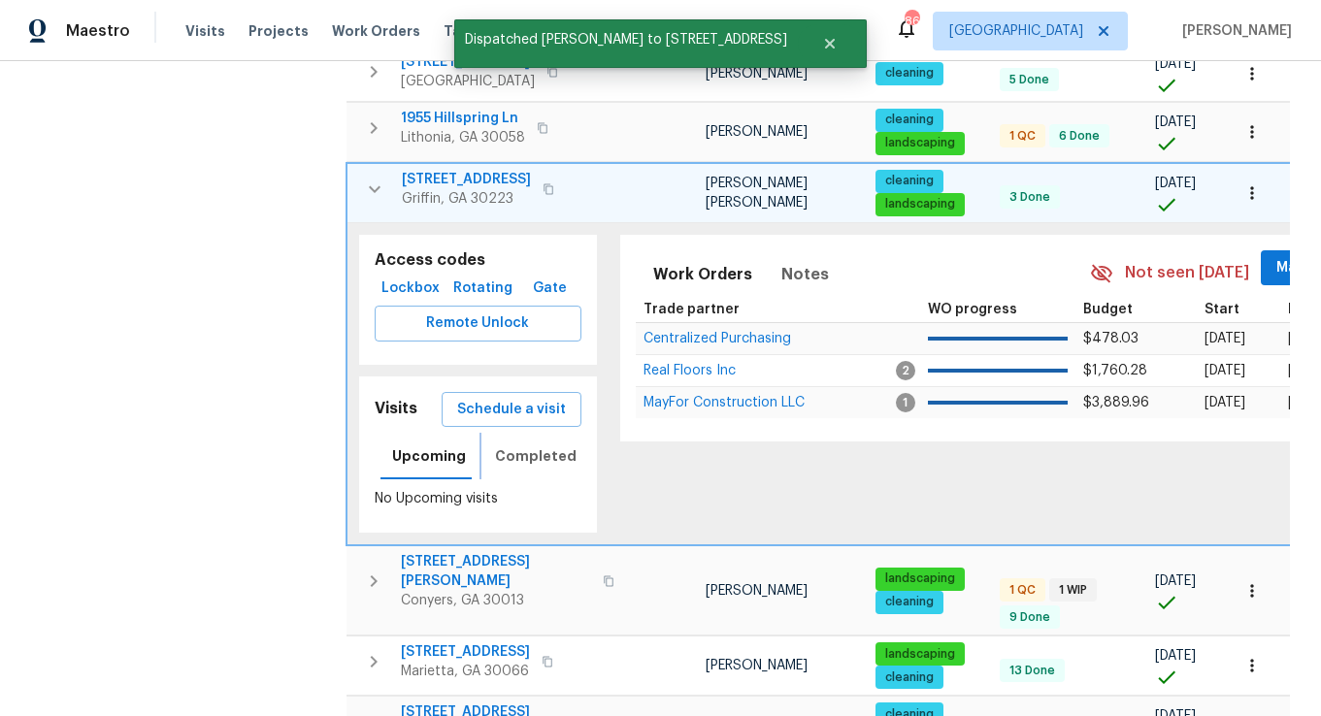
click at [513, 445] on span "Completed" at bounding box center [536, 457] width 82 height 24
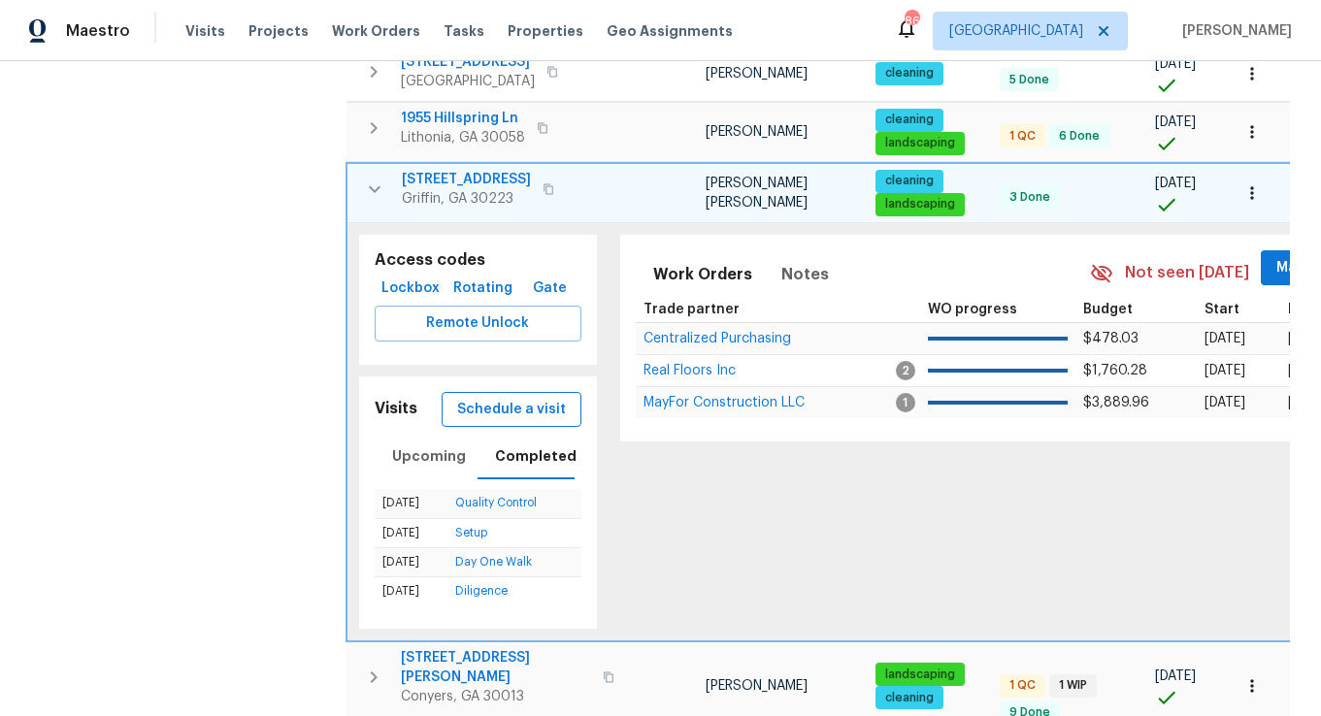
click at [511, 398] on span "Schedule a visit" at bounding box center [511, 410] width 109 height 24
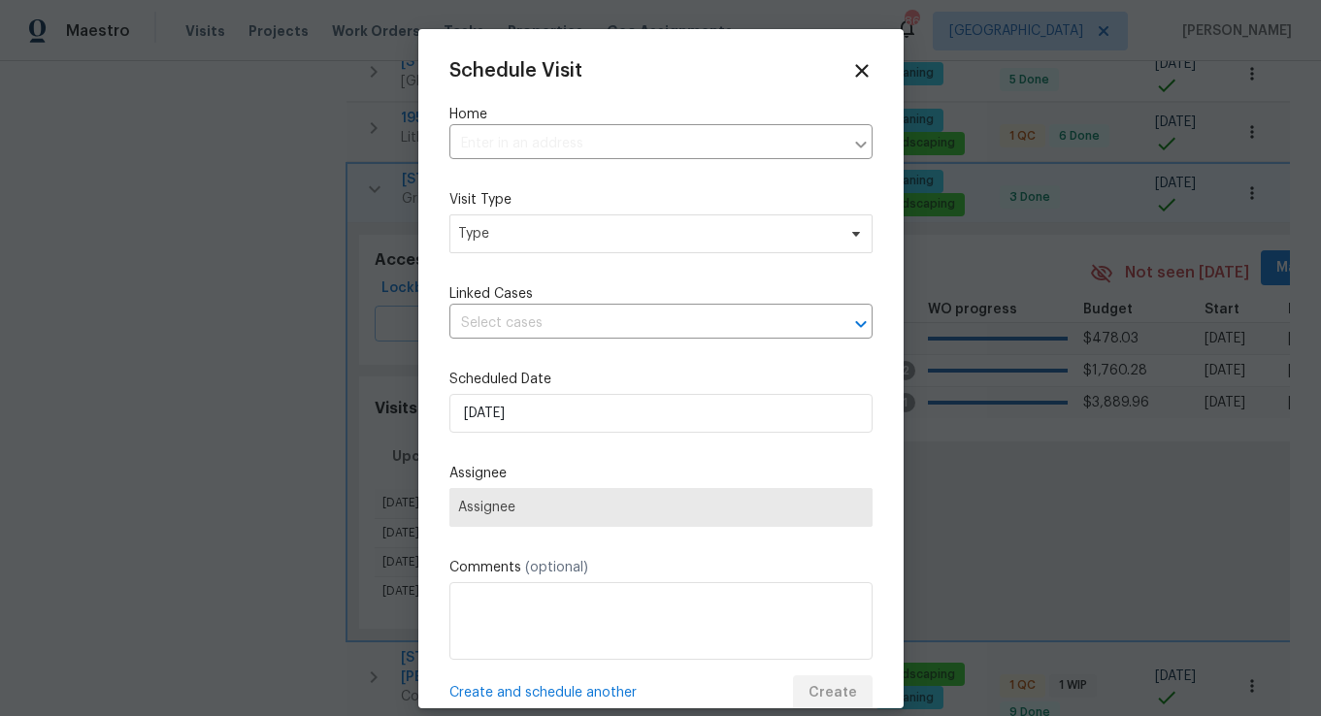
type input "[STREET_ADDRESS][PERSON_NAME]"
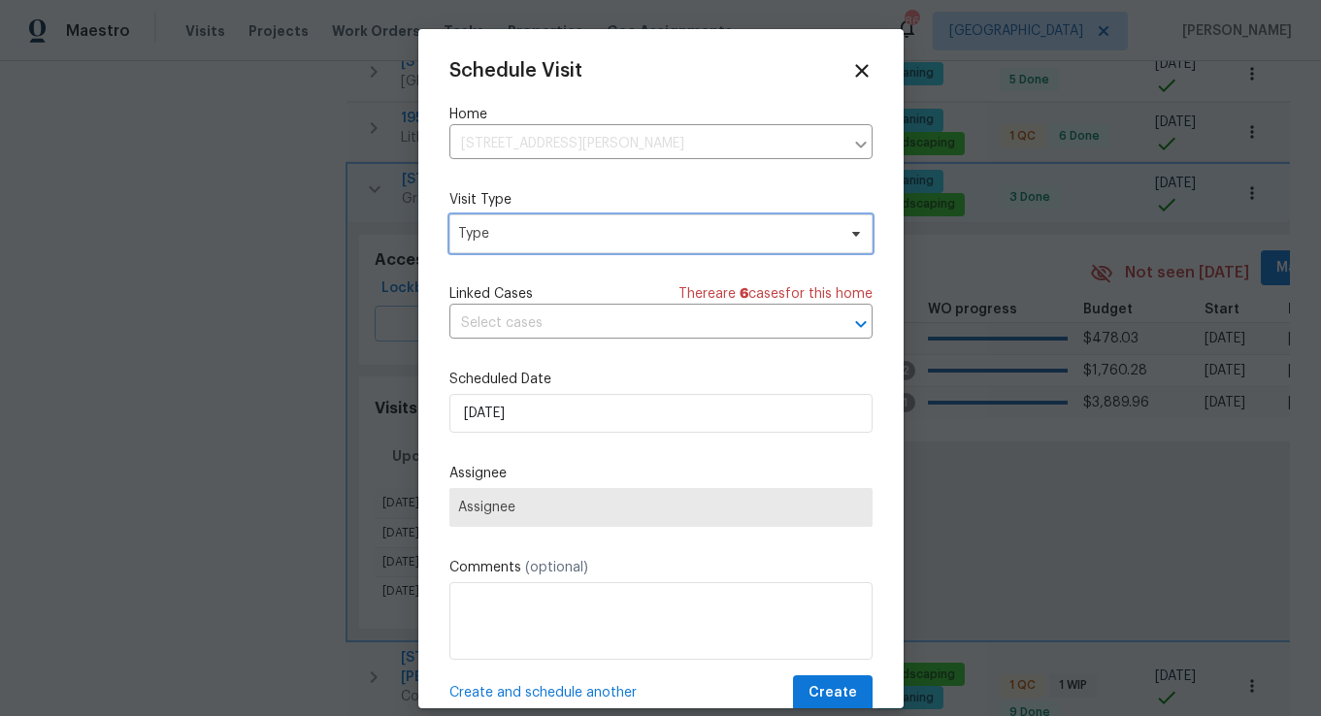
click at [522, 234] on span "Type" at bounding box center [647, 233] width 378 height 19
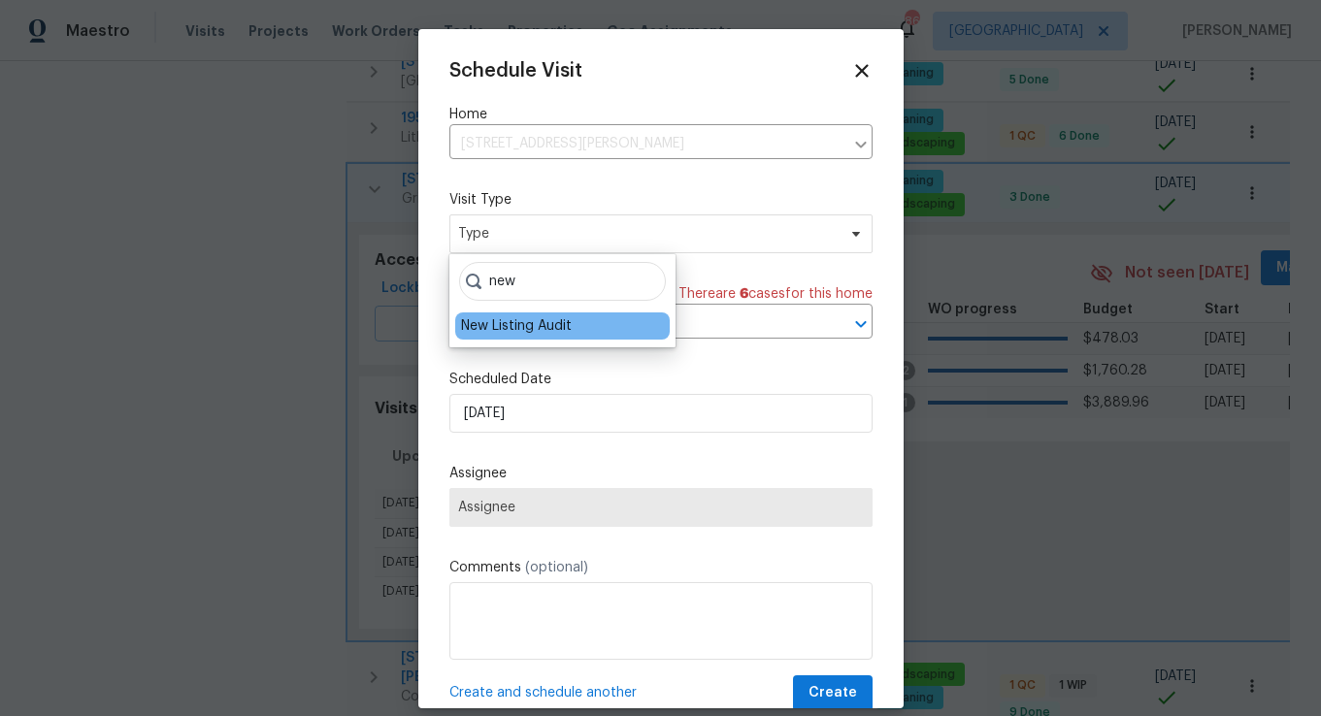
type input "new"
click at [546, 322] on div "New Listing Audit" at bounding box center [516, 325] width 111 height 19
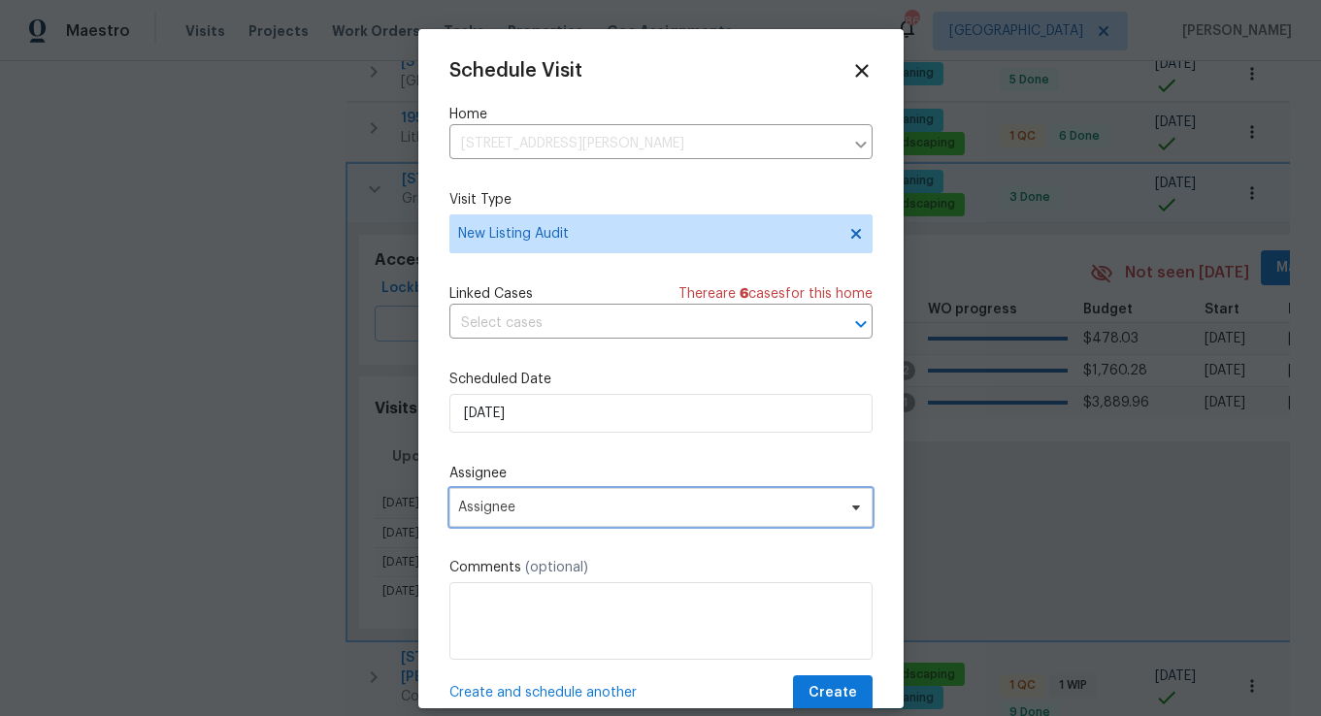
click at [510, 510] on span "Assignee" at bounding box center [648, 508] width 381 height 16
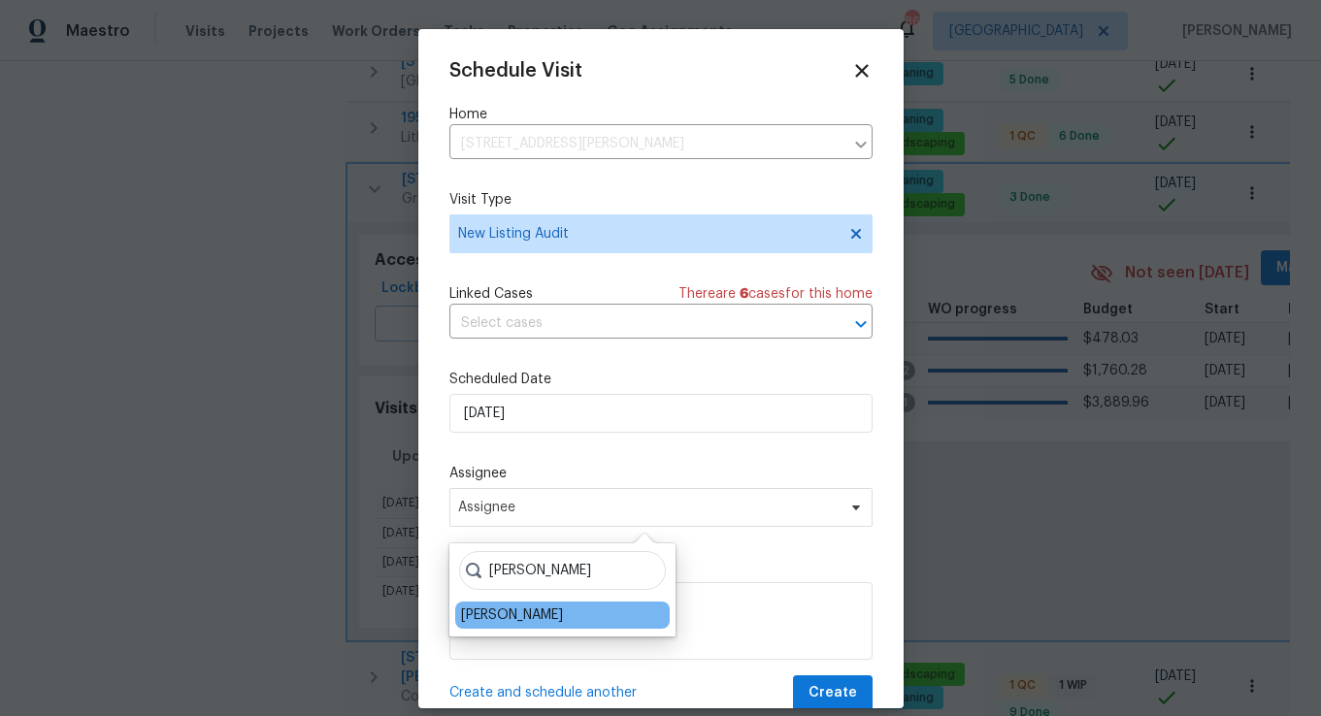
type input "[PERSON_NAME]"
click at [516, 612] on div "[PERSON_NAME]" at bounding box center [512, 615] width 102 height 19
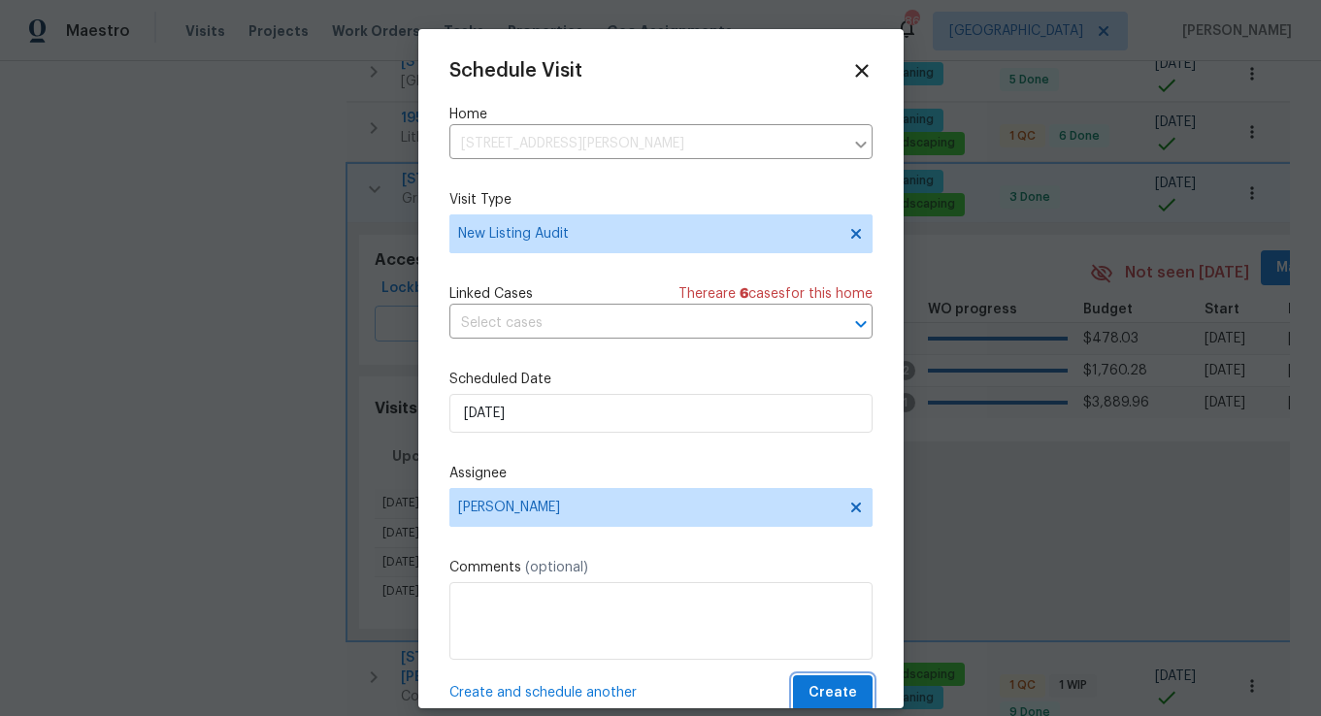
click at [839, 683] on span "Create" at bounding box center [833, 694] width 49 height 24
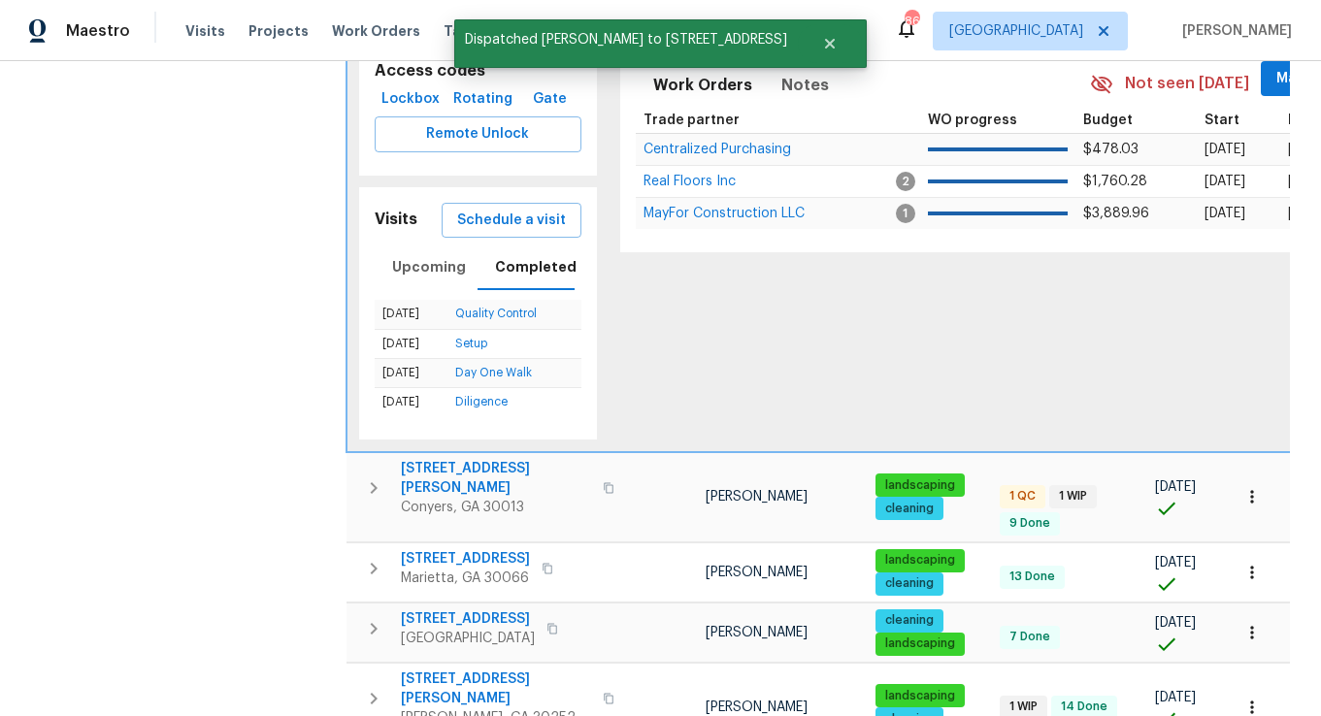
scroll to position [1019, 0]
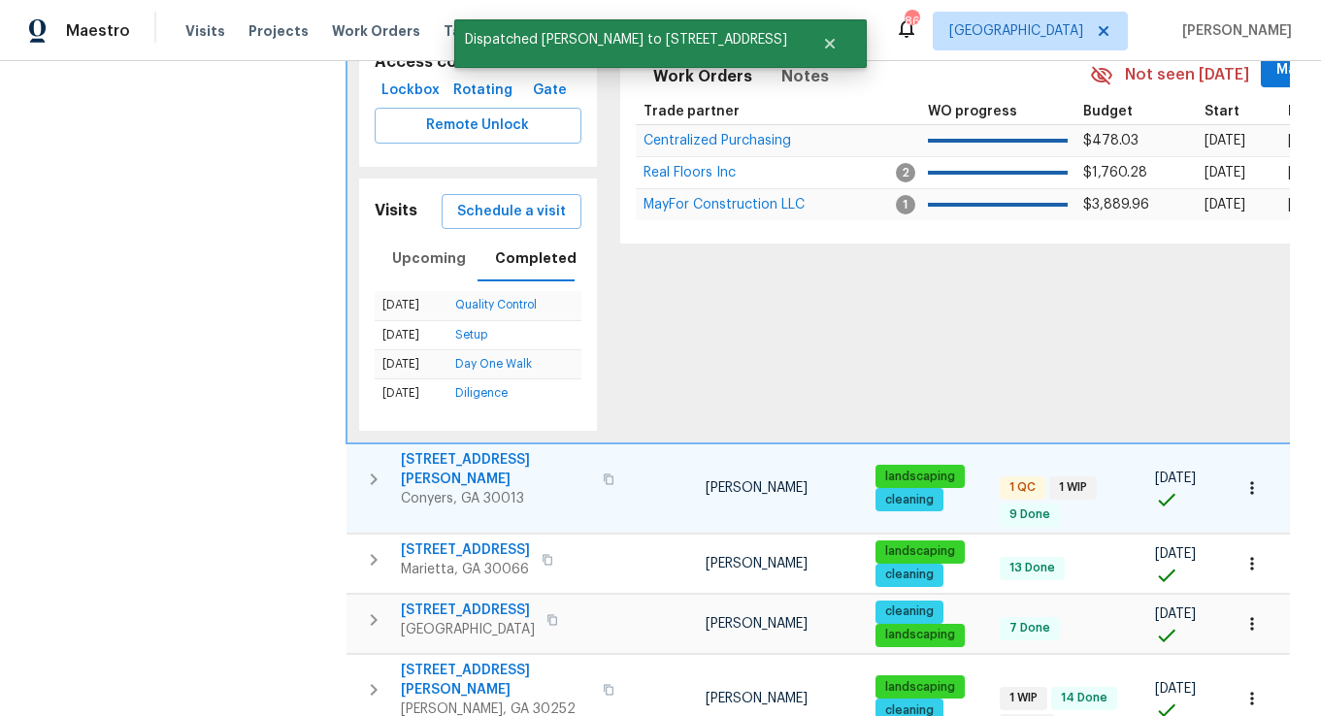
click at [383, 468] on icon "button" at bounding box center [373, 479] width 23 height 23
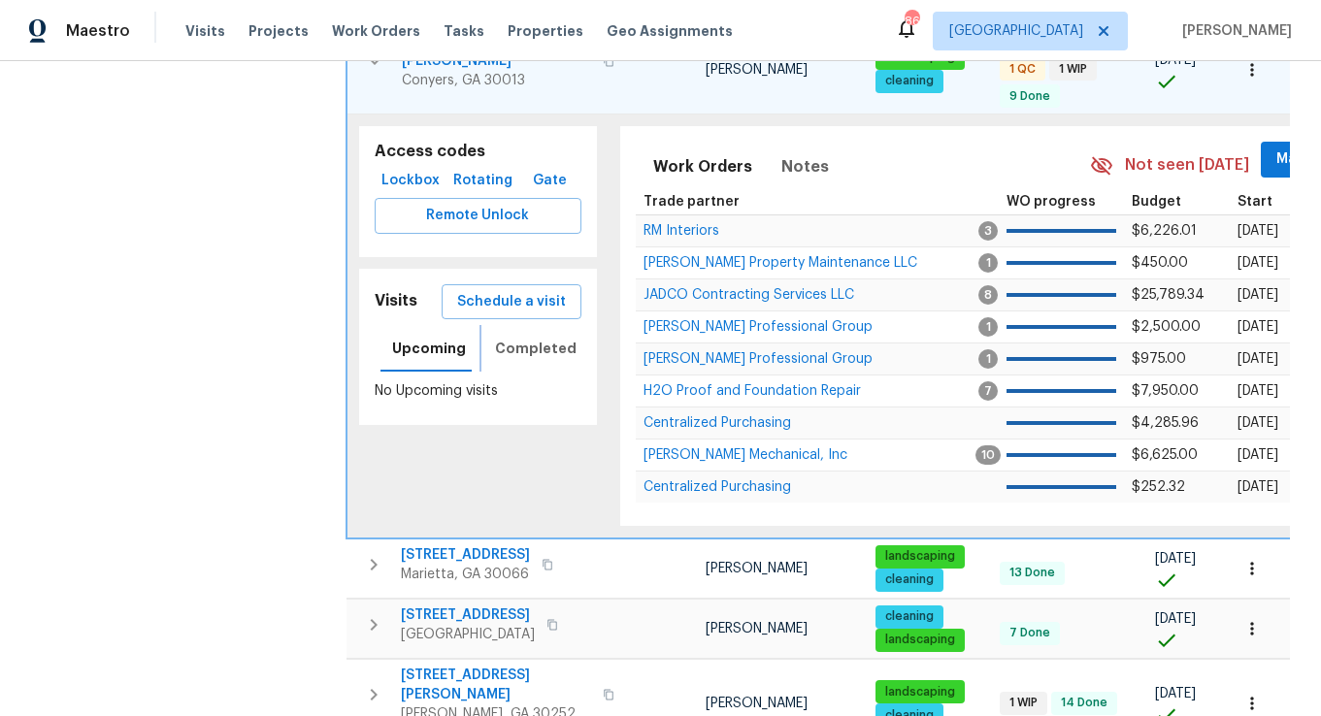
click at [531, 337] on span "Completed" at bounding box center [536, 349] width 82 height 24
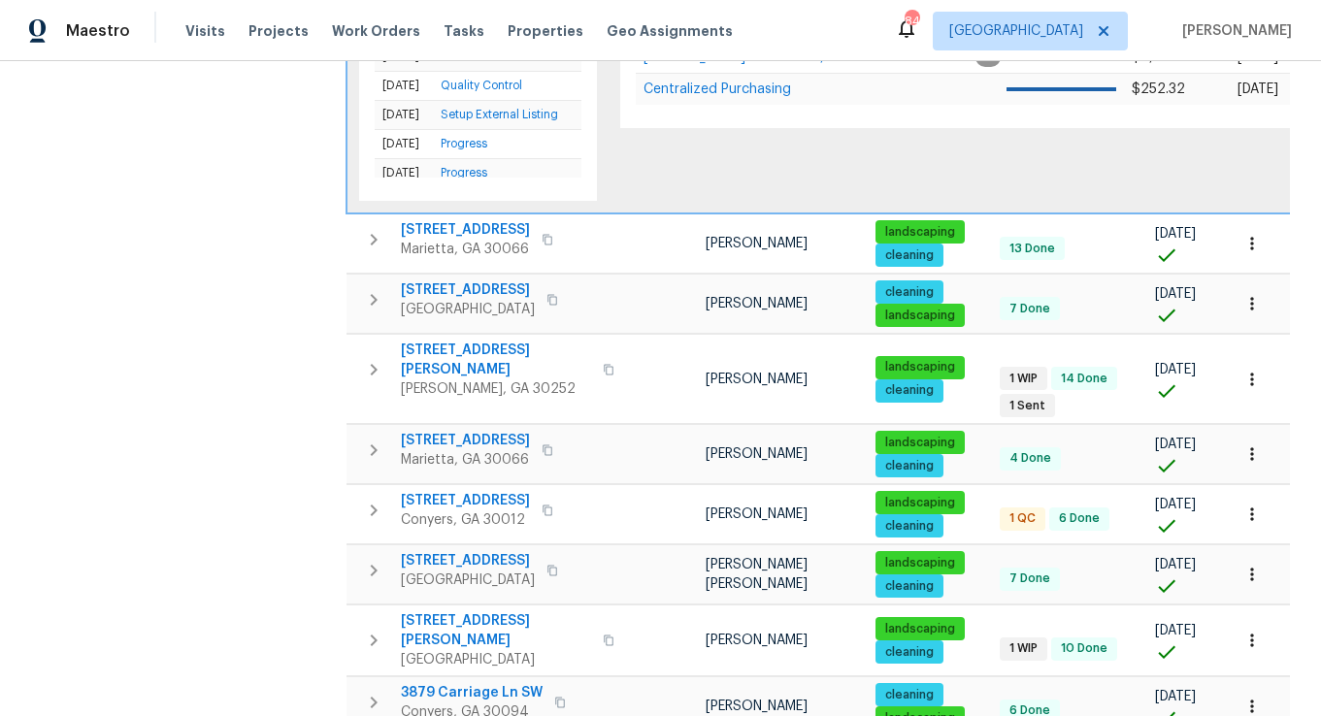
scroll to position [1424, 0]
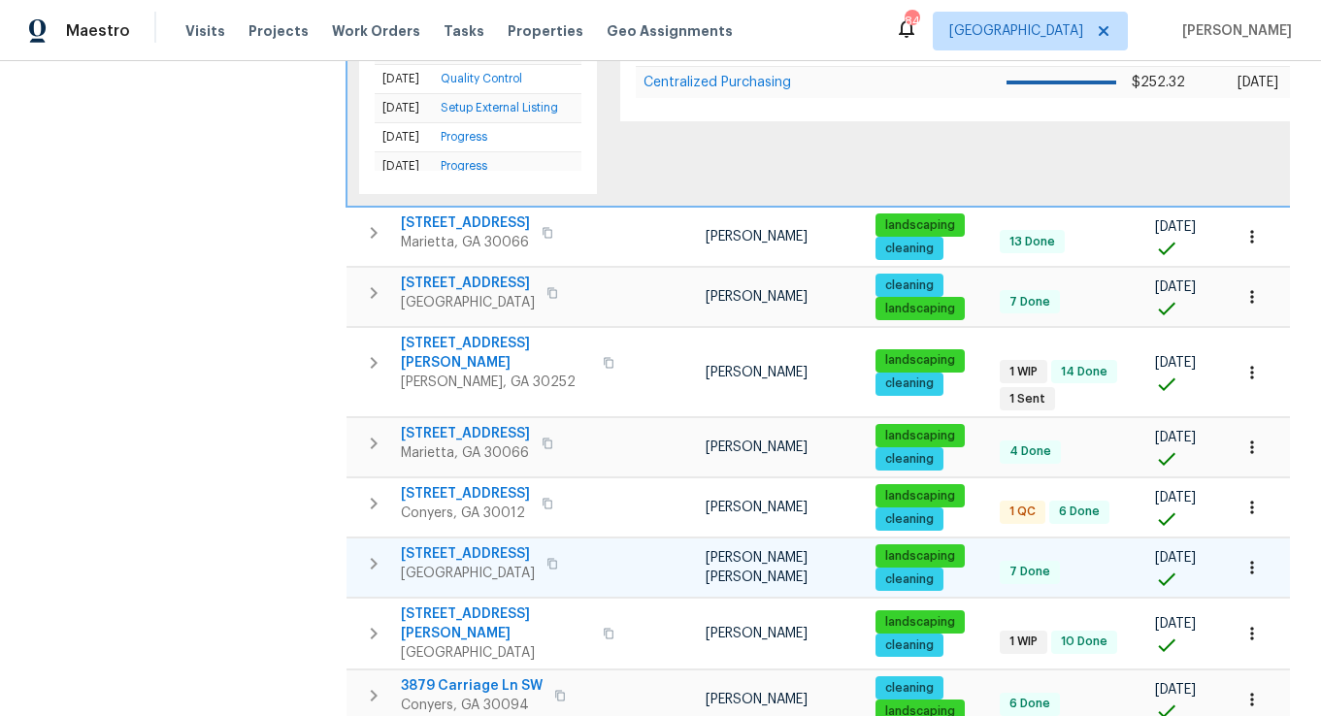
click at [371, 558] on icon "button" at bounding box center [374, 564] width 7 height 12
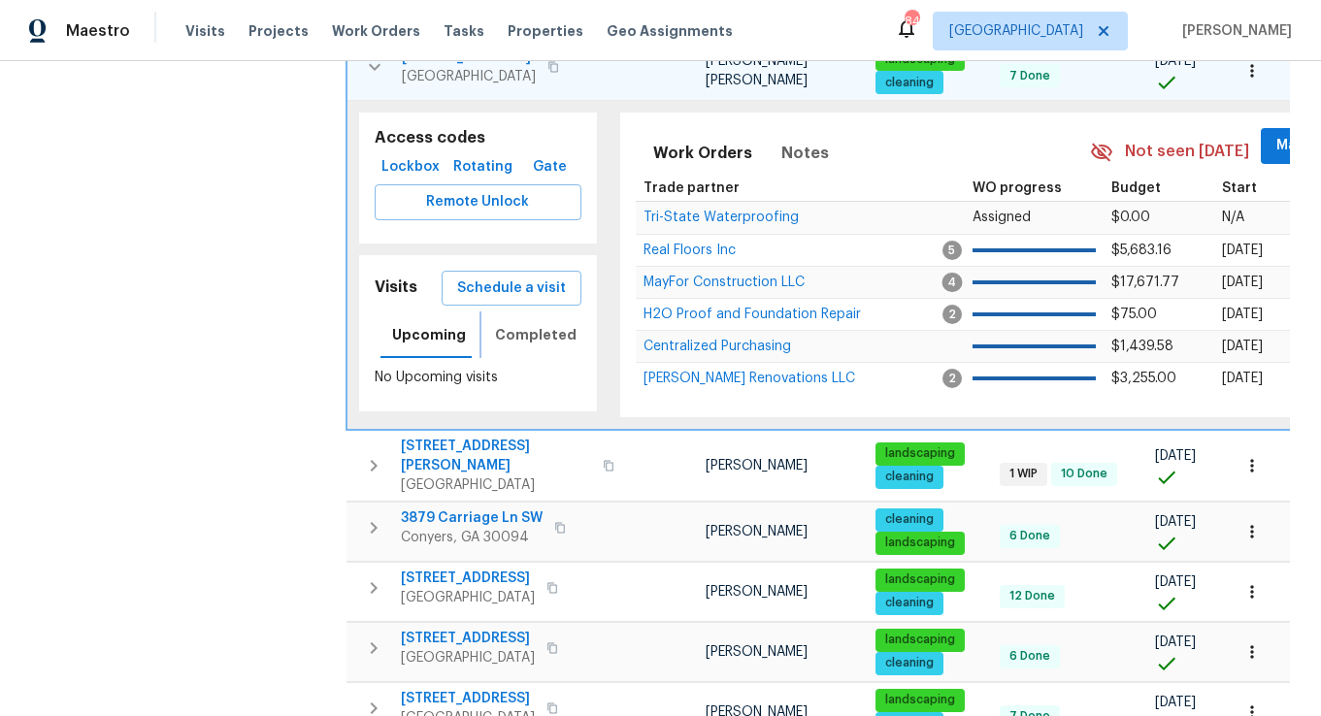
click at [521, 323] on span "Completed" at bounding box center [536, 335] width 82 height 24
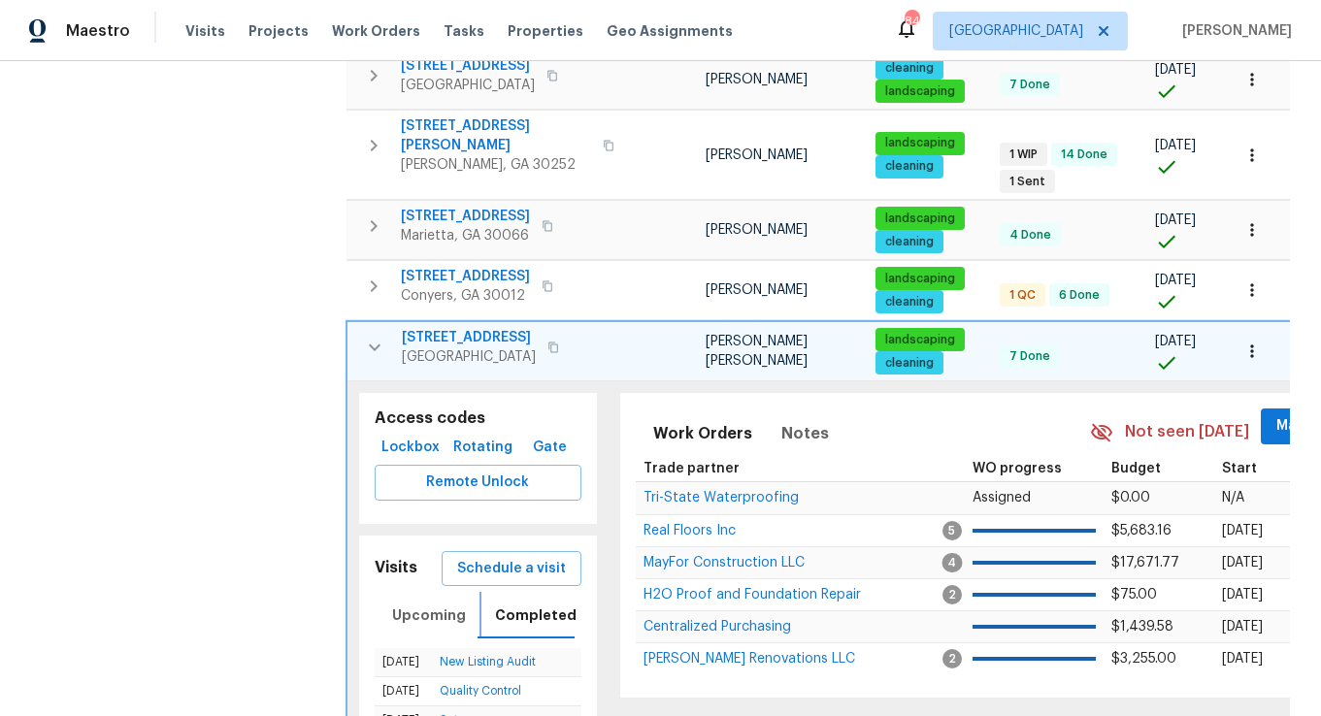
scroll to position [1143, 0]
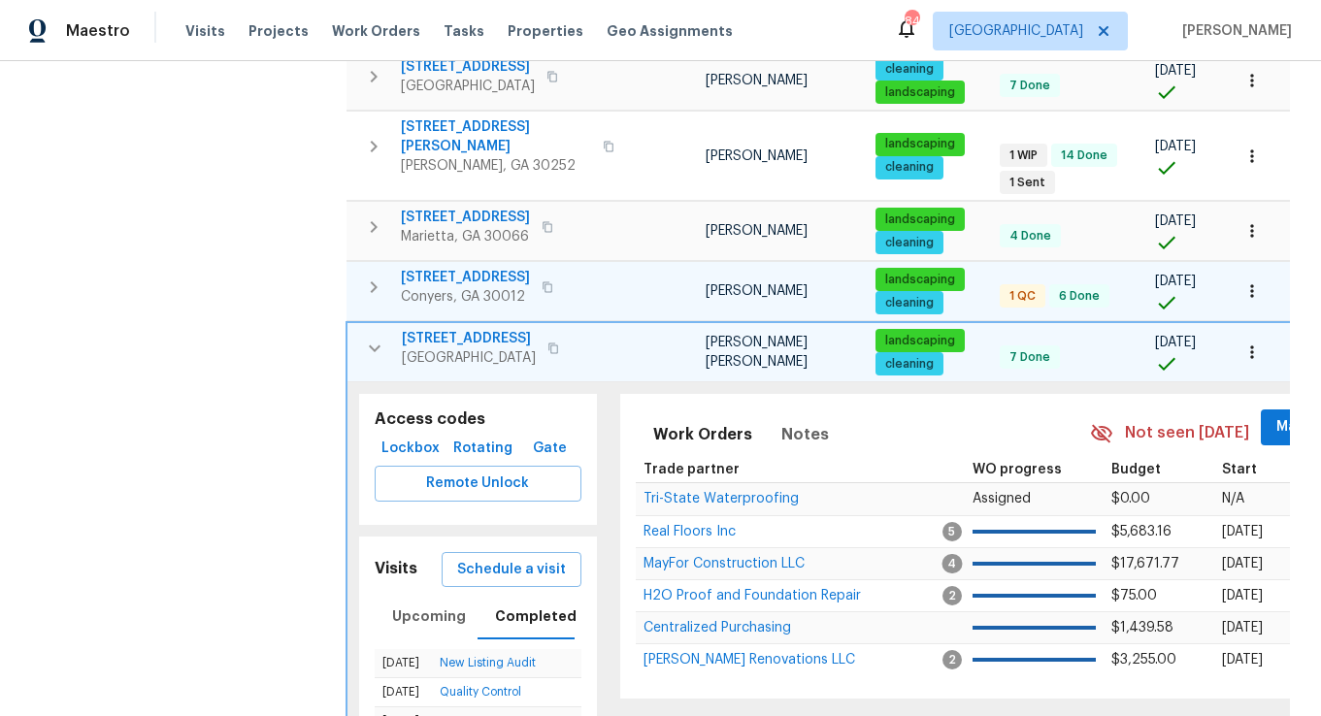
click at [371, 282] on icon "button" at bounding box center [374, 288] width 7 height 12
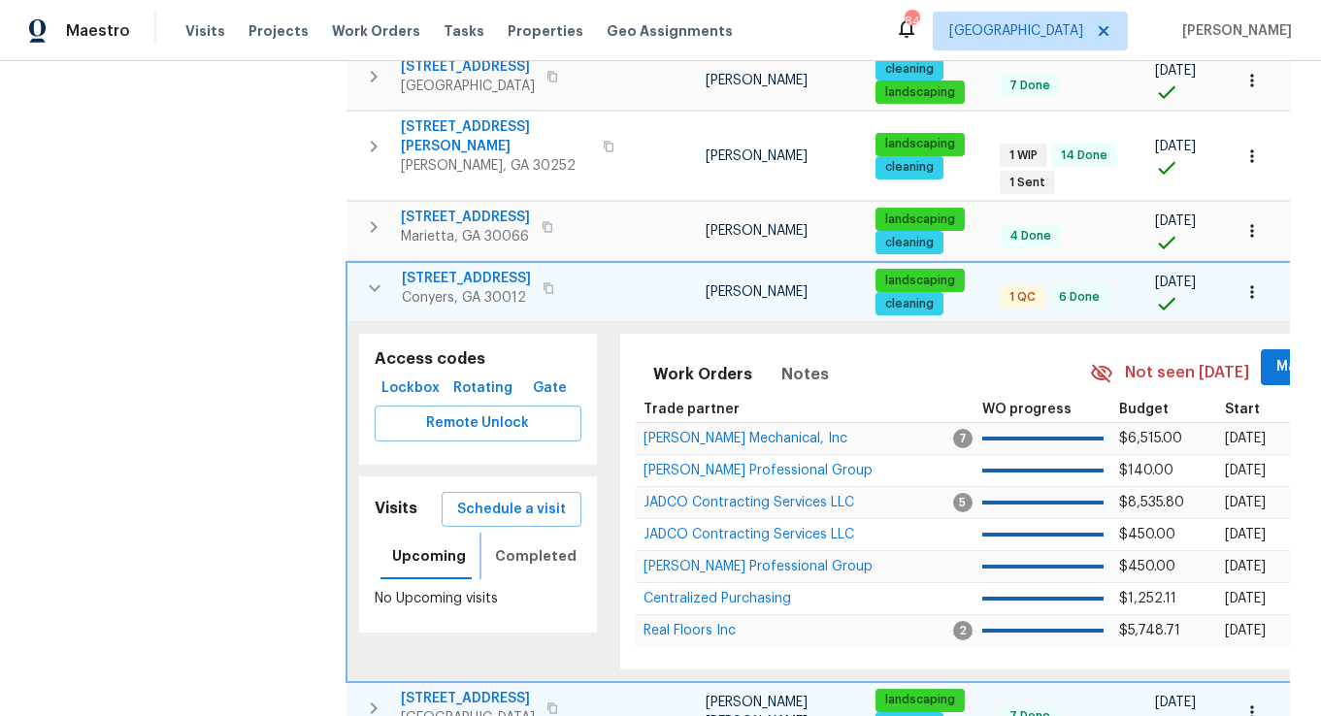
click at [517, 545] on span "Completed" at bounding box center [536, 557] width 82 height 24
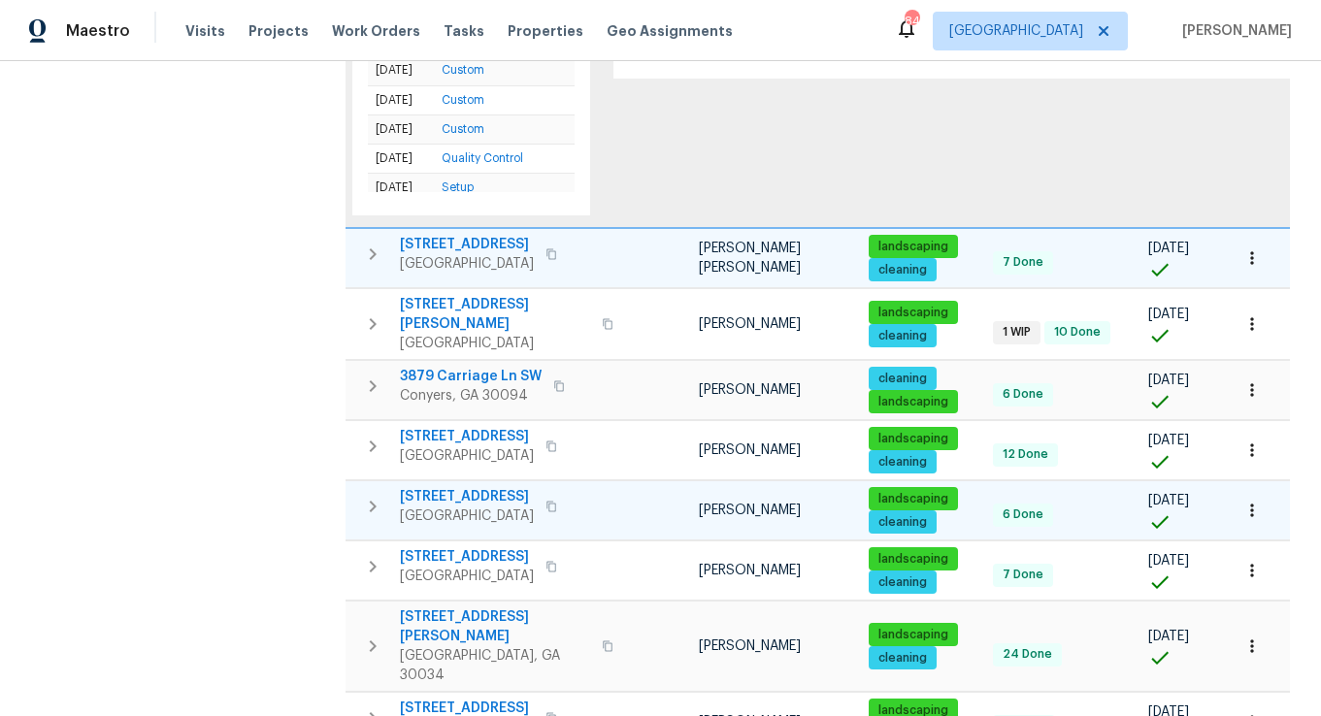
scroll to position [0, 0]
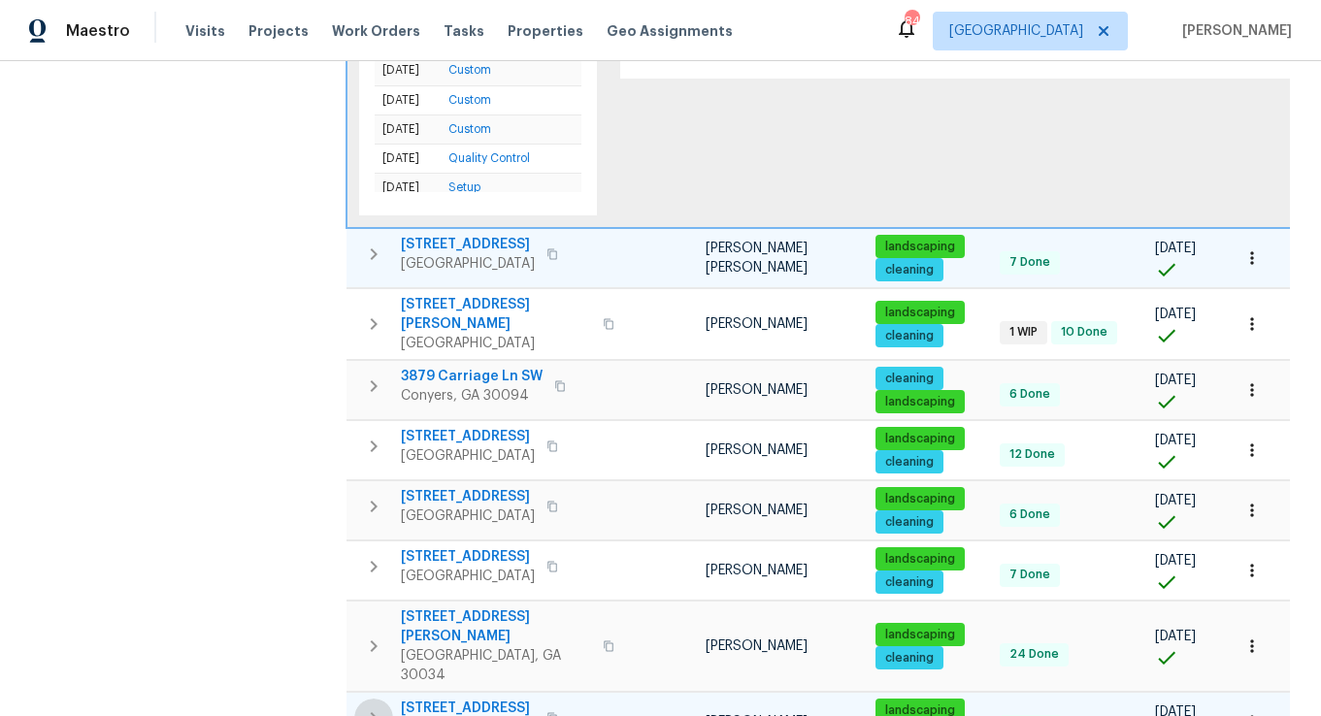
click at [372, 713] on icon "button" at bounding box center [374, 719] width 7 height 12
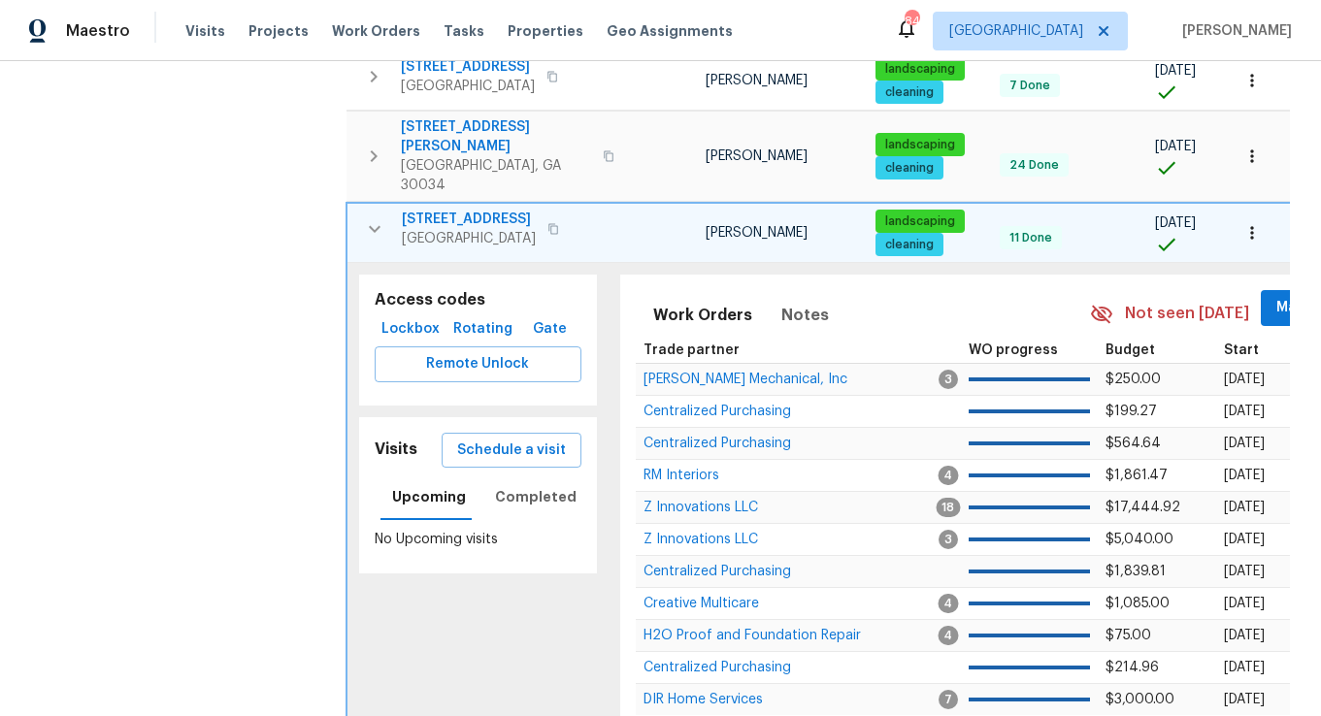
scroll to position [1724, 0]
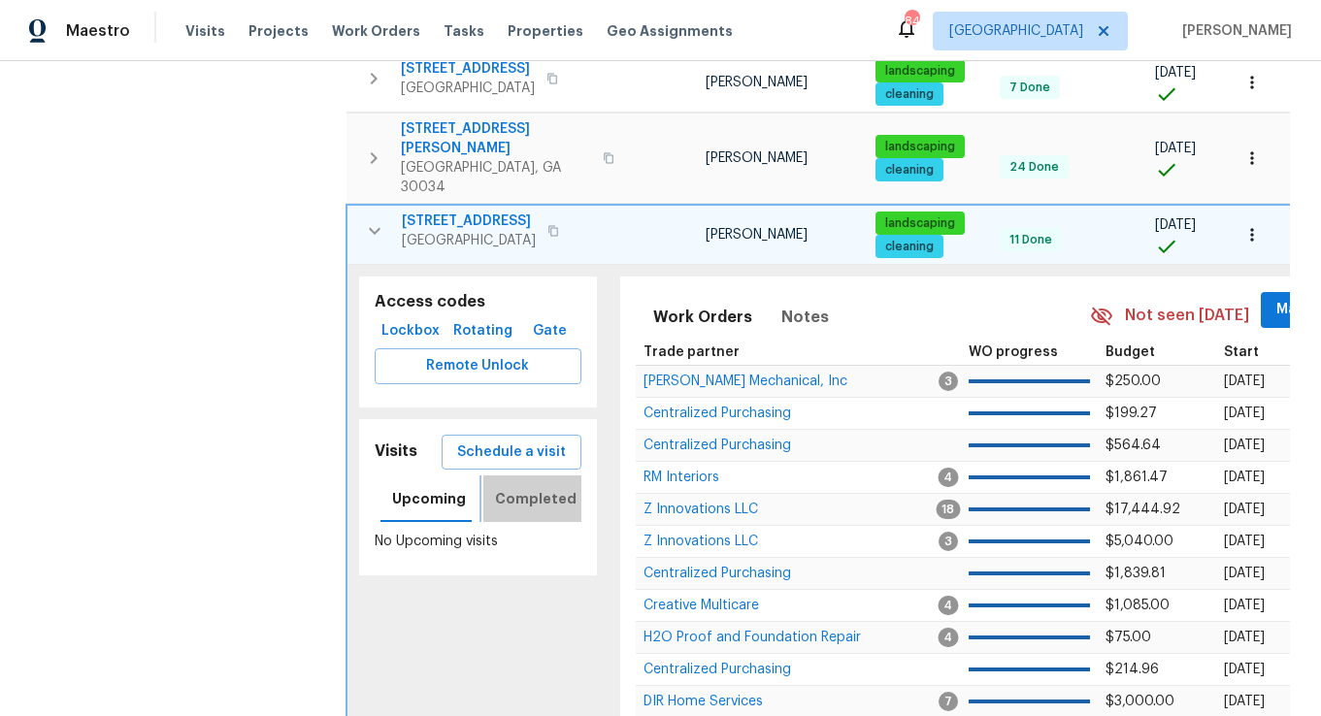
click at [531, 476] on button "Completed" at bounding box center [535, 499] width 105 height 47
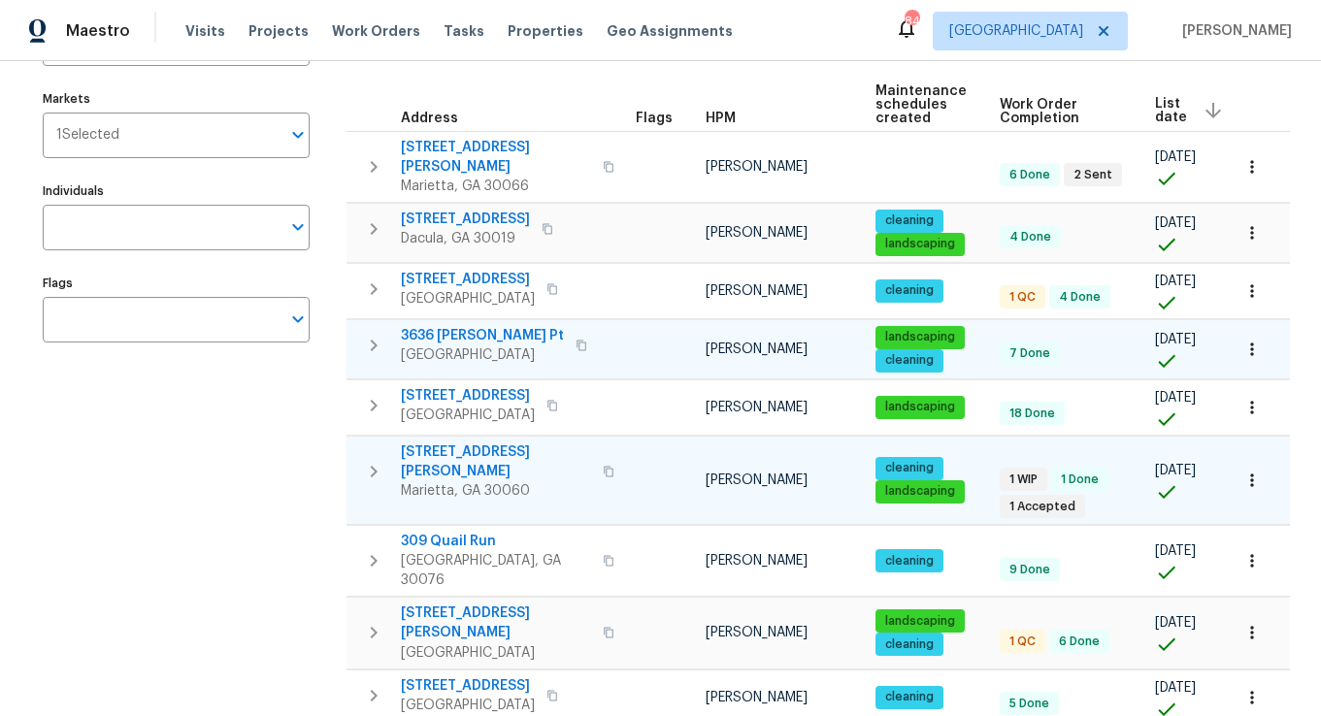
scroll to position [0, 0]
